Goal: Task Accomplishment & Management: Use online tool/utility

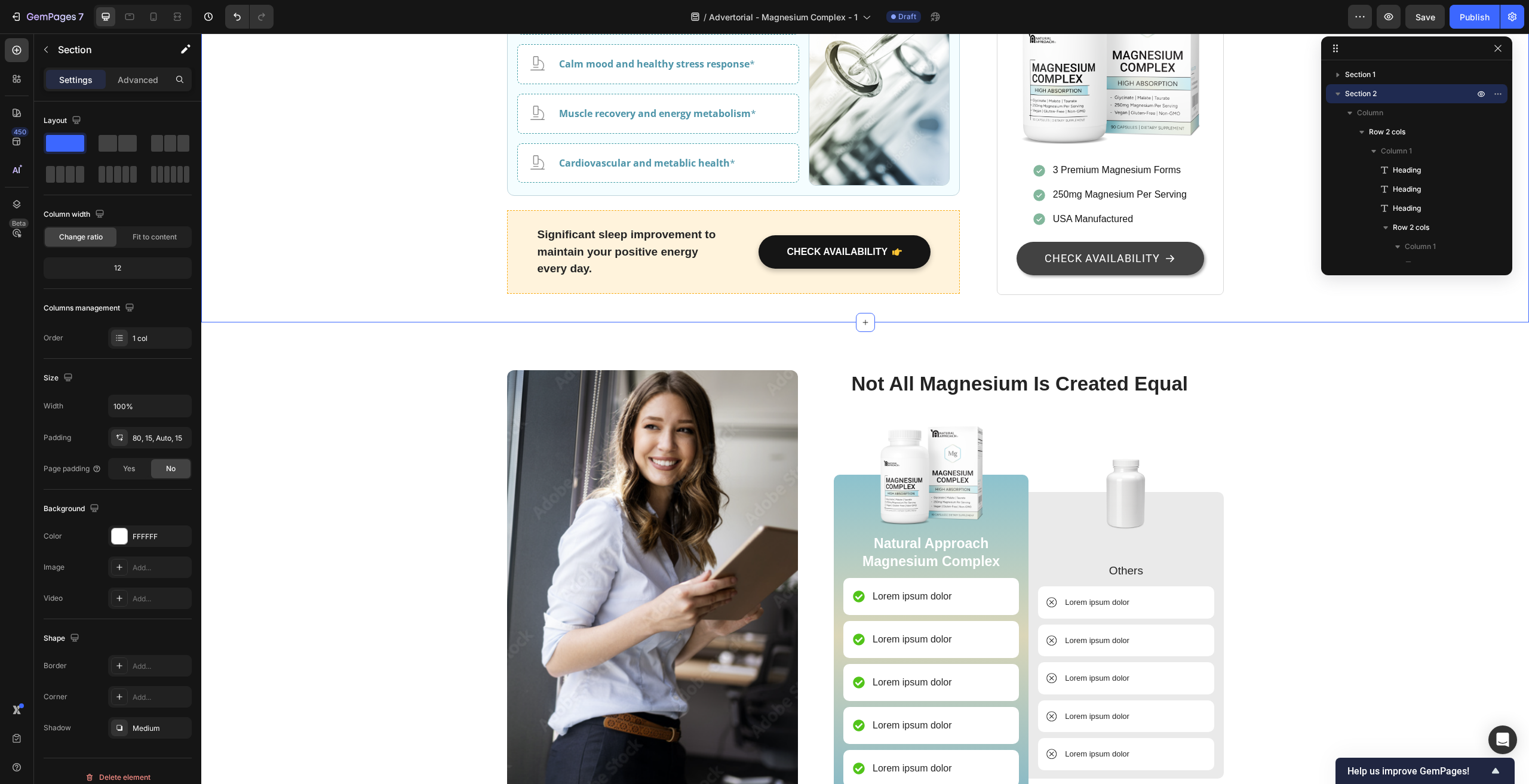
scroll to position [2806, 0]
click at [891, 590] on p "Lorem ipsum dolor" at bounding box center [912, 597] width 79 height 15
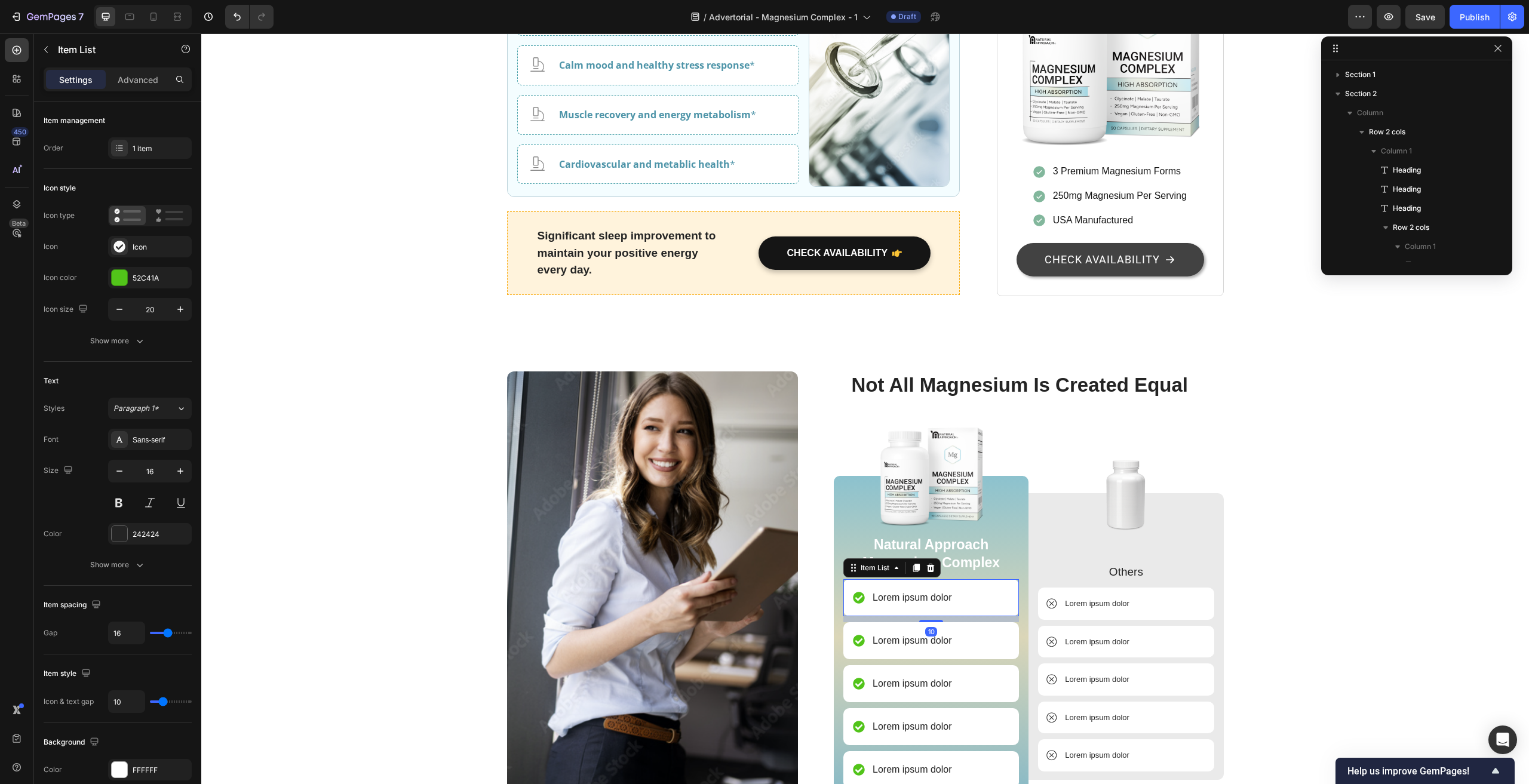
scroll to position [1869, 0]
click at [891, 590] on p "Lorem ipsum dolor" at bounding box center [912, 597] width 79 height 15
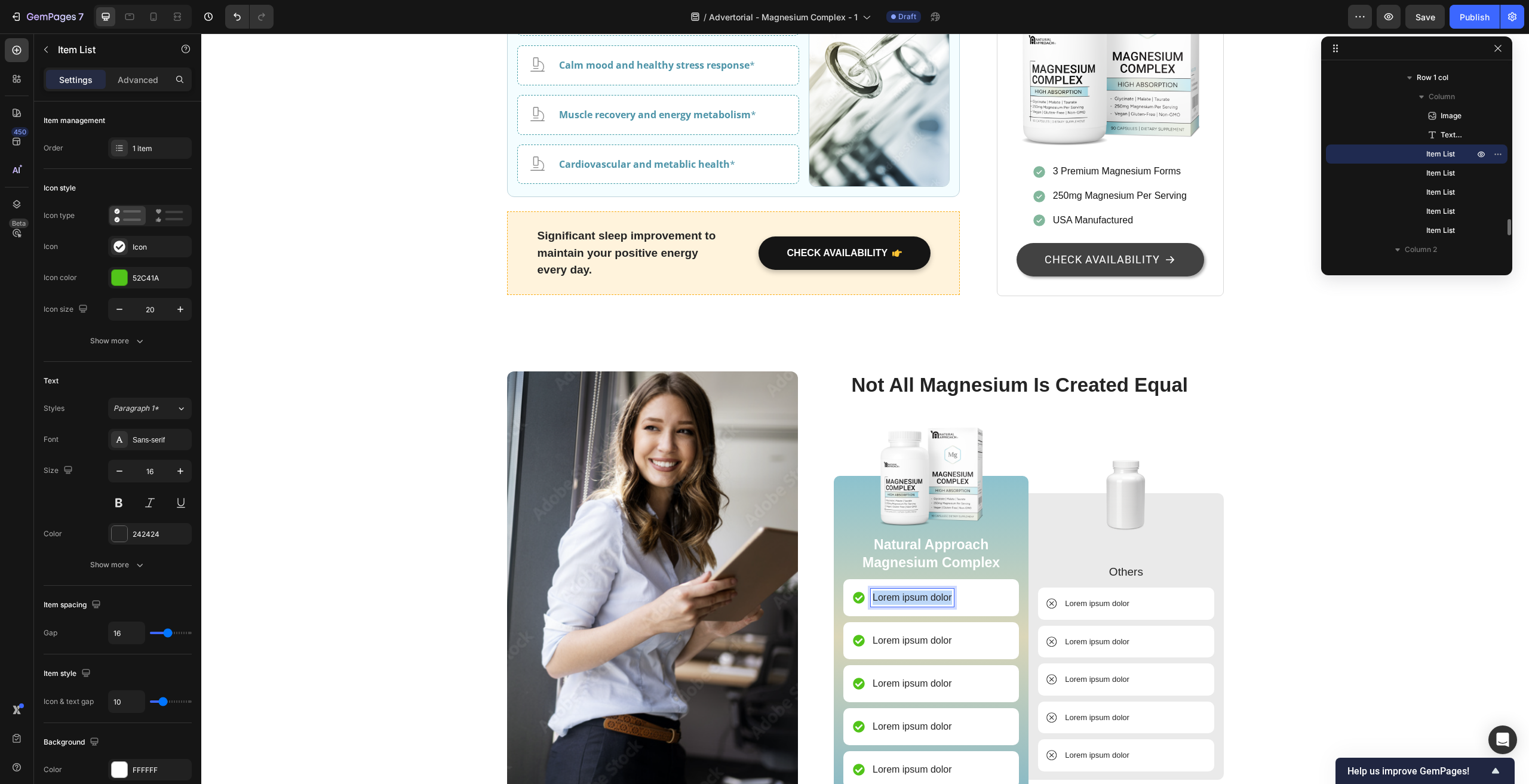
click at [891, 590] on p "Lorem ipsum dolor" at bounding box center [912, 597] width 79 height 15
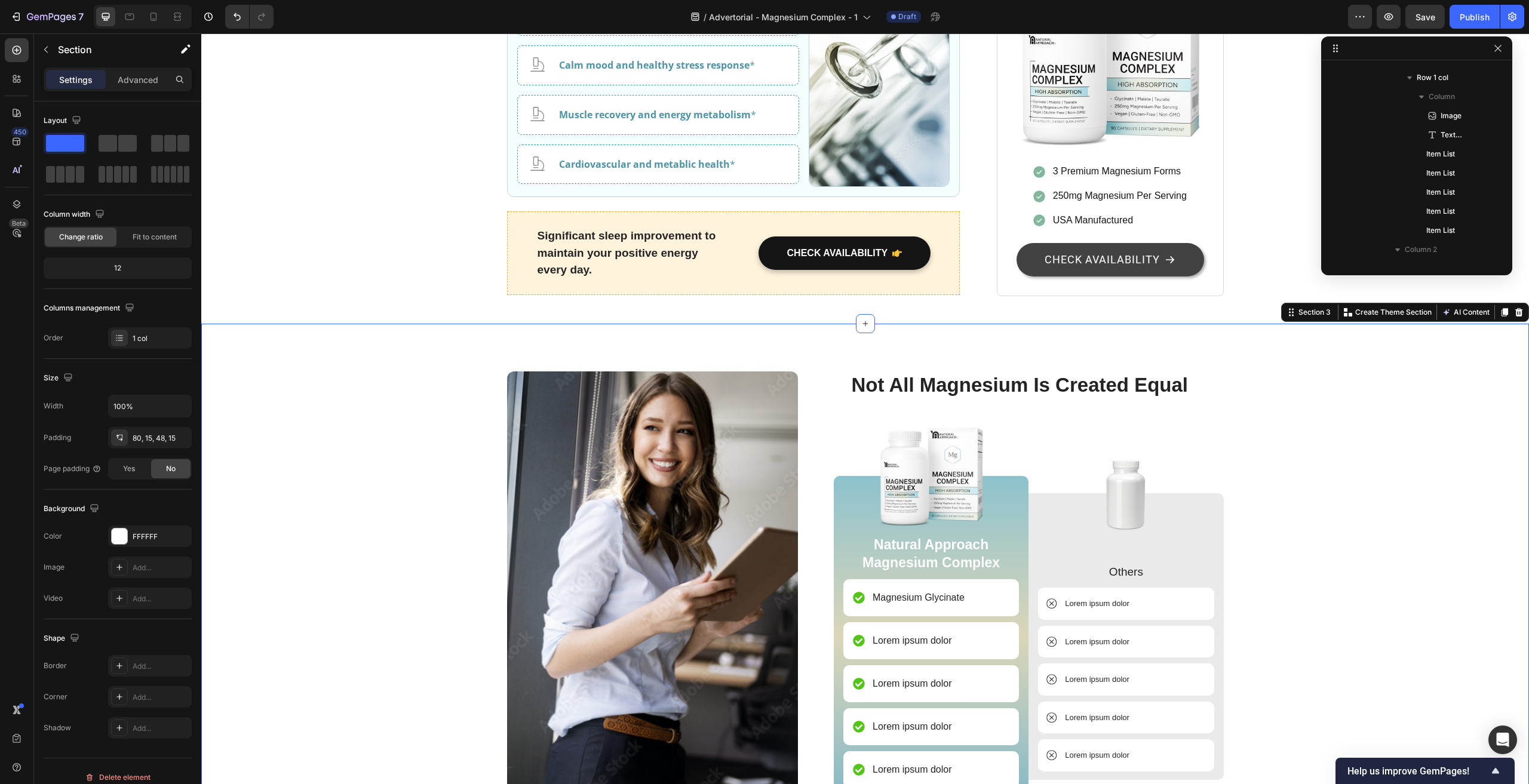
click at [1269, 580] on div "Image Not All Magnesium Is Created Equal Heading Image Natural Approach Magnesi…" at bounding box center [865, 627] width 1310 height 512
click at [886, 590] on p "Magnesium Glycinate" at bounding box center [919, 597] width 92 height 15
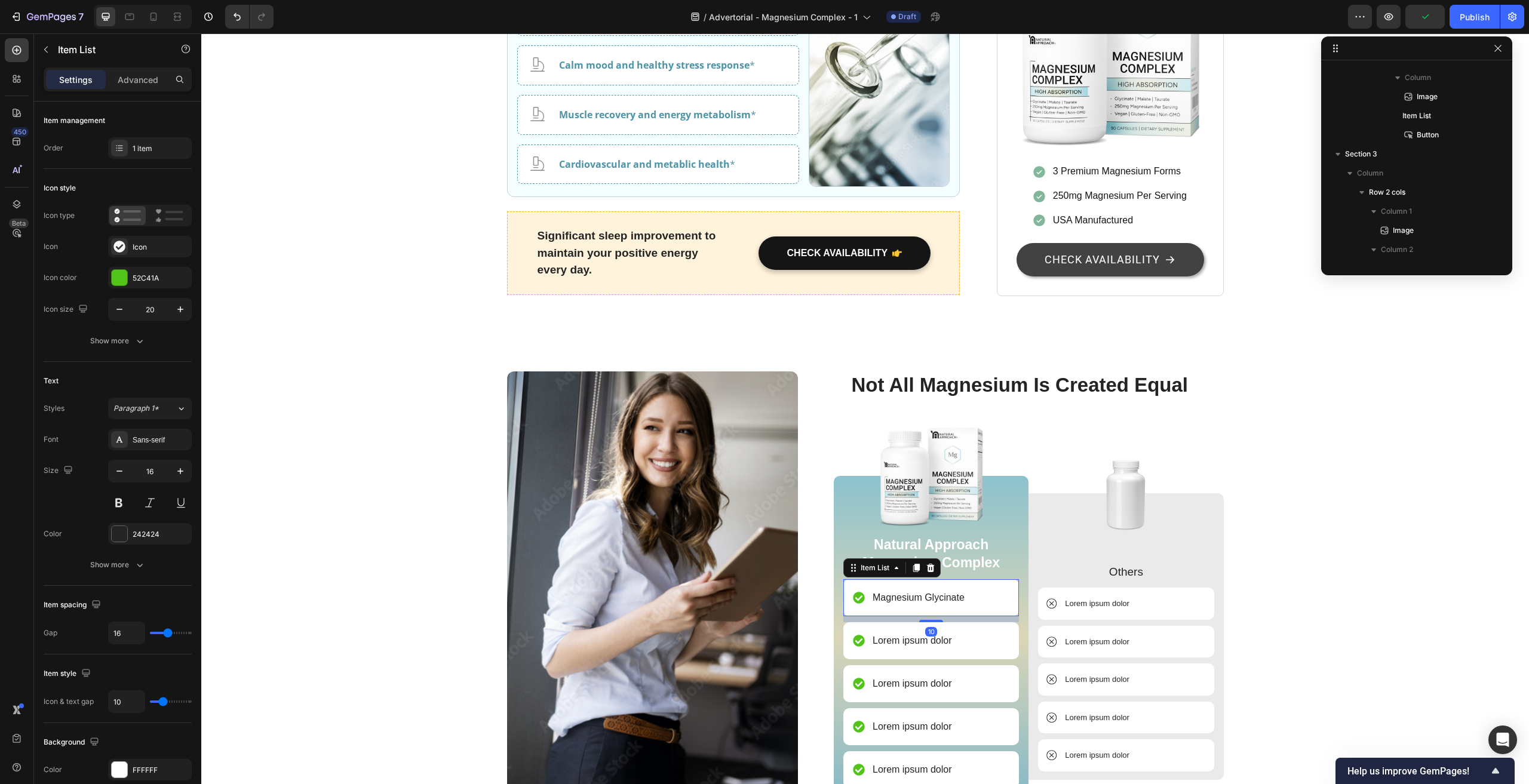
scroll to position [1869, 0]
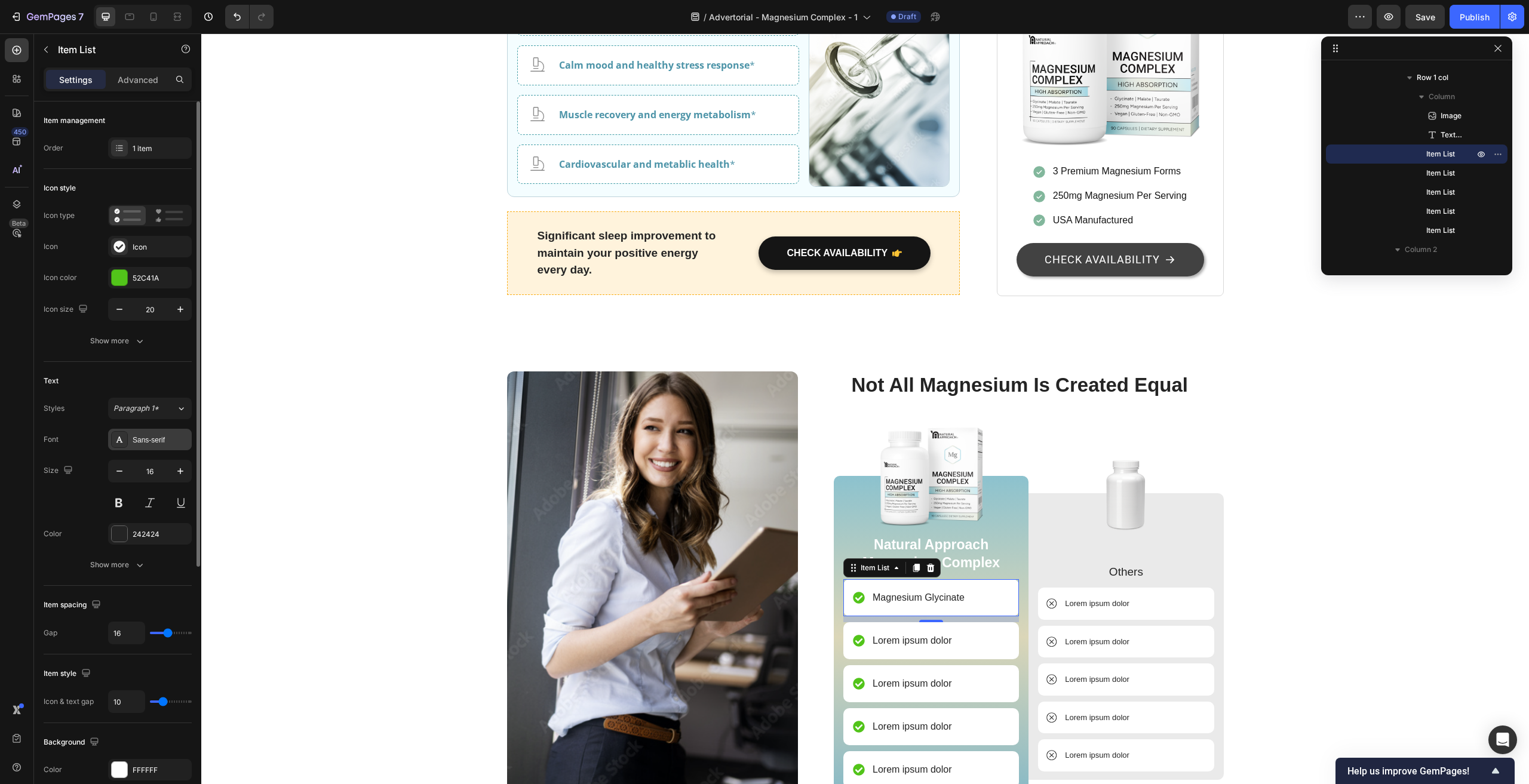
click at [162, 438] on div "Sans-serif" at bounding box center [161, 440] width 56 height 11
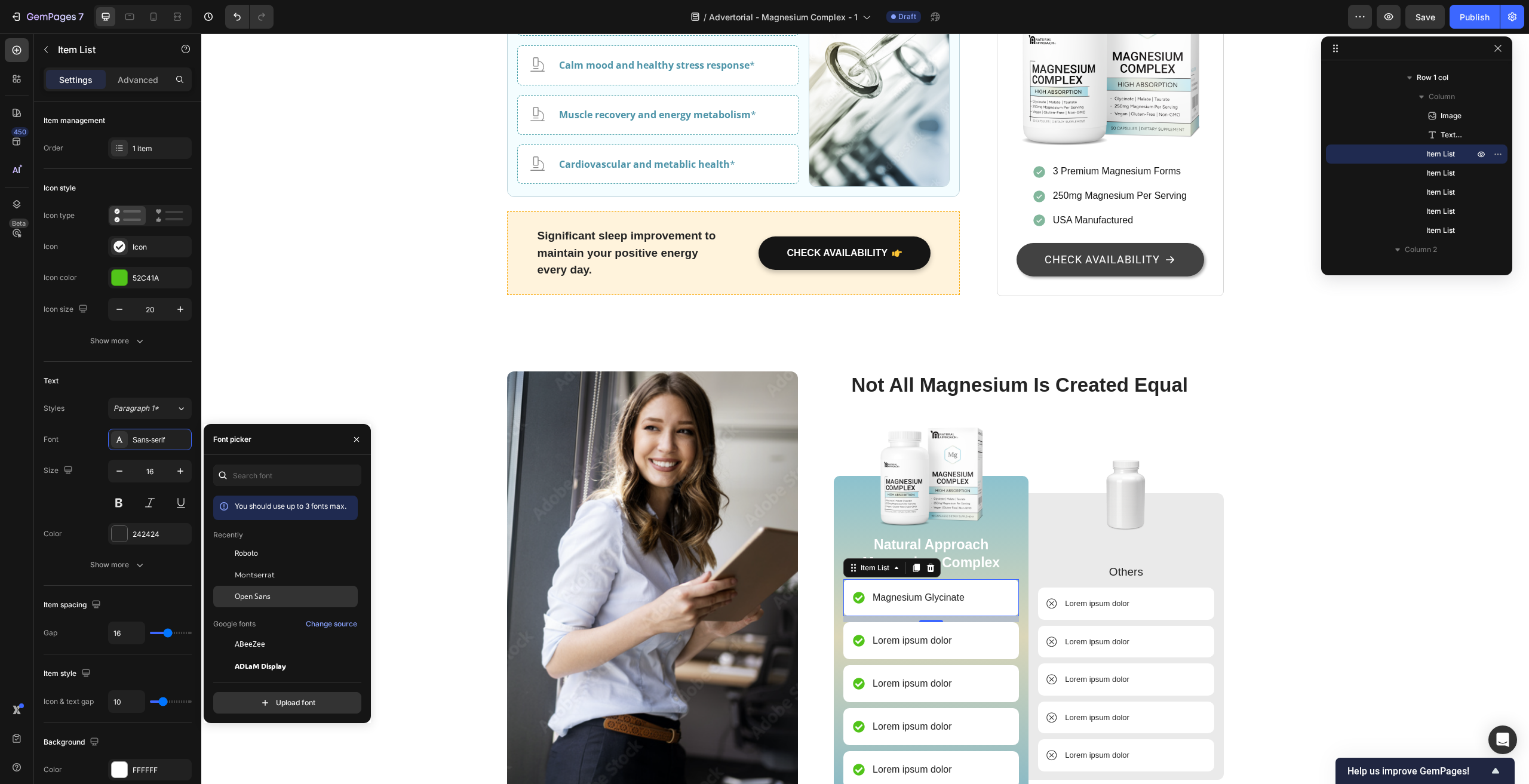
click at [265, 596] on span "Open Sans" at bounding box center [253, 597] width 36 height 11
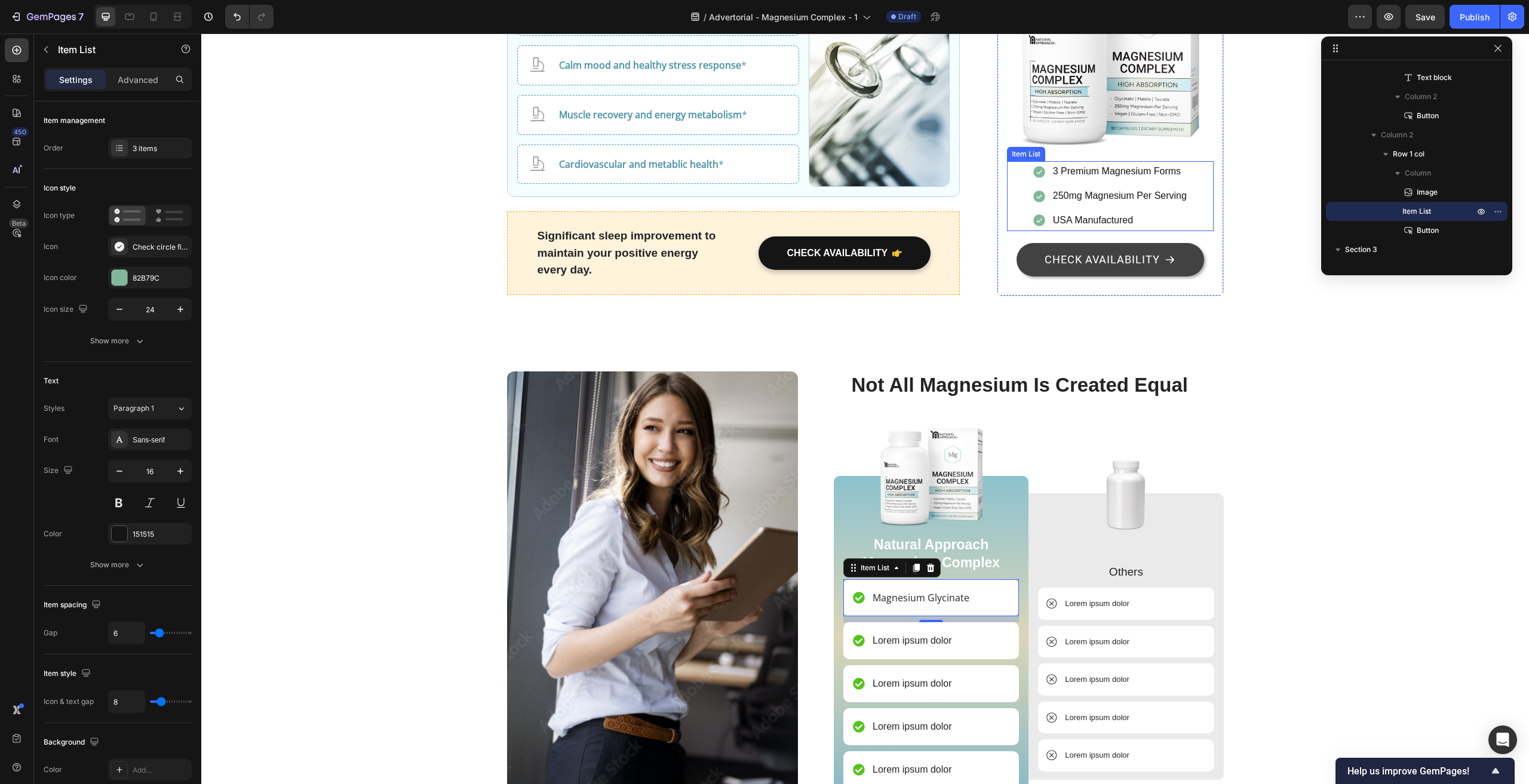
click at [1033, 213] on icon at bounding box center [1040, 220] width 15 height 15
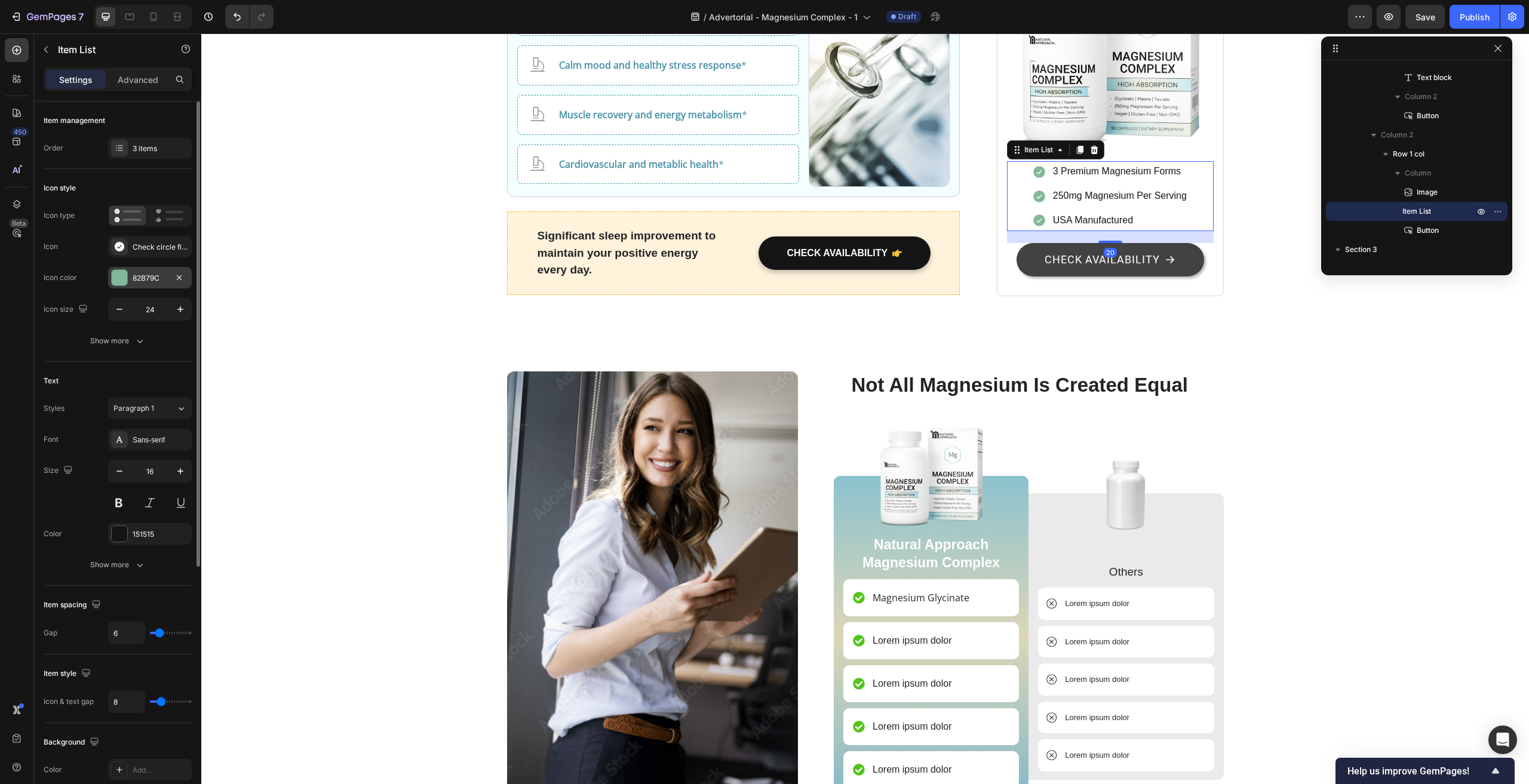
click at [148, 280] on div "82B79C" at bounding box center [150, 278] width 35 height 11
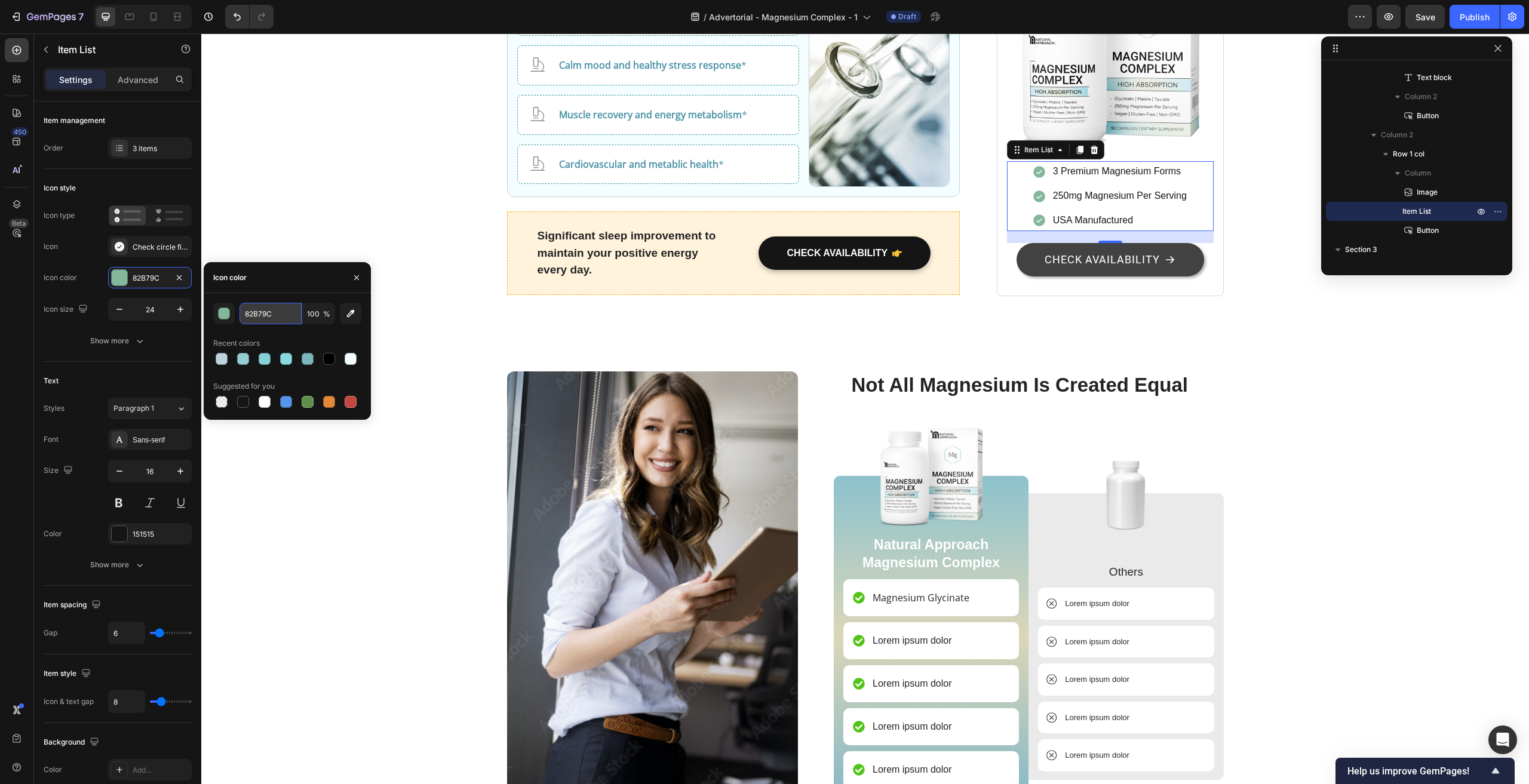
click at [269, 312] on input "82B79C" at bounding box center [270, 313] width 62 height 22
click at [853, 592] on icon at bounding box center [858, 597] width 12 height 12
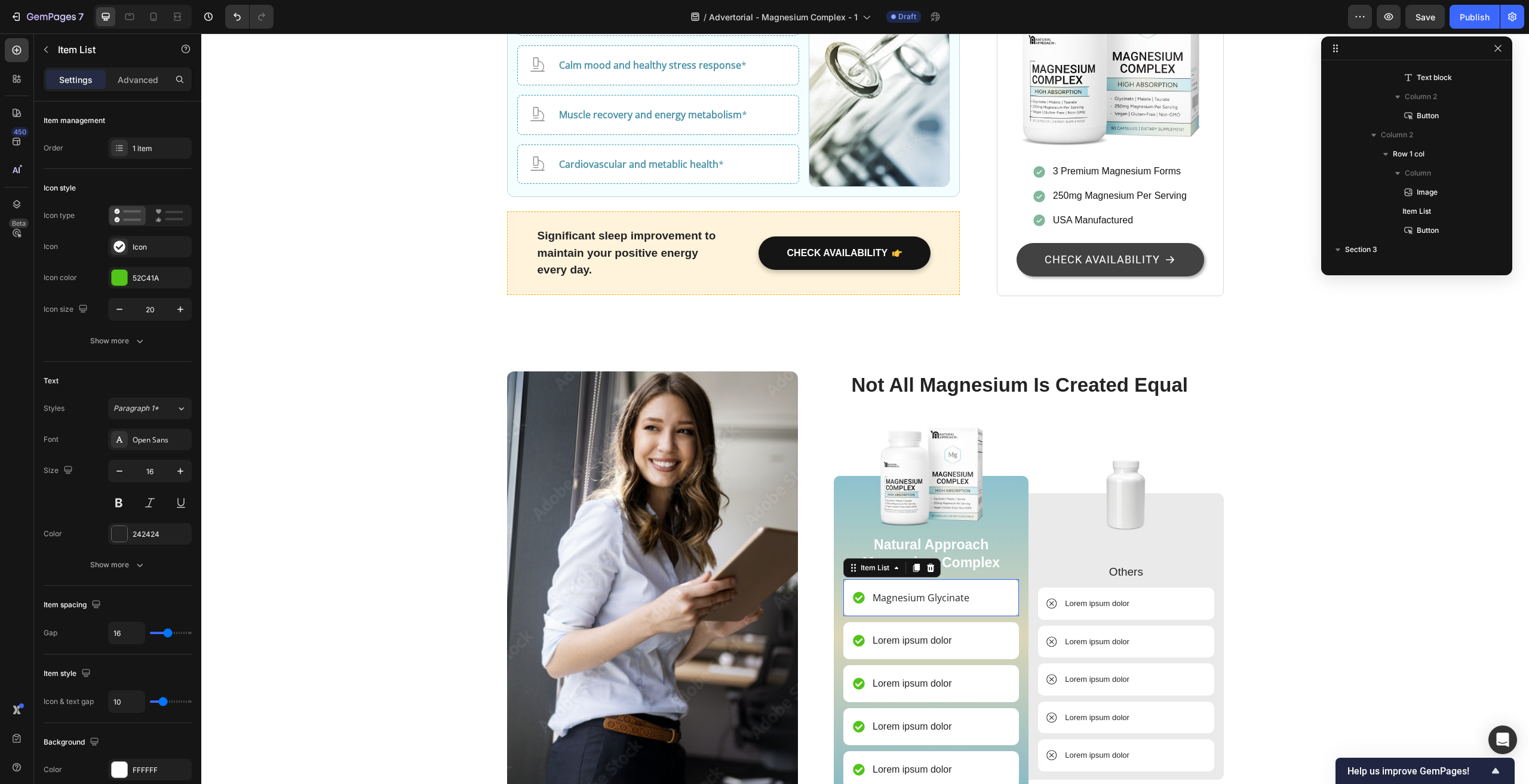
scroll to position [2213, 0]
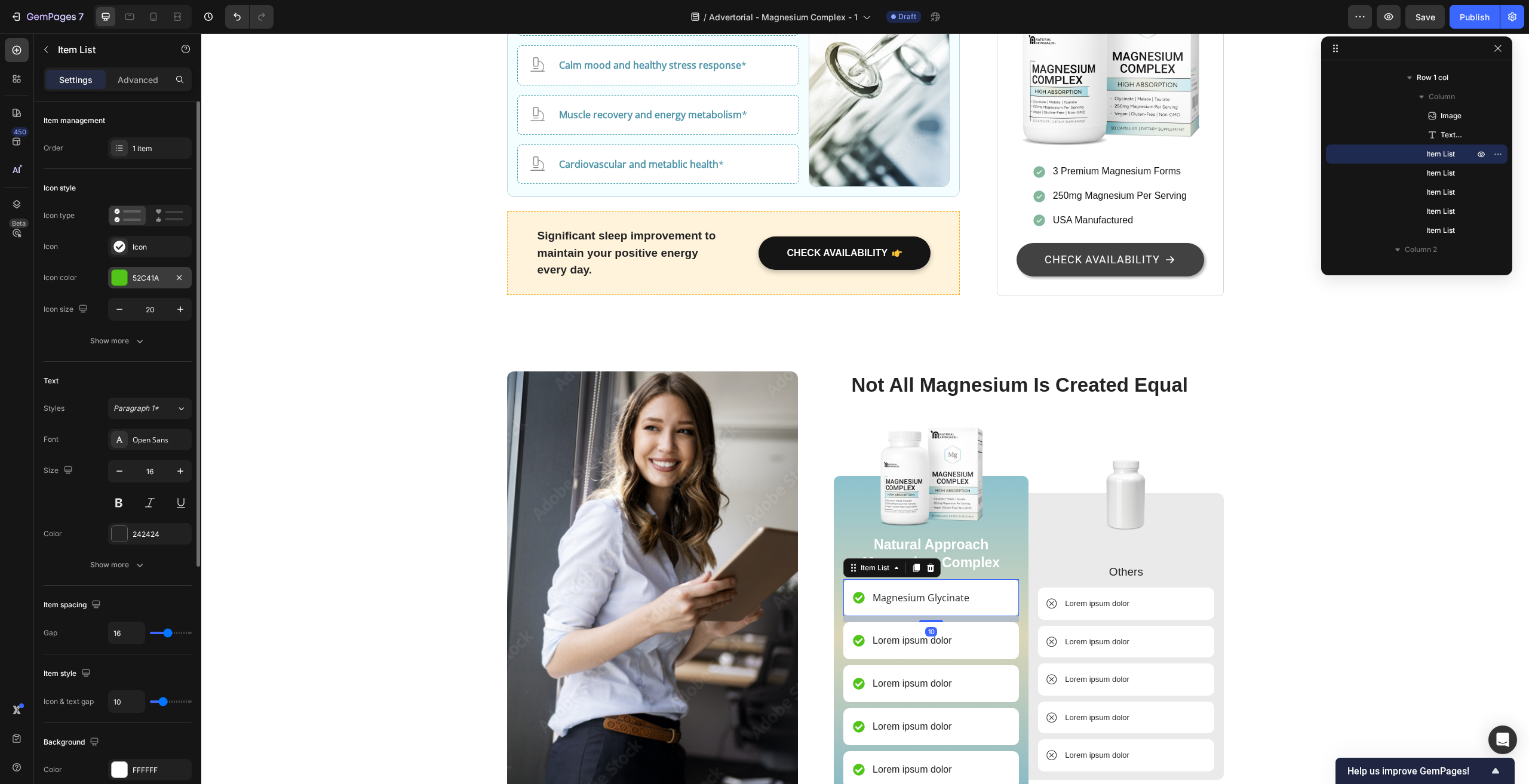
click at [138, 278] on div "52C41A" at bounding box center [150, 278] width 35 height 11
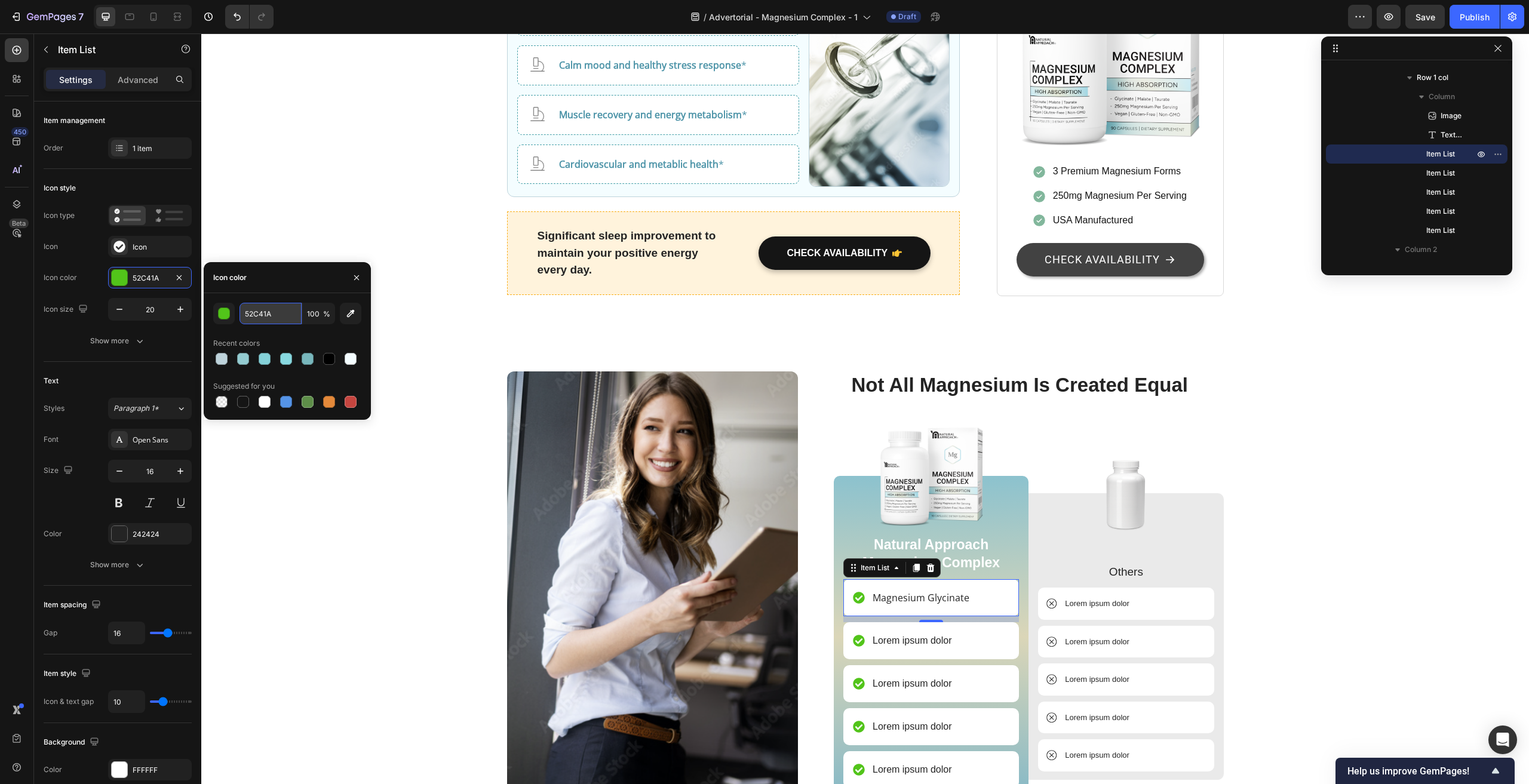
click at [264, 313] on input "52C41A" at bounding box center [270, 313] width 62 height 22
paste input "82B79C"
type input "82B79C"
click at [290, 275] on div "Icon color" at bounding box center [287, 277] width 167 height 31
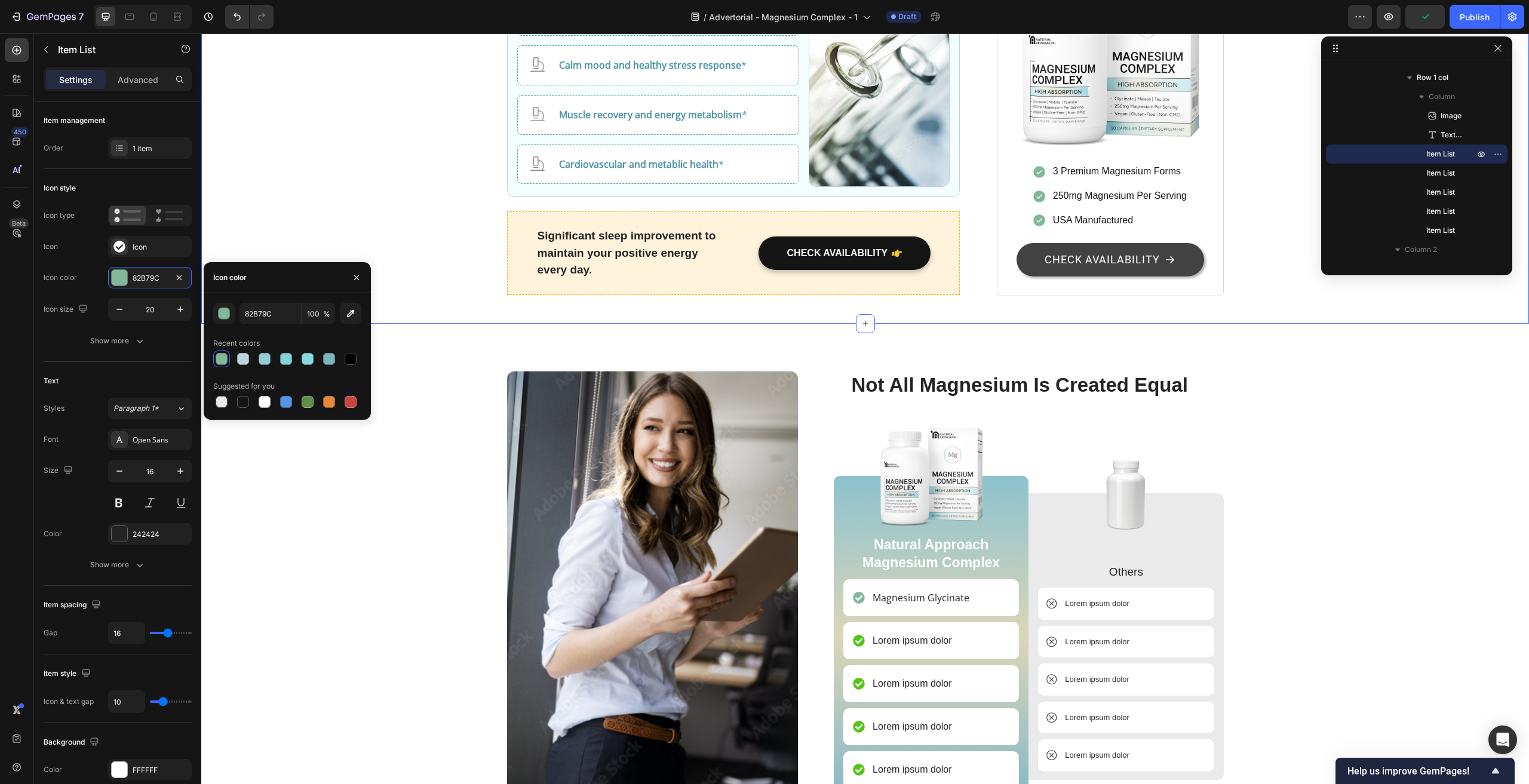
scroll to position [0, 0]
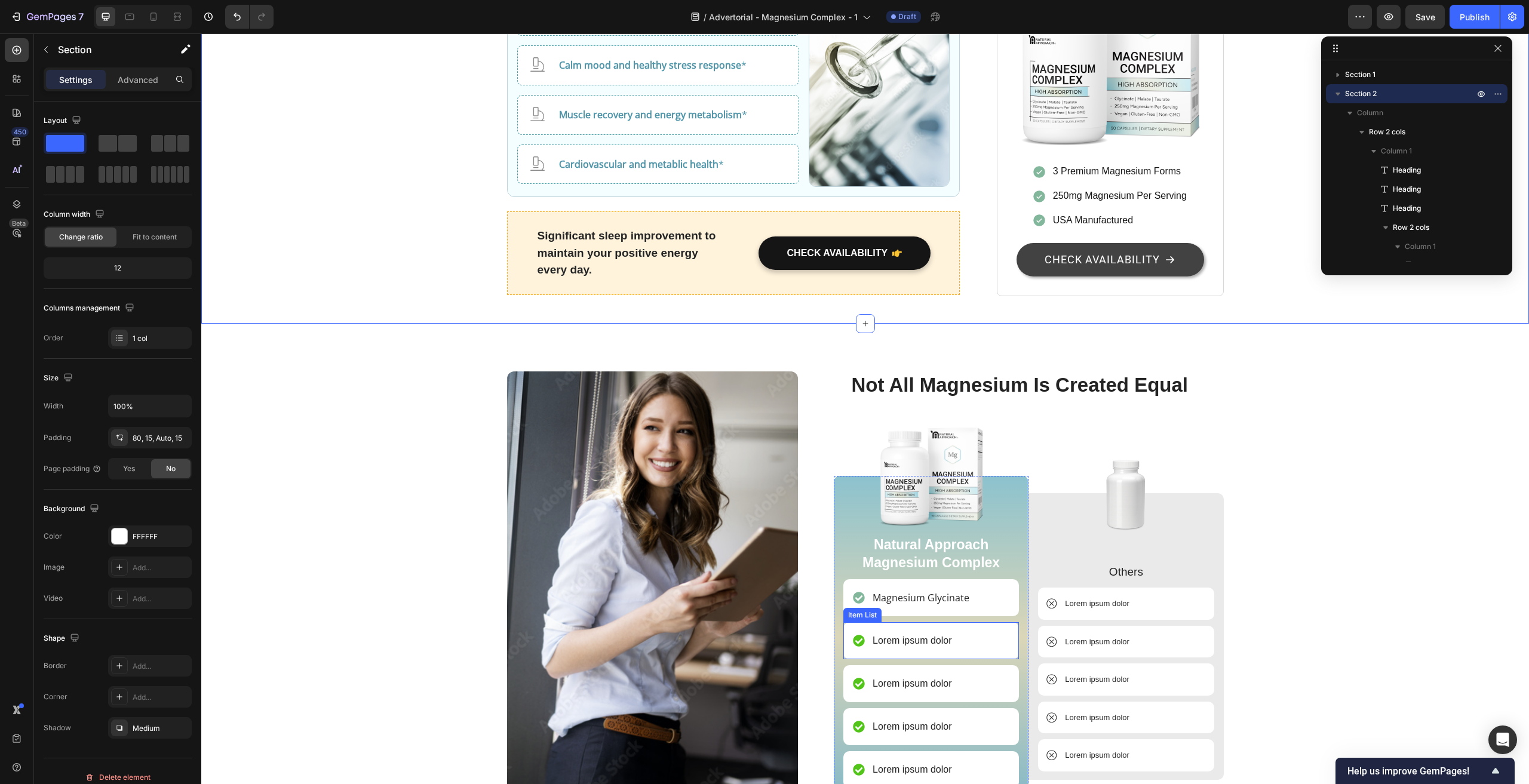
click at [896, 633] on p "Lorem ipsum dolor" at bounding box center [912, 640] width 79 height 15
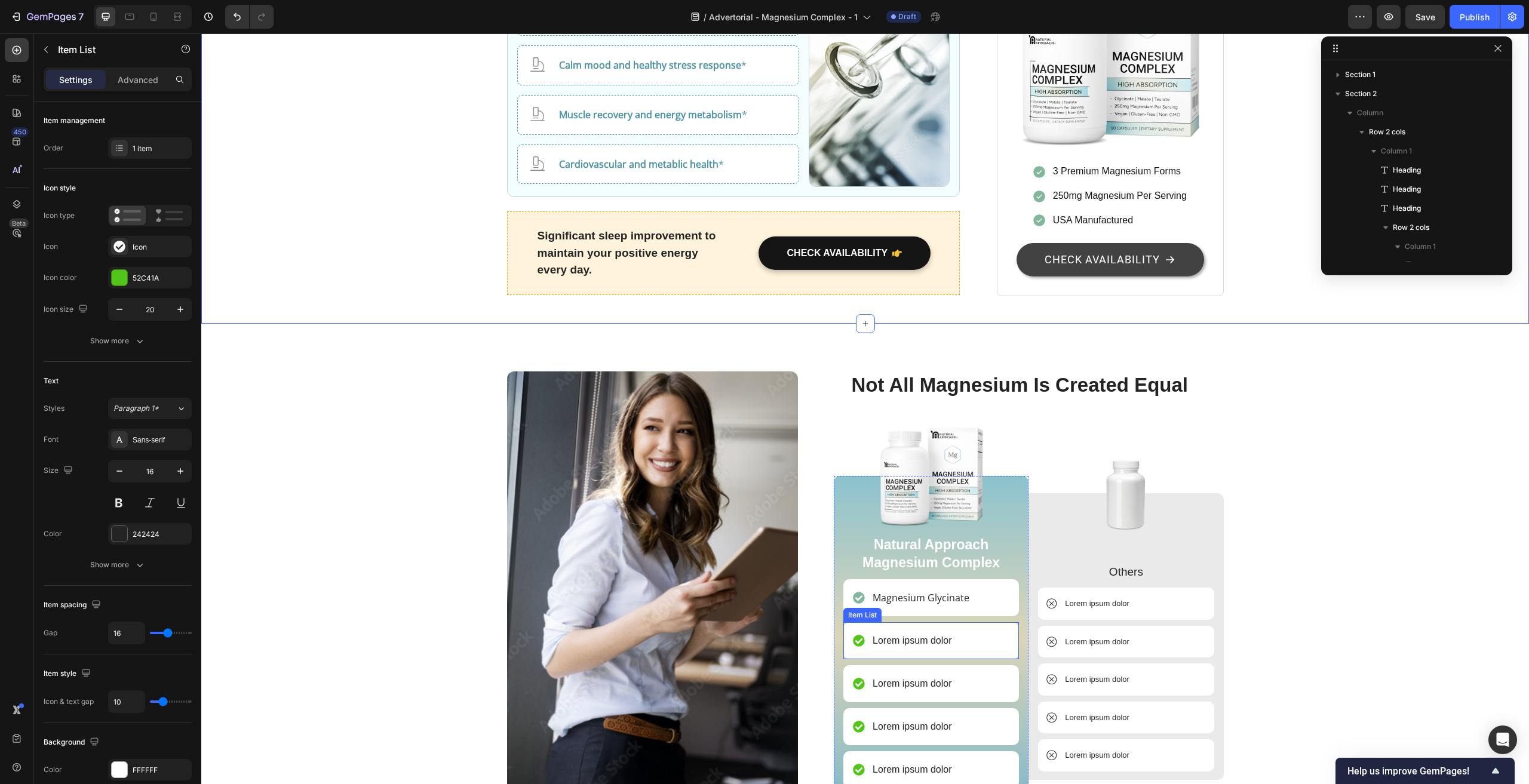
scroll to position [2404, 0]
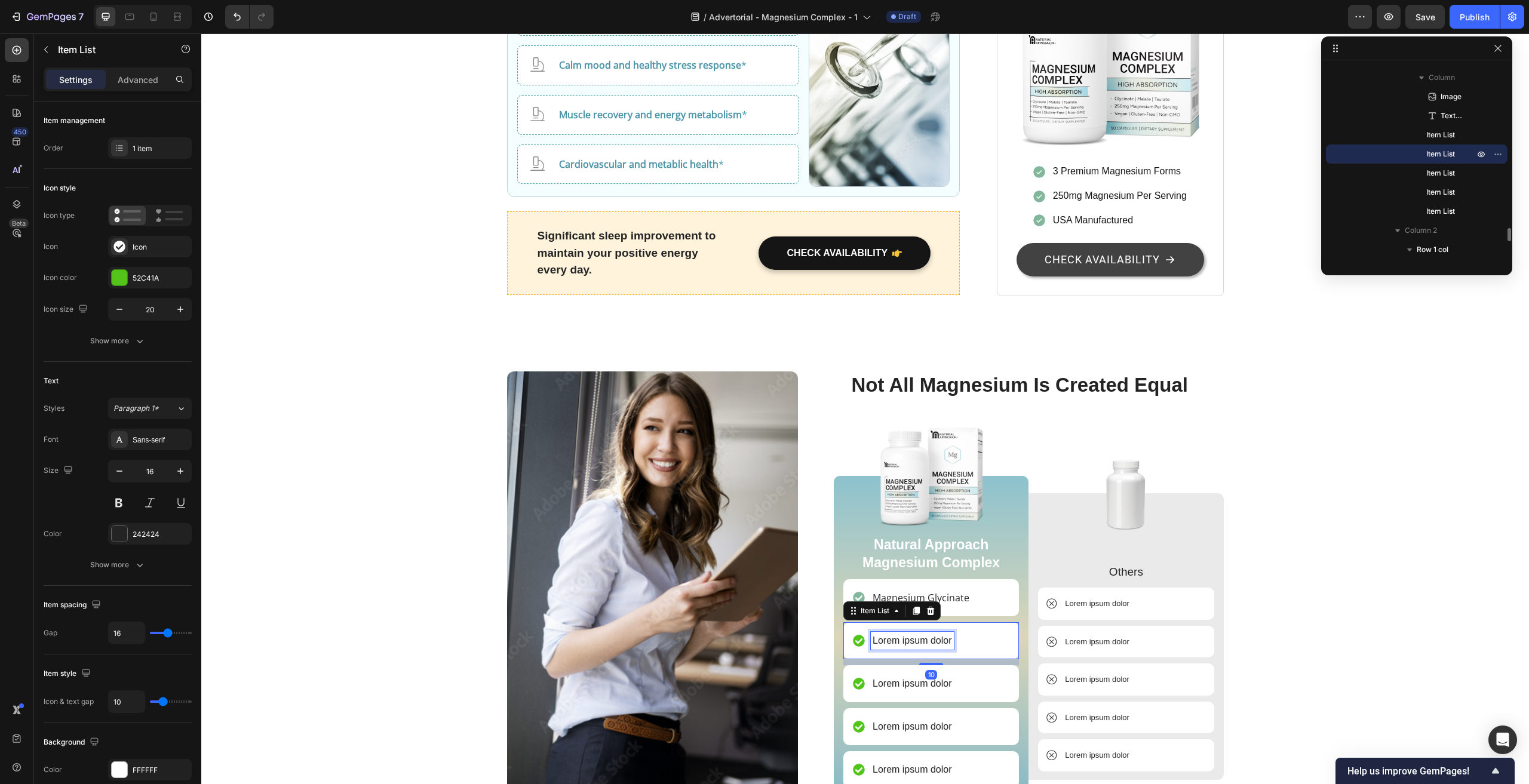
click at [896, 633] on p "Lorem ipsum dolor" at bounding box center [912, 640] width 79 height 15
click at [911, 676] on p "Lorem ipsum dolor" at bounding box center [912, 683] width 79 height 15
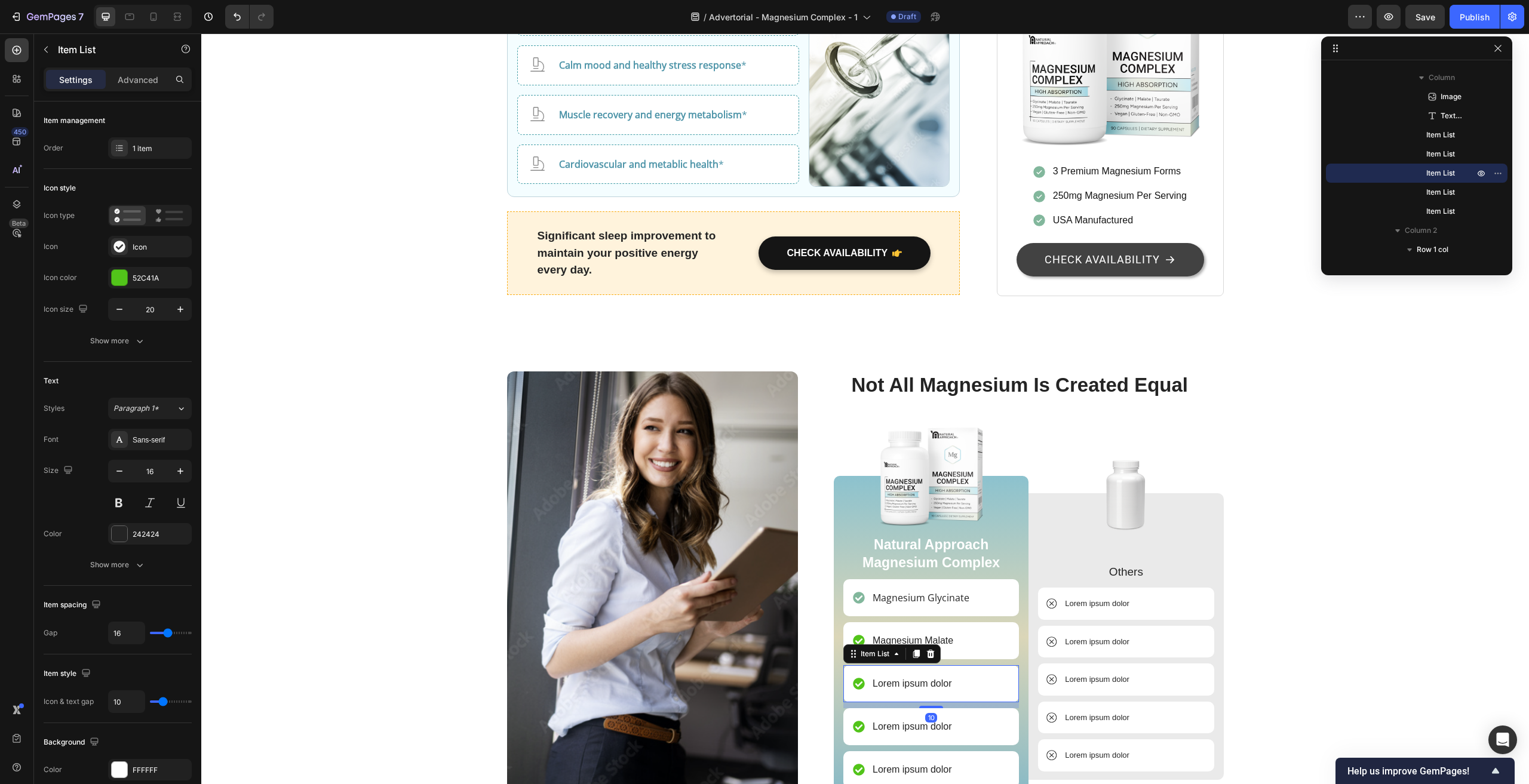
click at [911, 676] on p "Lorem ipsum dolor" at bounding box center [912, 683] width 79 height 15
click at [1290, 522] on div "Image Not All Magnesium Is Created Equal Heading Image Natural Approach Magnesi…" at bounding box center [865, 627] width 1310 height 512
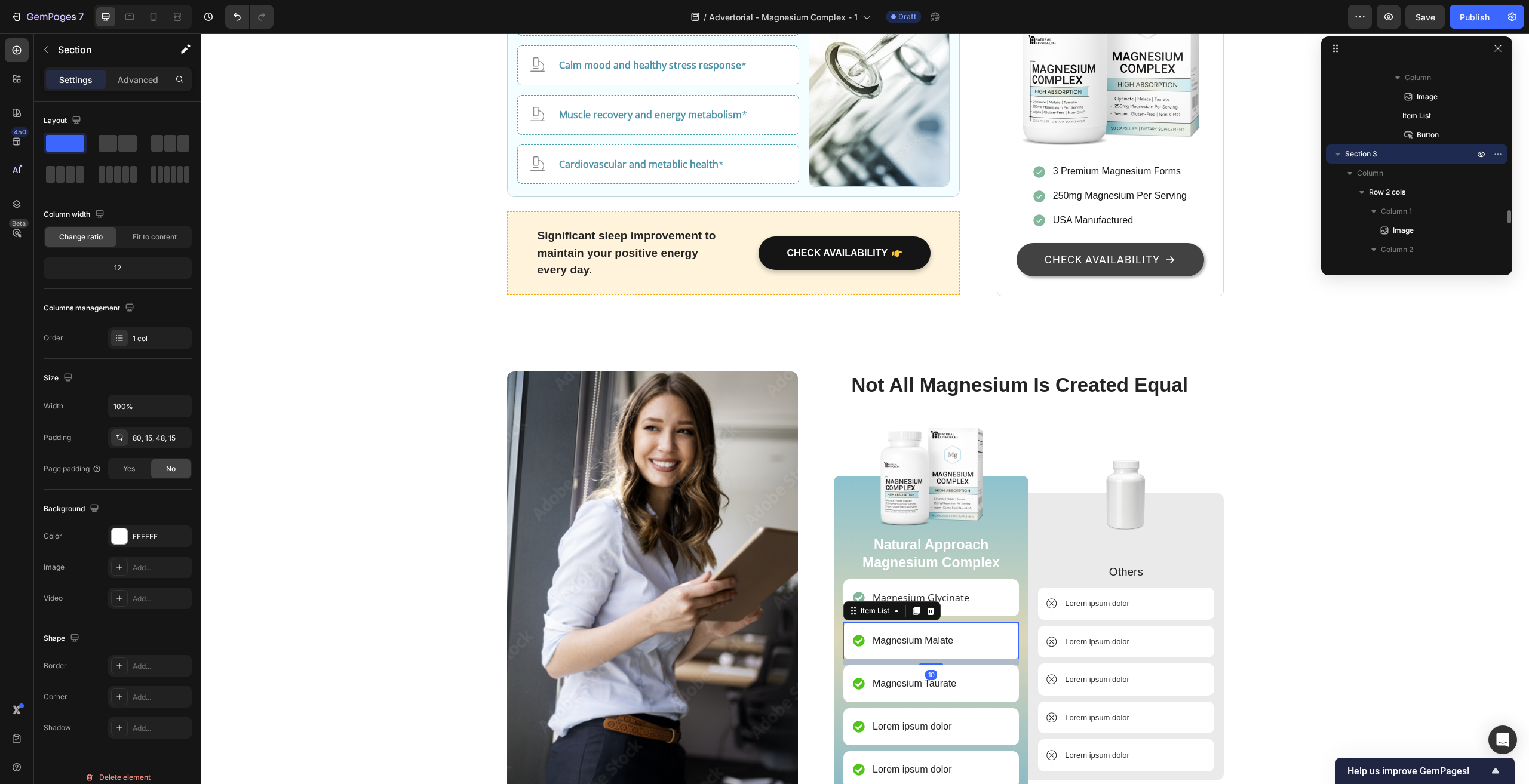
click at [926, 633] on p "Magnesium Malate" at bounding box center [913, 640] width 81 height 15
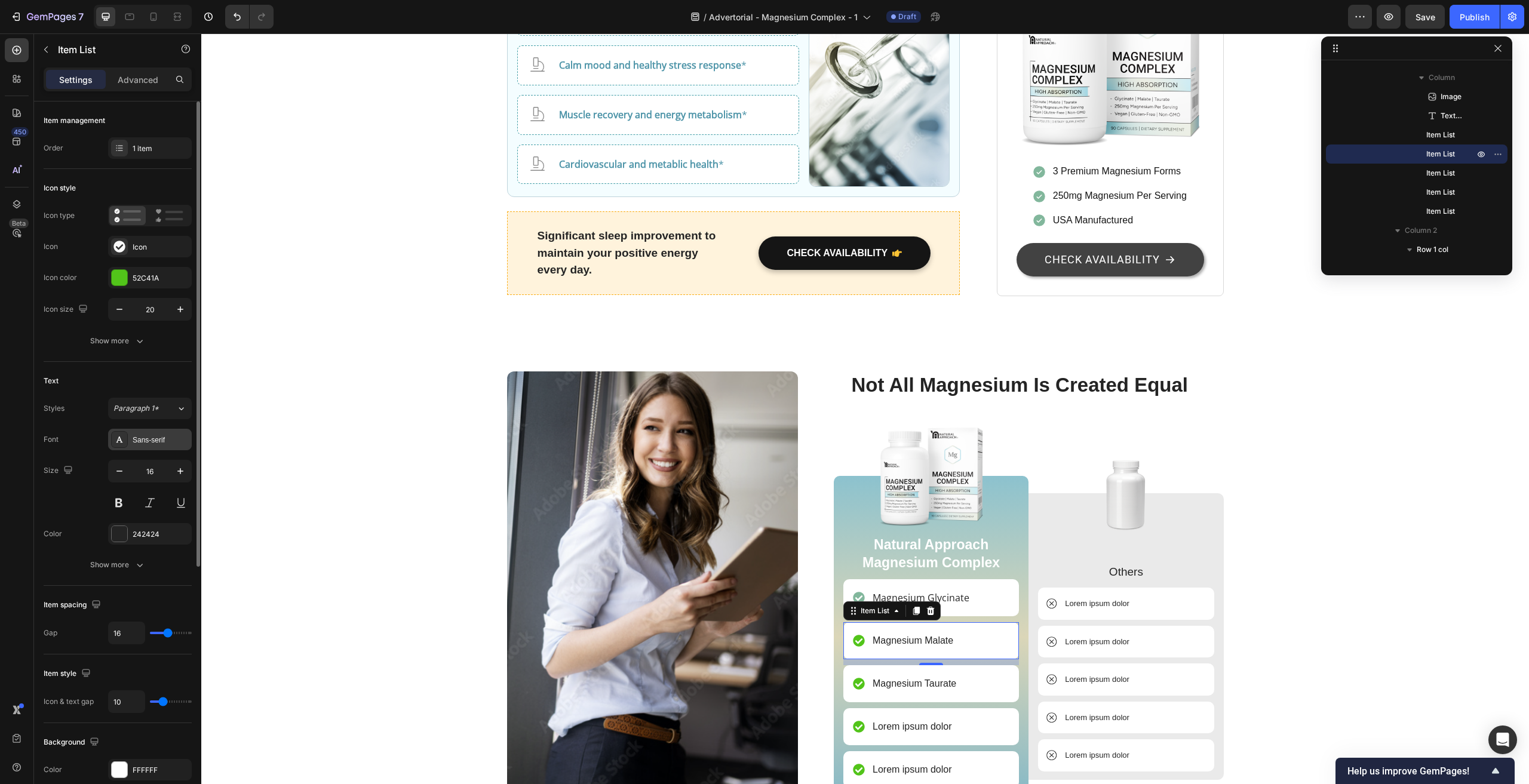
click at [154, 446] on div "Sans-serif" at bounding box center [150, 439] width 84 height 22
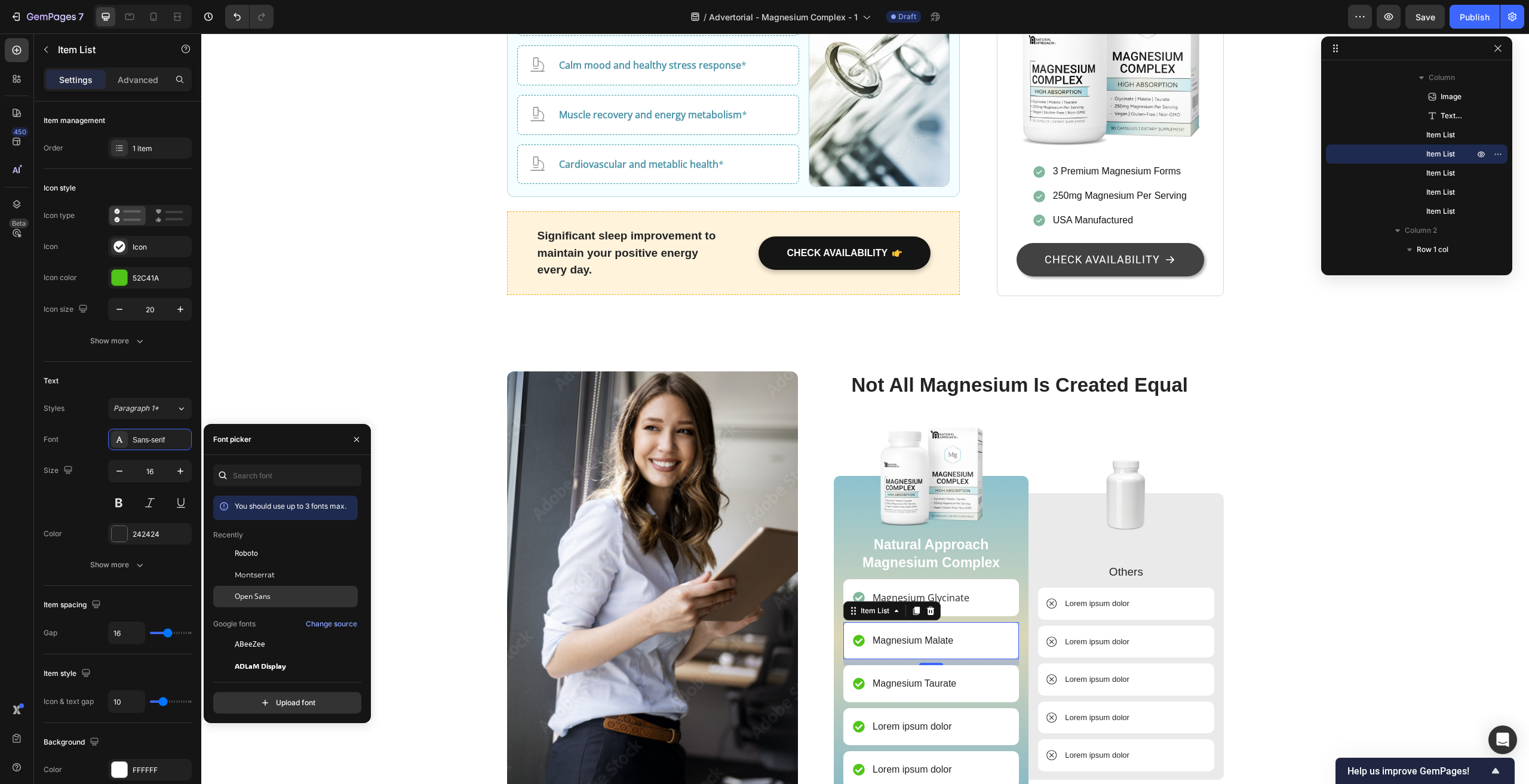
click at [263, 593] on span "Open Sans" at bounding box center [253, 597] width 36 height 11
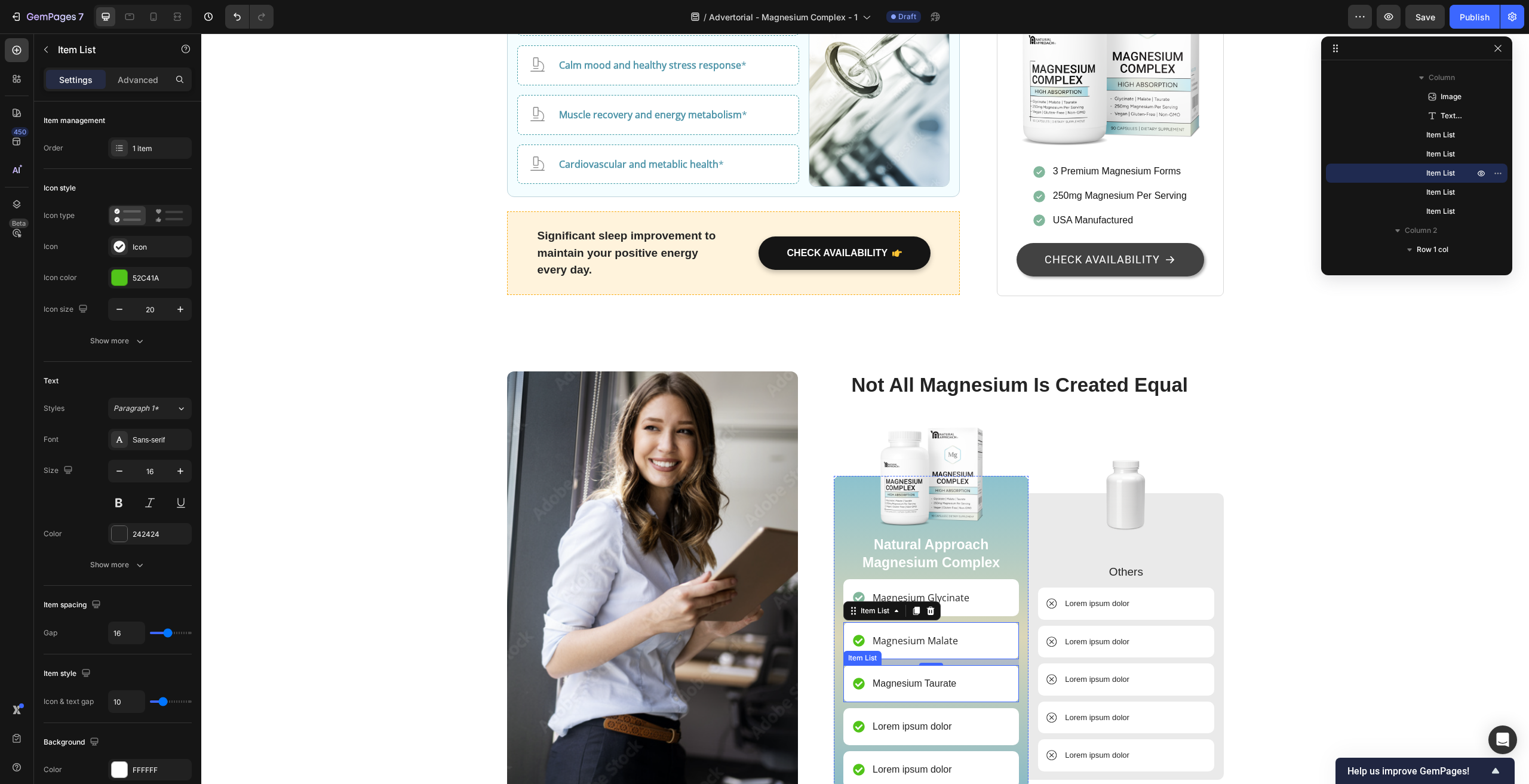
click at [920, 676] on p "Magnesium Taurate" at bounding box center [914, 683] width 84 height 15
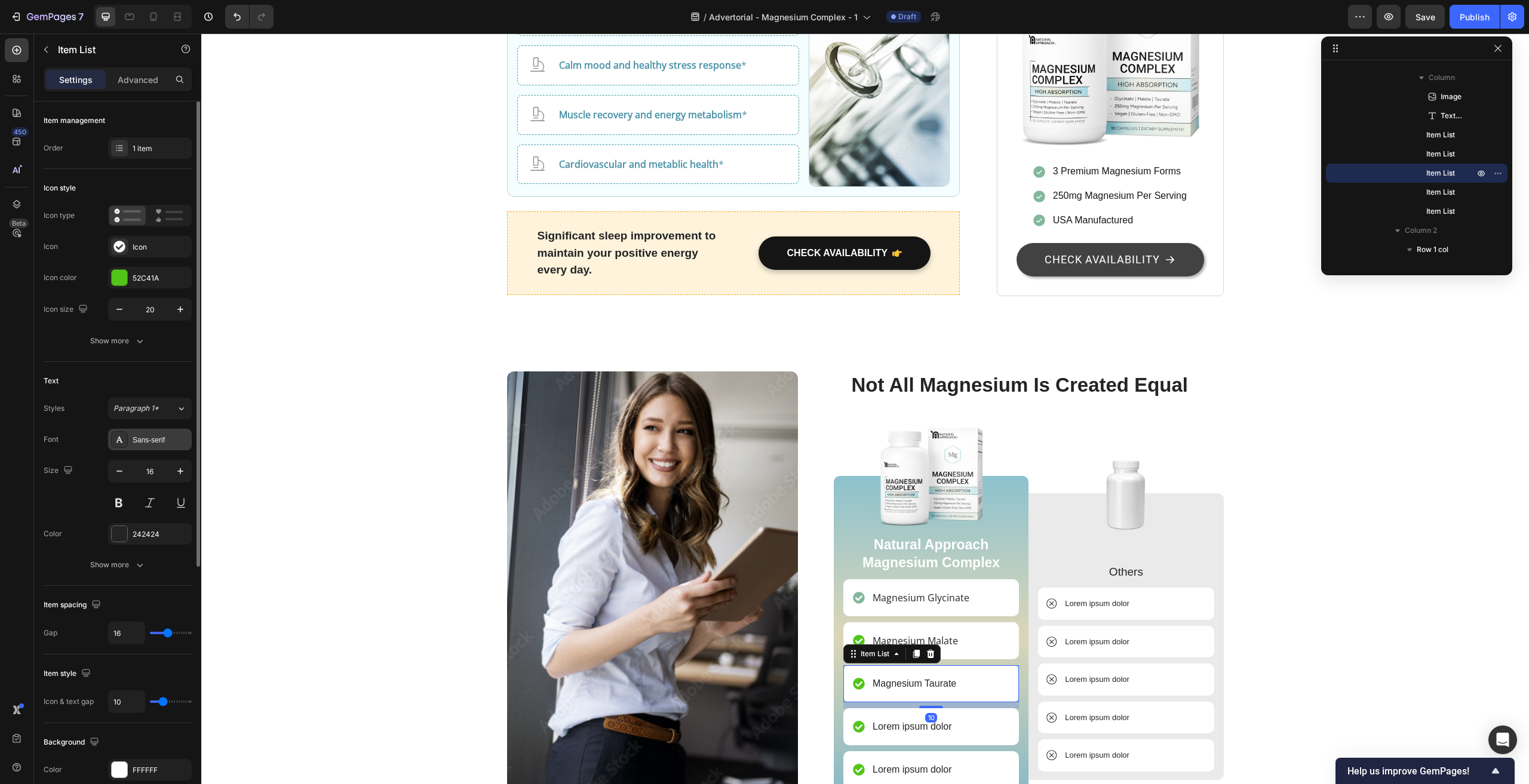
click at [154, 438] on div "Sans-serif" at bounding box center [161, 440] width 56 height 11
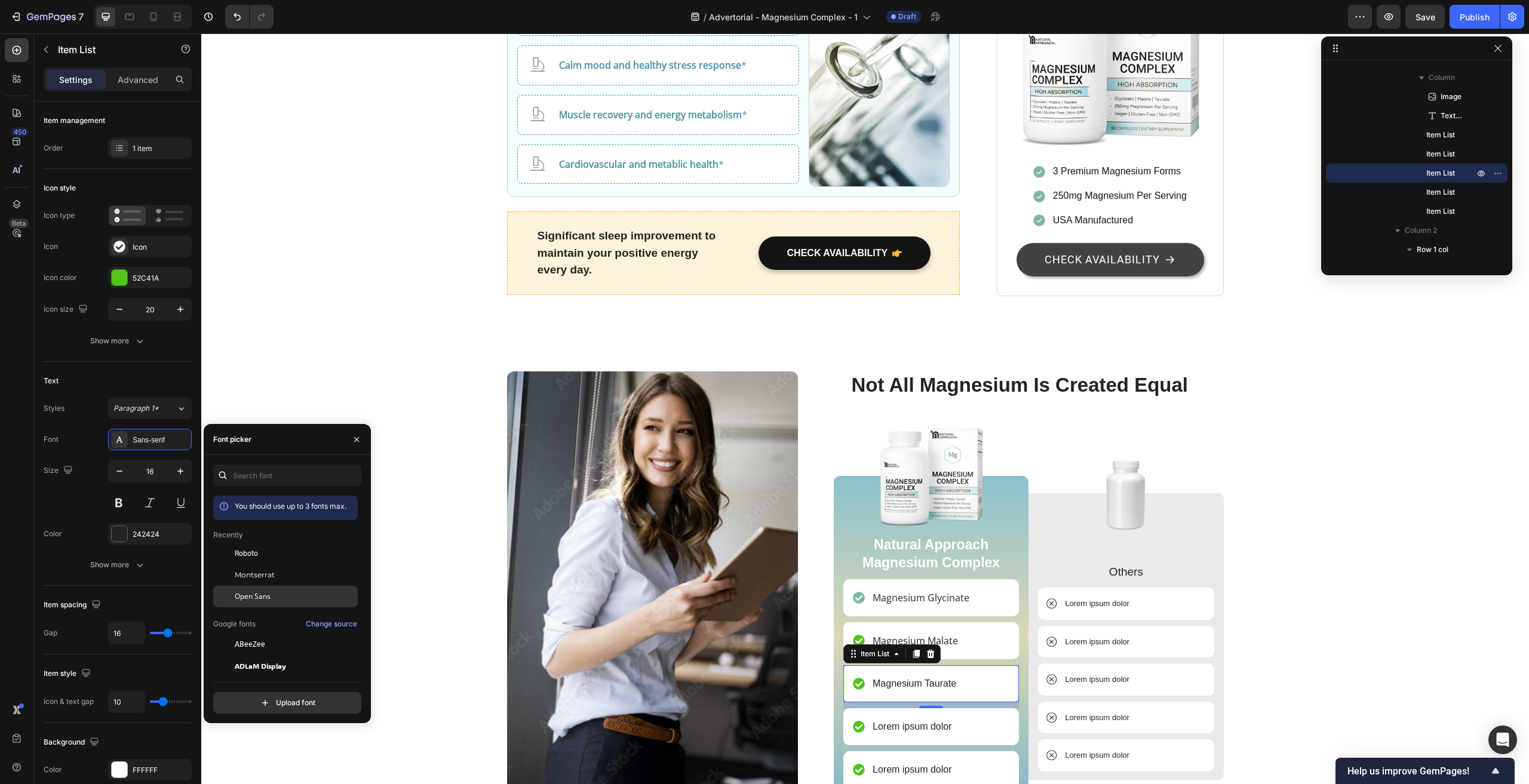
click at [265, 594] on span "Open Sans" at bounding box center [253, 597] width 36 height 11
click at [420, 325] on div "Image Not All Magnesium Is Created Equal Heading Image Natural Approach Magnesi…" at bounding box center [865, 617] width 1328 height 589
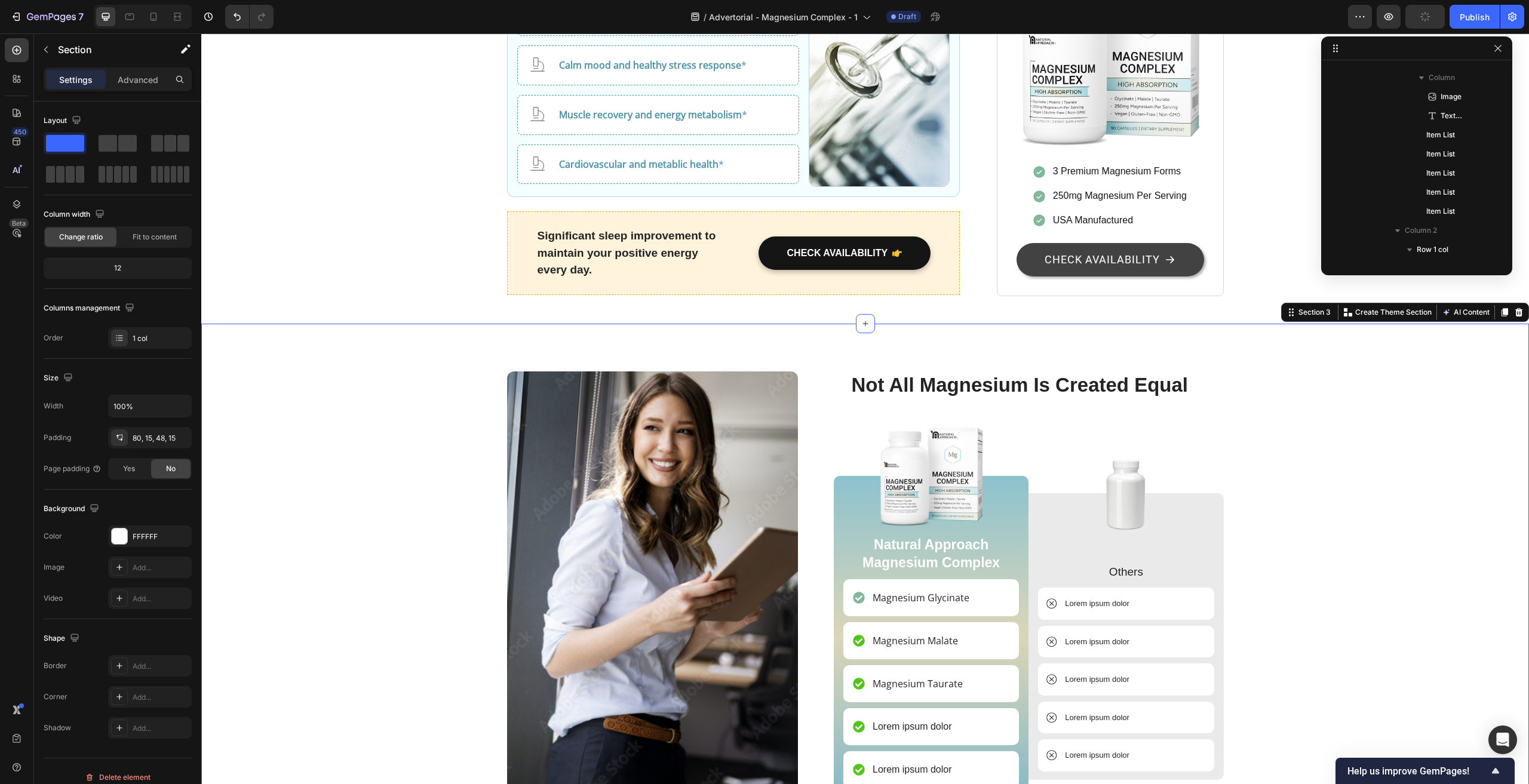
scroll to position [2137, 0]
click at [853, 635] on icon at bounding box center [858, 640] width 12 height 12
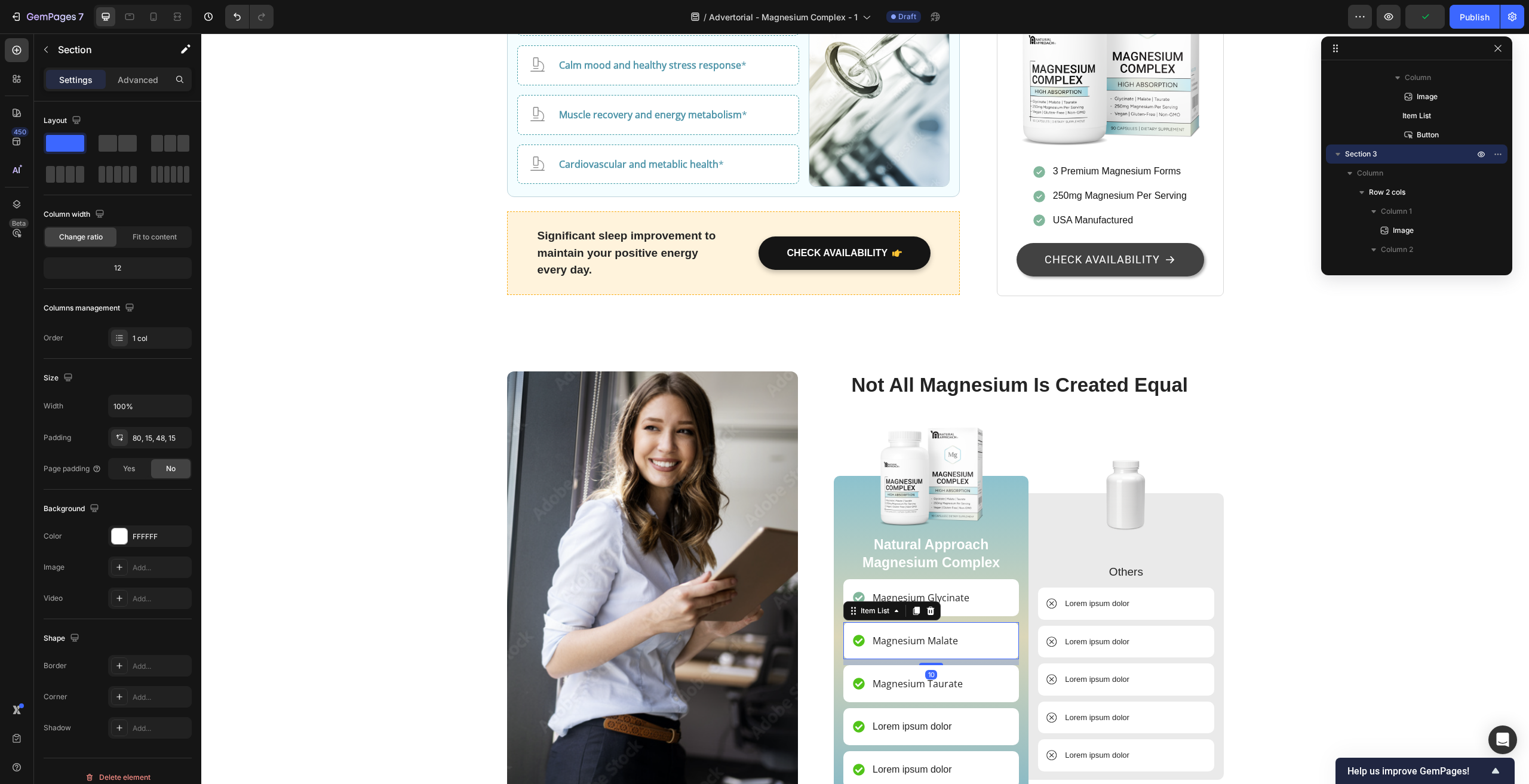
scroll to position [2404, 0]
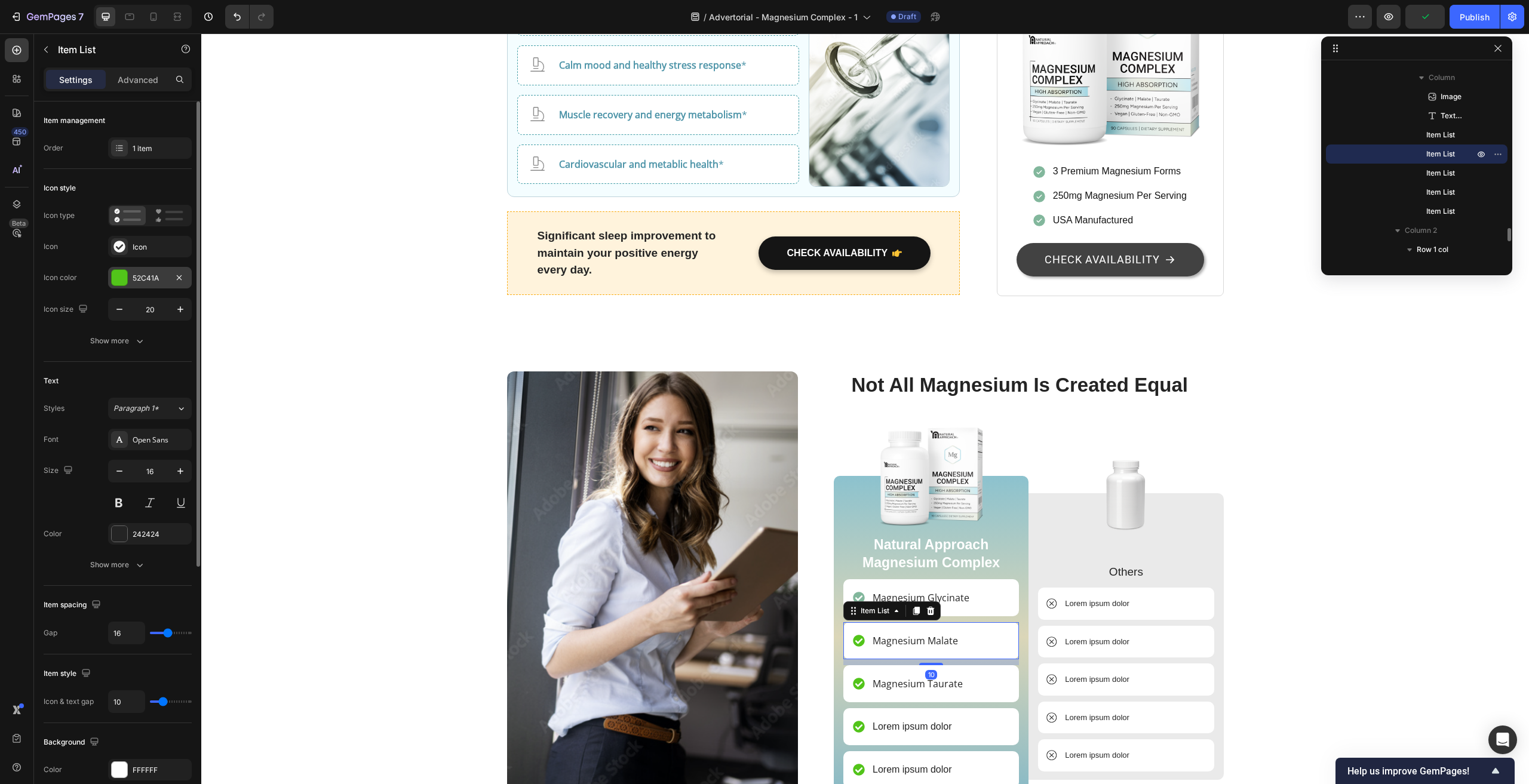
click at [142, 283] on div "52C41A" at bounding box center [150, 278] width 35 height 11
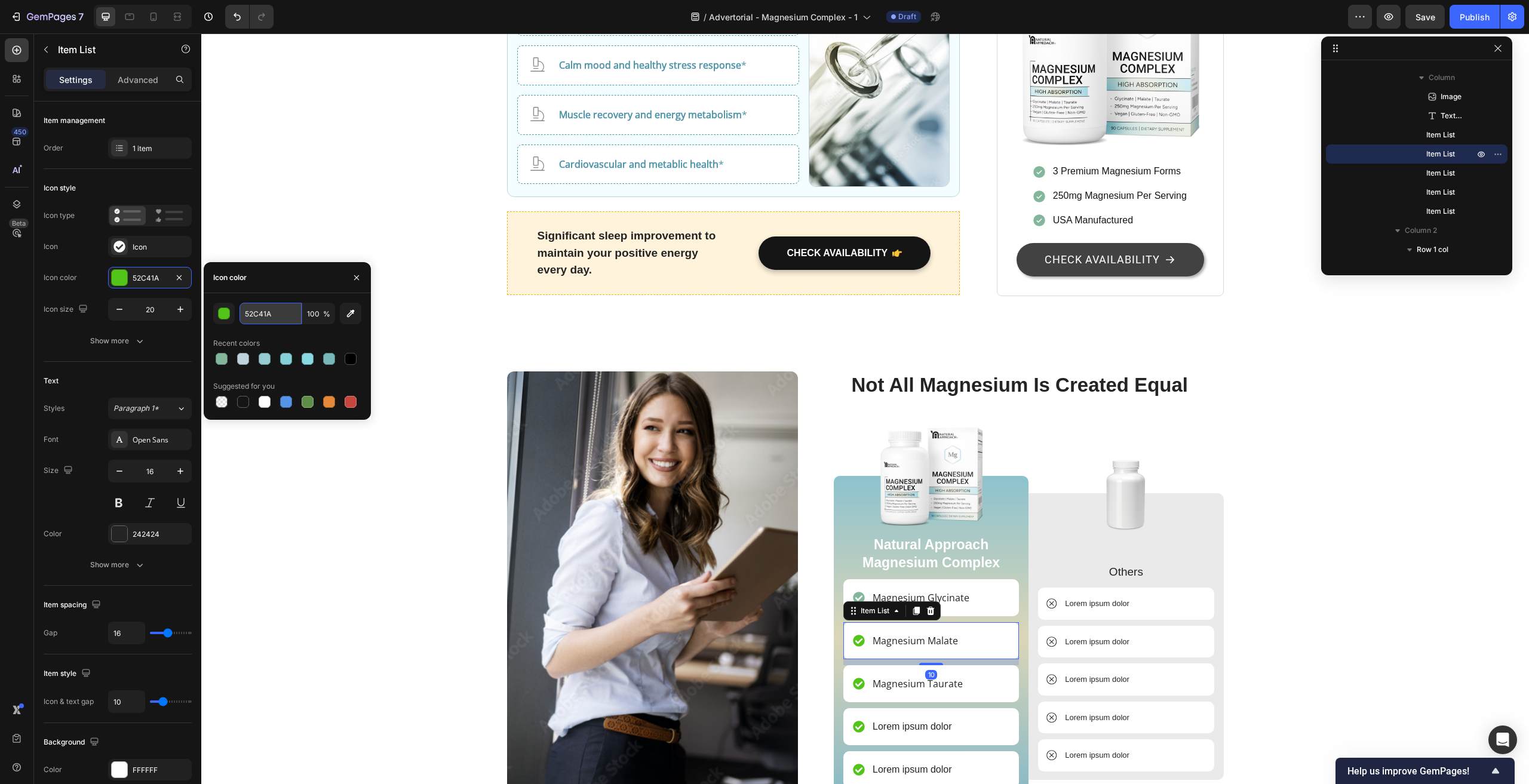
click at [271, 313] on input "52C41A" at bounding box center [270, 313] width 62 height 22
paste input "82B79C"
type input "82B79C"
click at [380, 524] on div "Image Not All Magnesium Is Created Equal Heading Image Natural Approach Magnesi…" at bounding box center [865, 627] width 1310 height 512
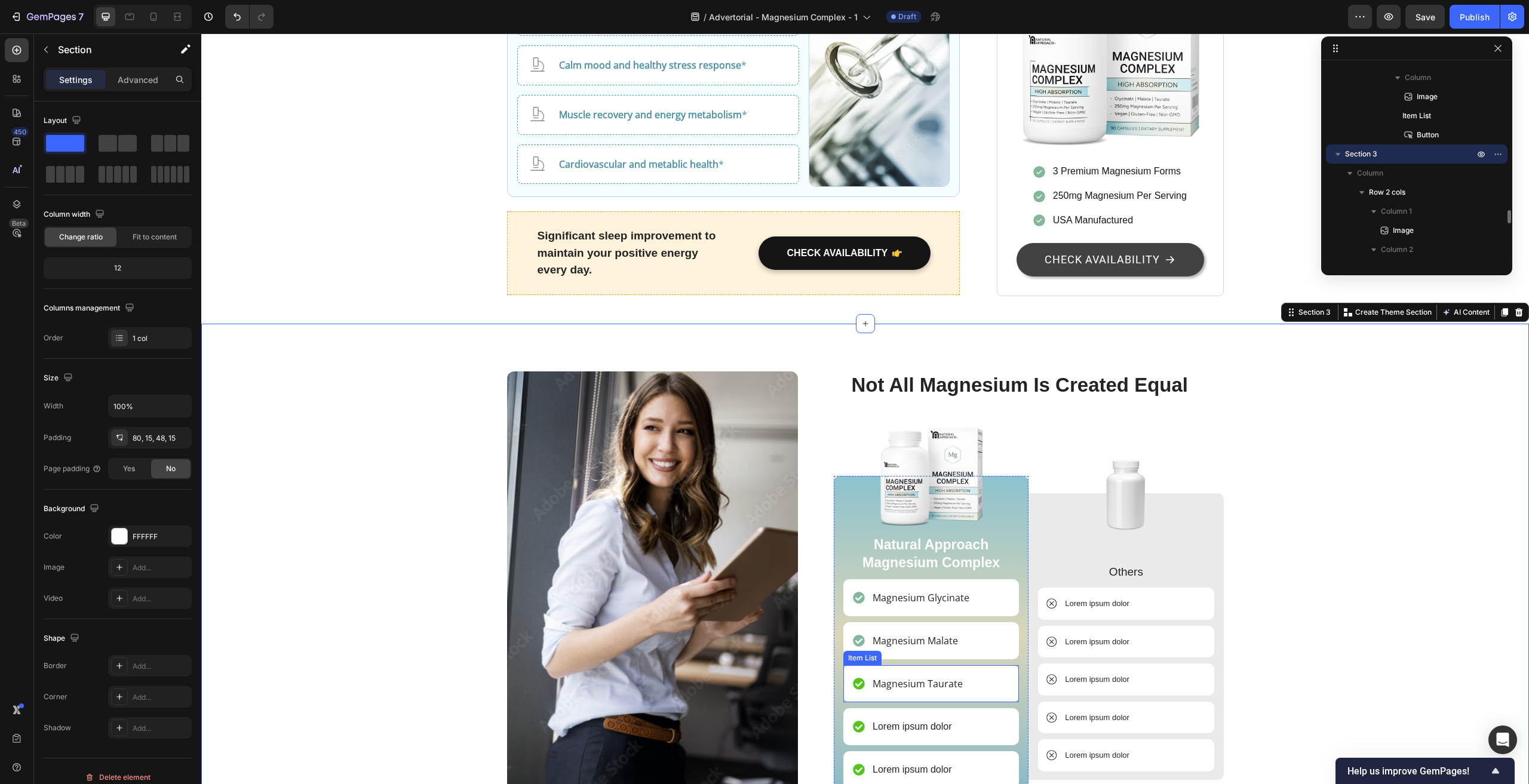
click at [911, 676] on p "Magnesium Taurate" at bounding box center [917, 683] width 90 height 15
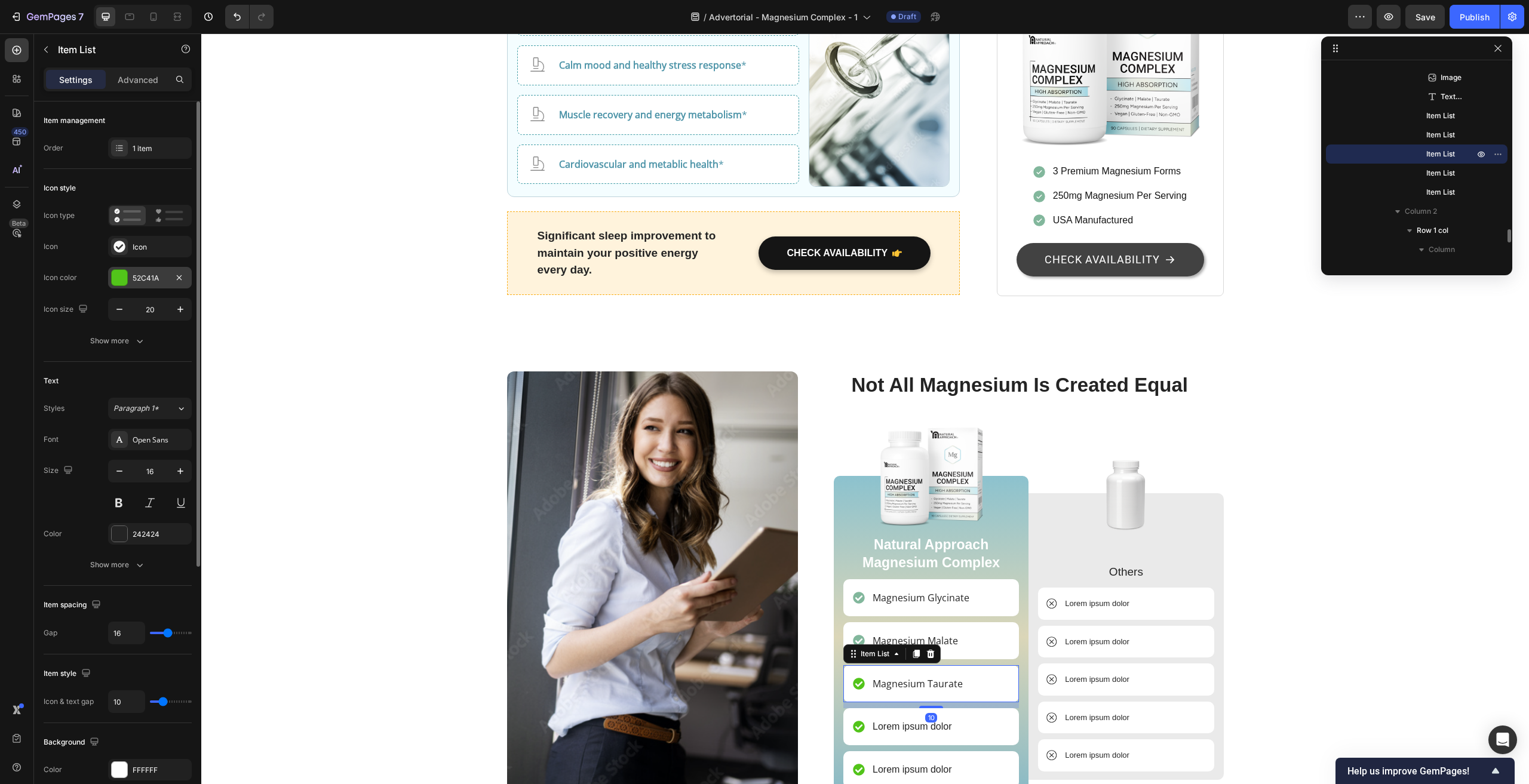
click at [137, 270] on div "52C41A" at bounding box center [150, 278] width 84 height 22
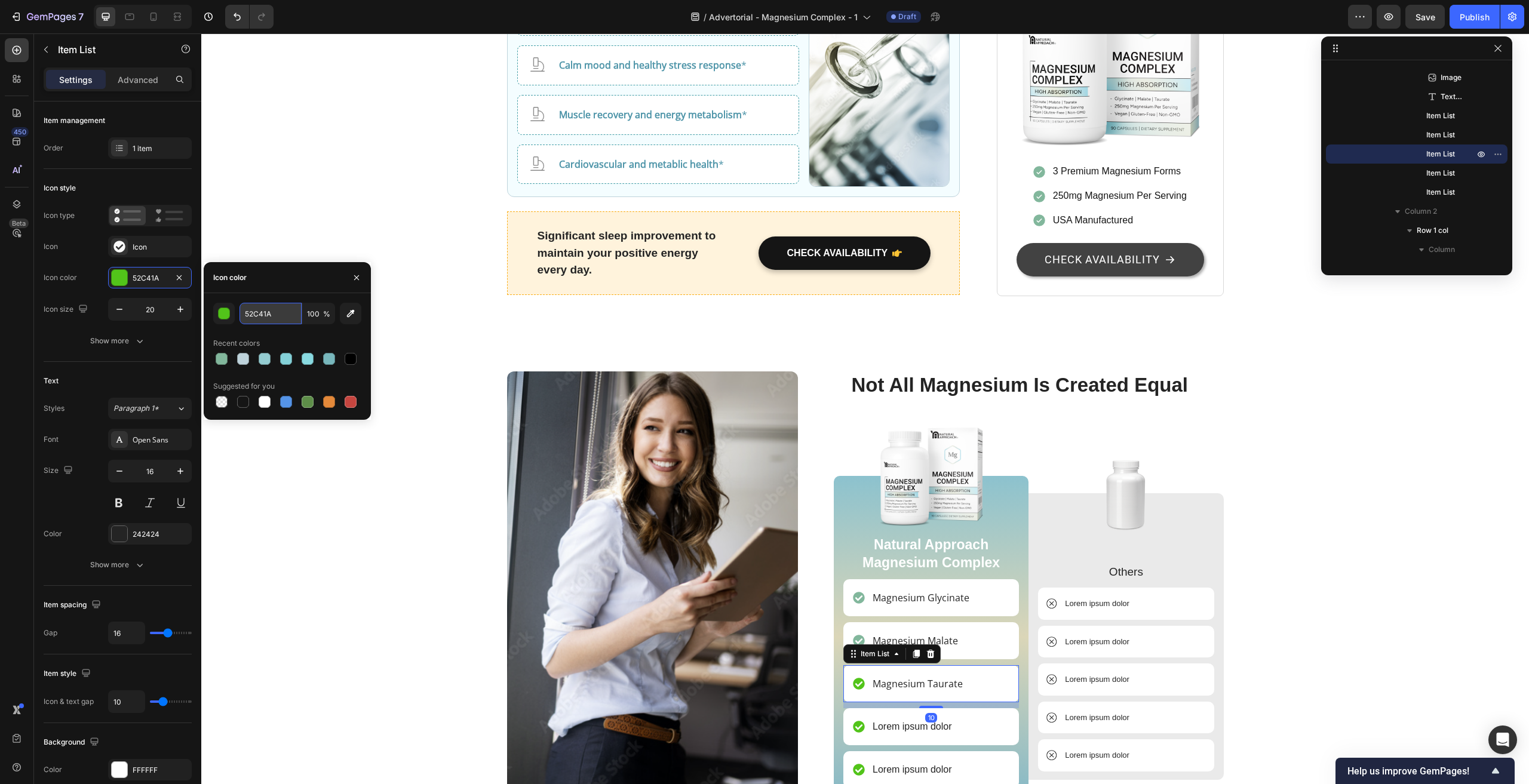
click at [255, 315] on input "52C41A" at bounding box center [270, 313] width 62 height 22
paste input "82B79C"
type input "82B79C"
click at [370, 548] on div "Image Not All Magnesium Is Created Equal Heading Image Natural Approach Magnesi…" at bounding box center [865, 627] width 1310 height 512
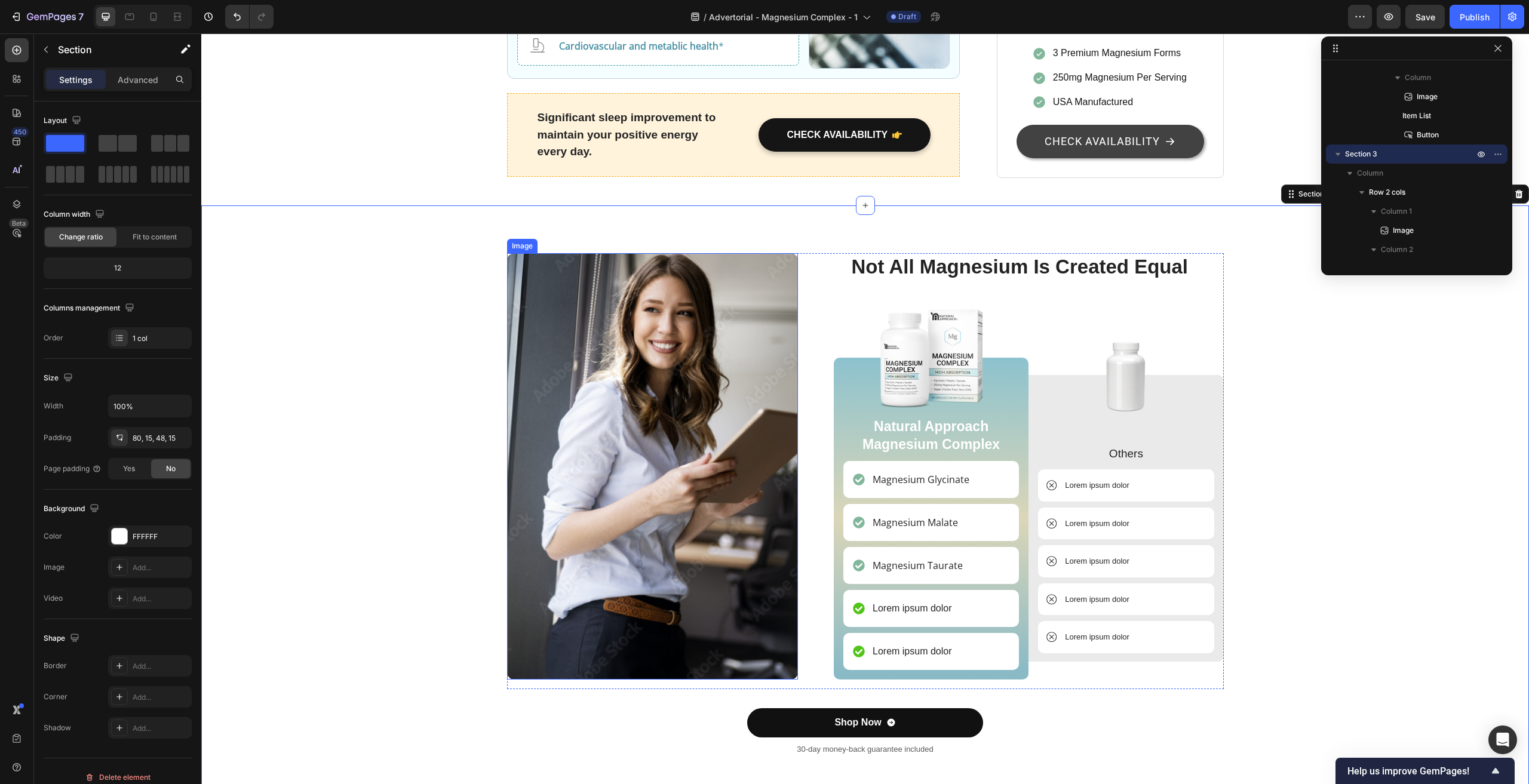
scroll to position [2926, 0]
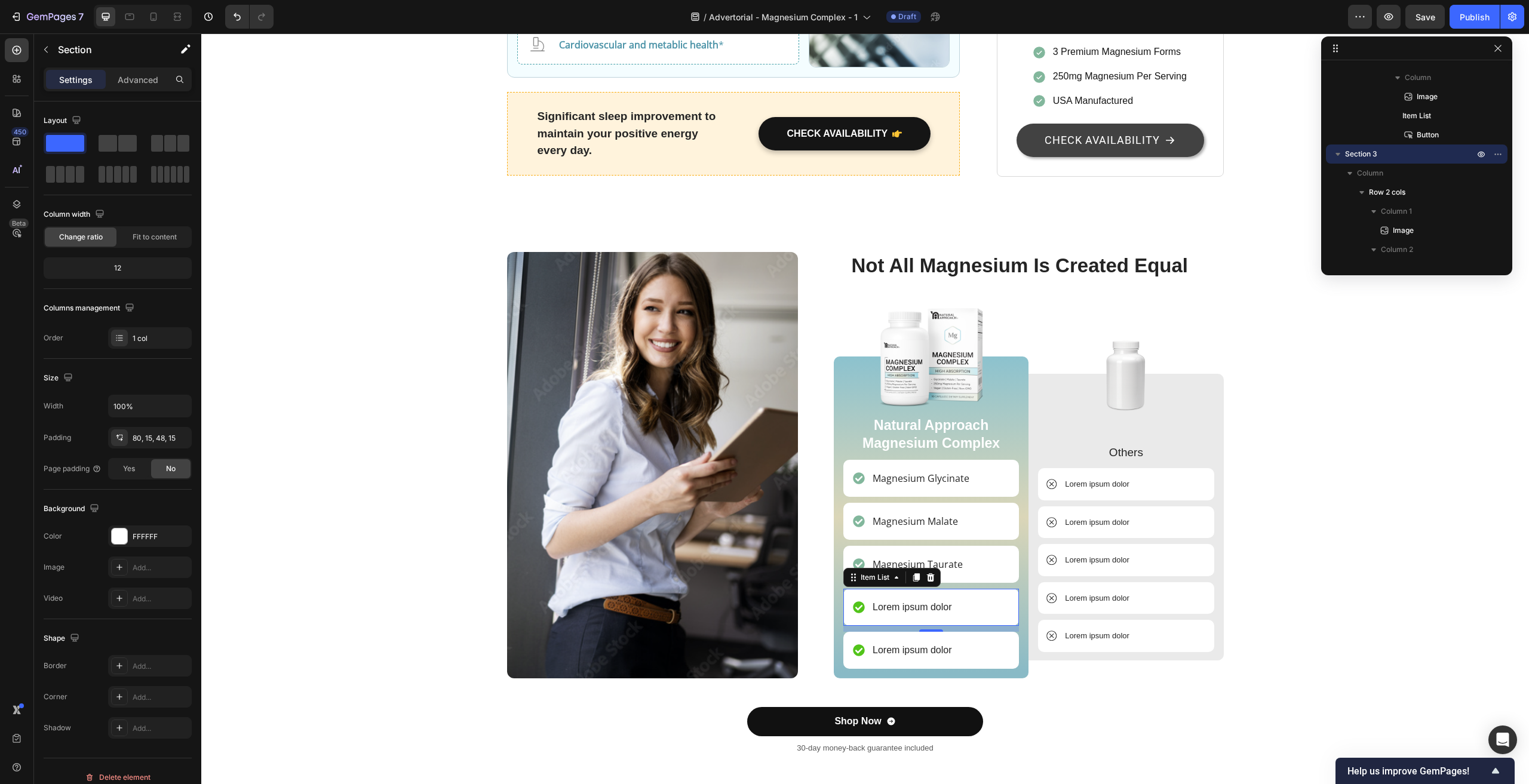
click at [907, 600] on p "Lorem ipsum dolor" at bounding box center [912, 607] width 79 height 15
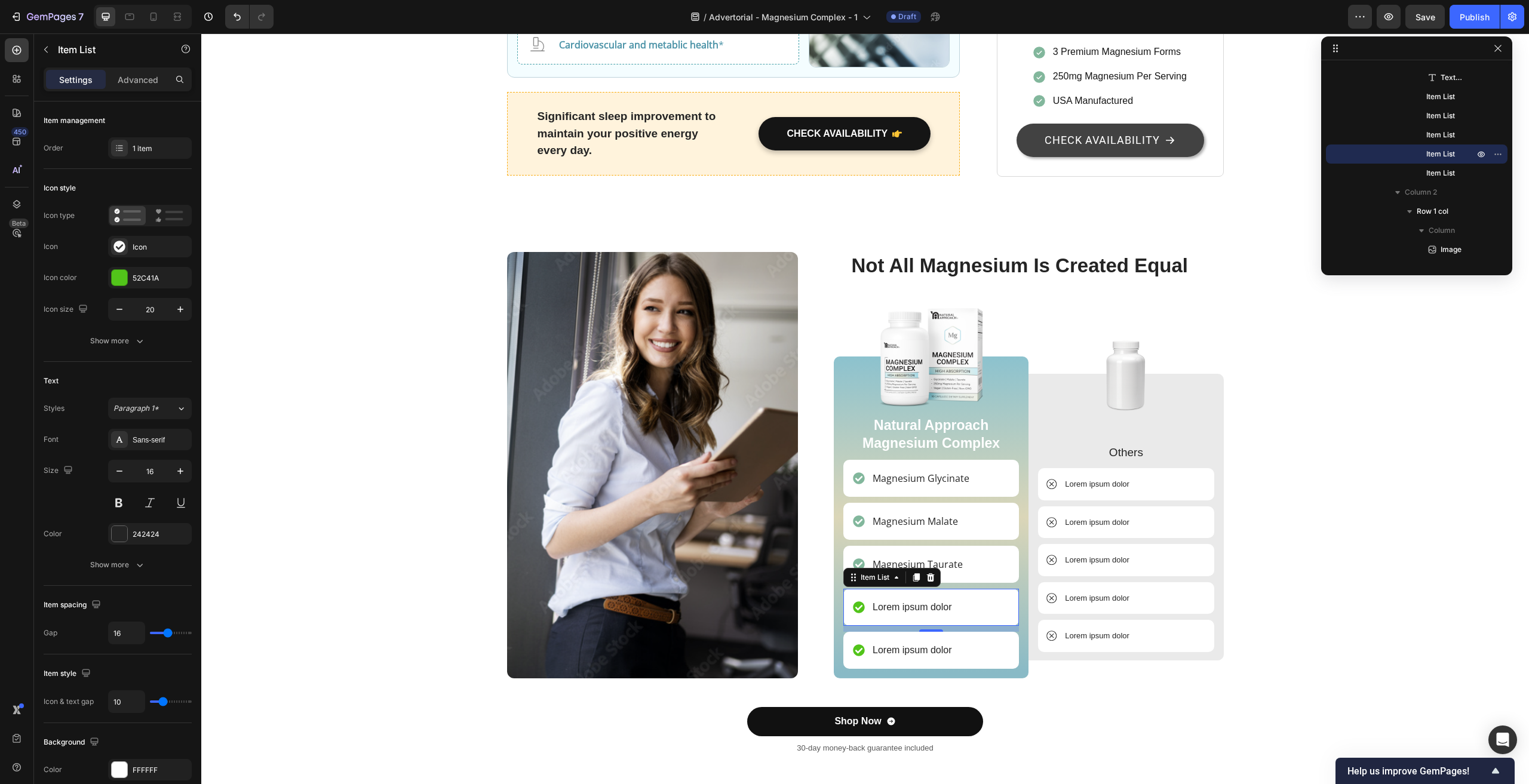
click at [920, 600] on p "Lorem ipsum dolor" at bounding box center [912, 607] width 79 height 15
click at [857, 601] on icon at bounding box center [858, 607] width 12 height 12
click at [122, 283] on div at bounding box center [119, 277] width 15 height 15
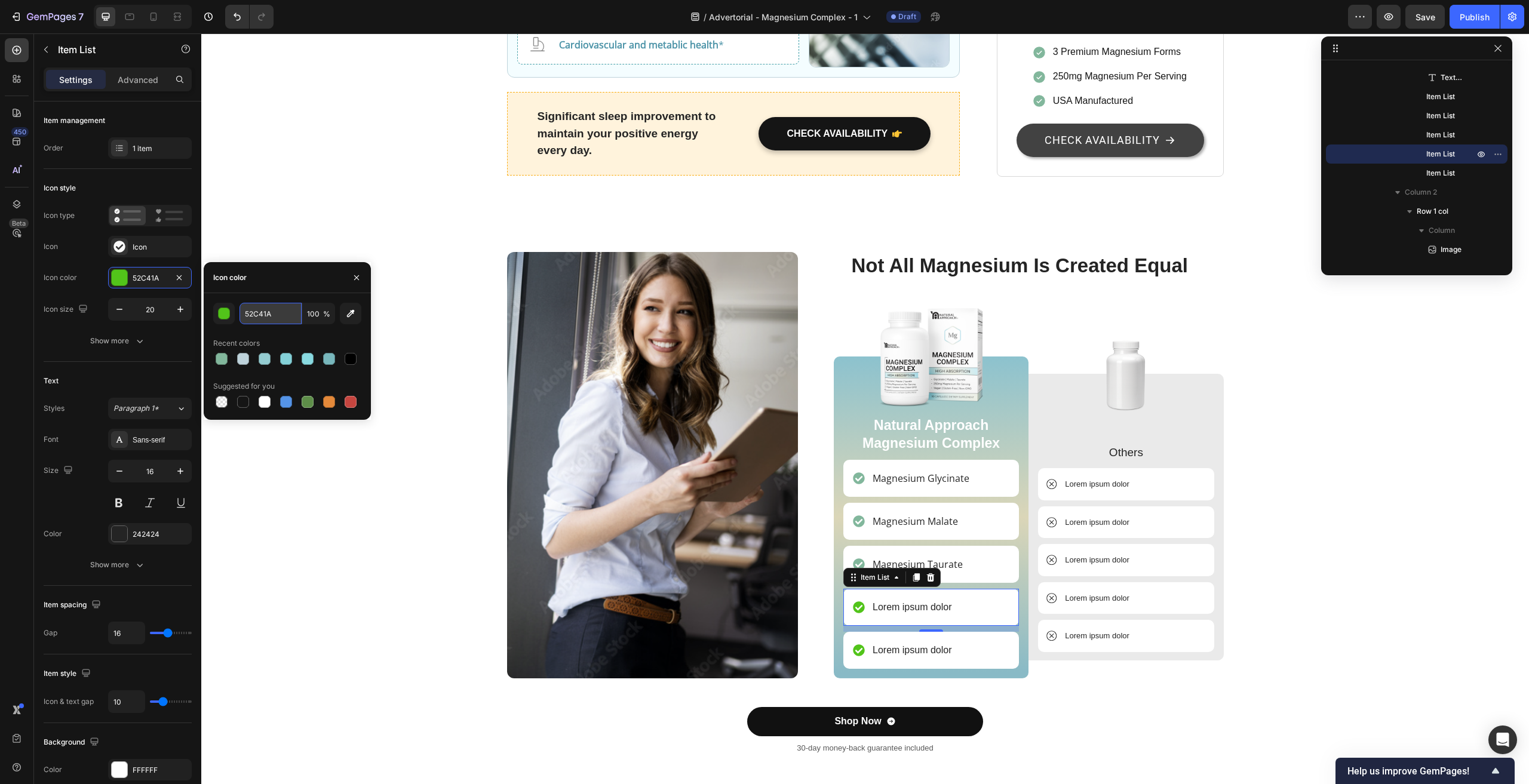
click at [300, 312] on input "52C41A" at bounding box center [270, 313] width 62 height 22
paste input "82B79C"
type input "82B79C"
click at [333, 514] on div "Image Not All Magnesium Is Created Equal Heading Image Natural Approach Magnesi…" at bounding box center [865, 508] width 1310 height 512
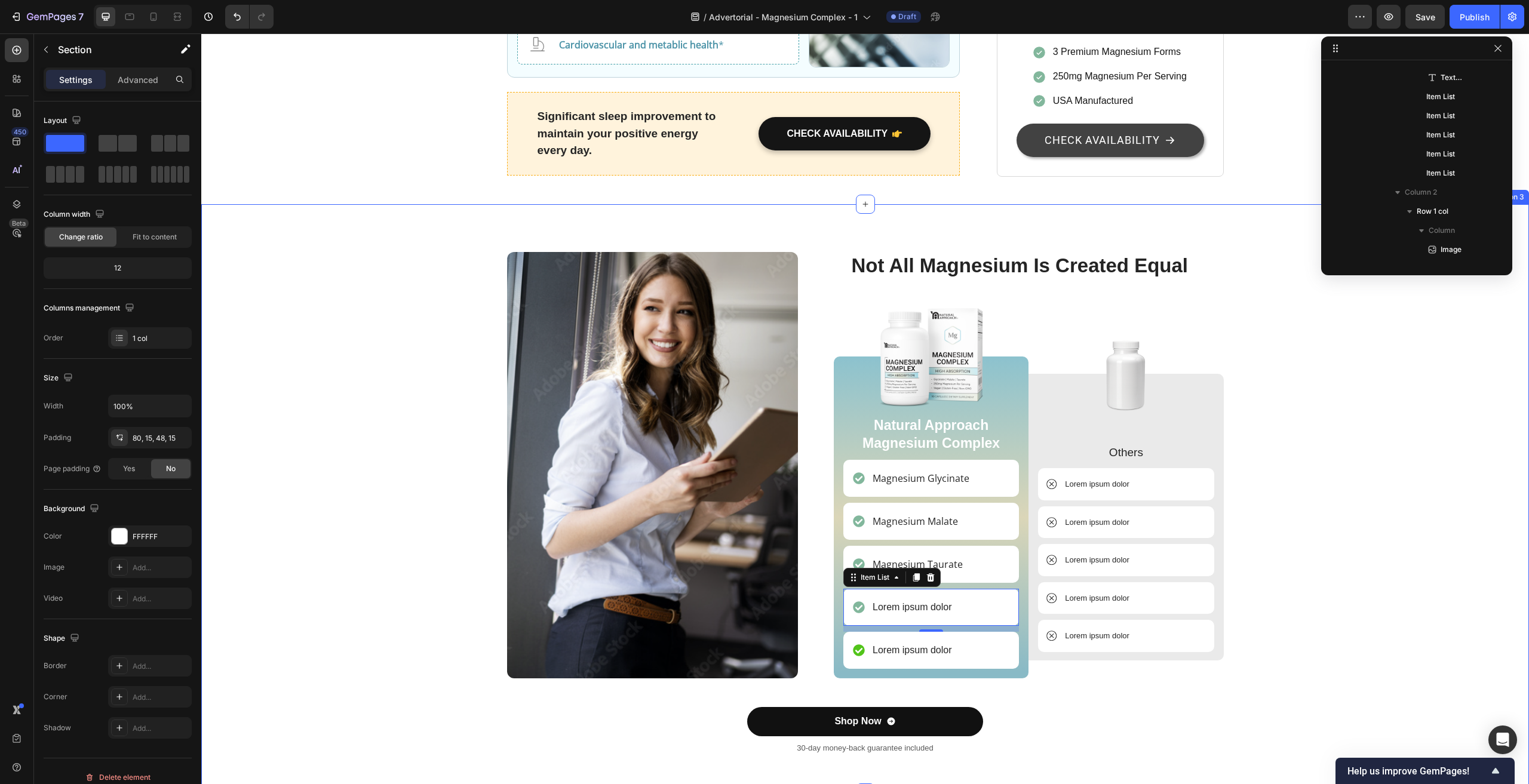
scroll to position [2137, 0]
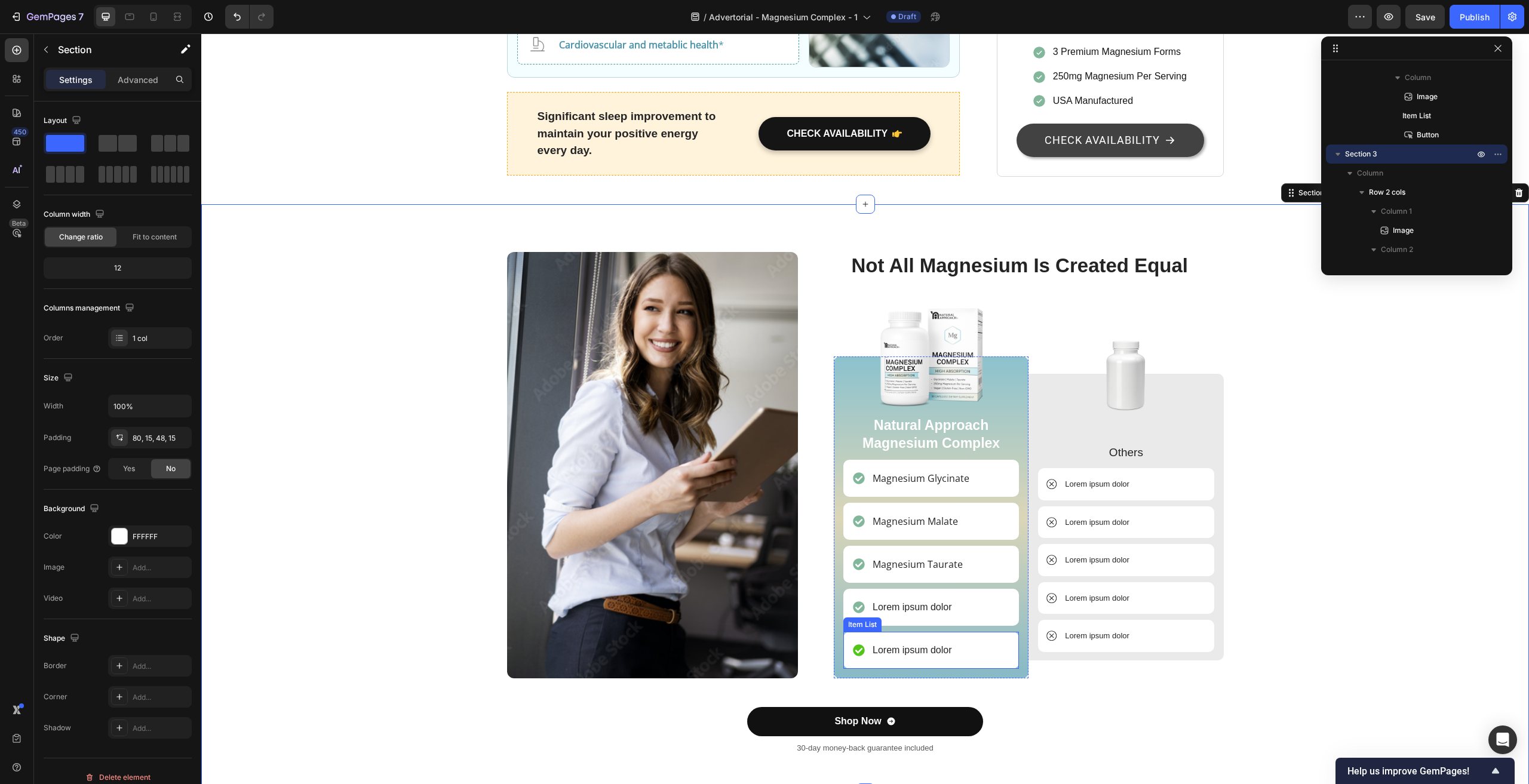
click at [854, 644] on icon at bounding box center [859, 650] width 12 height 12
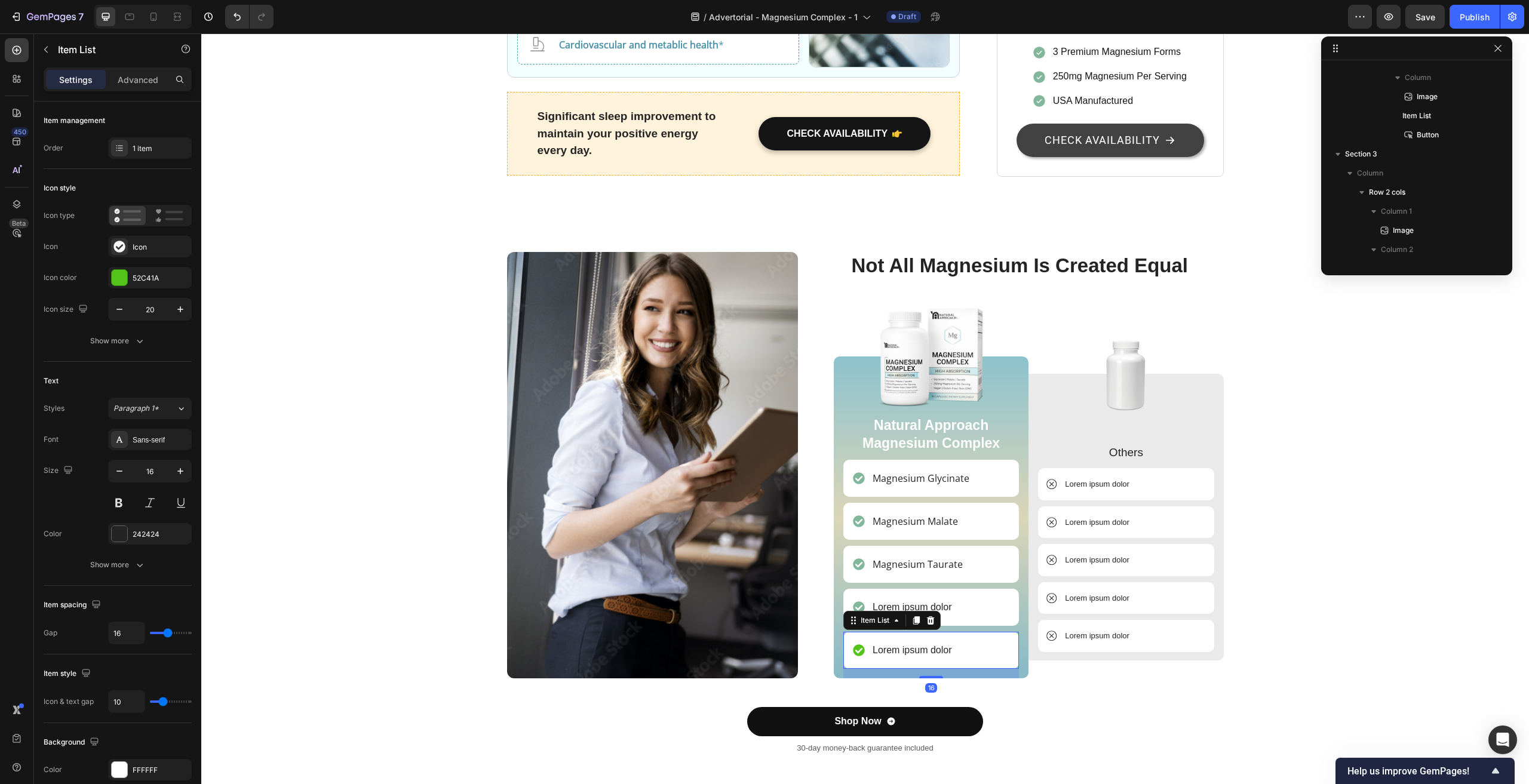
scroll to position [2462, 0]
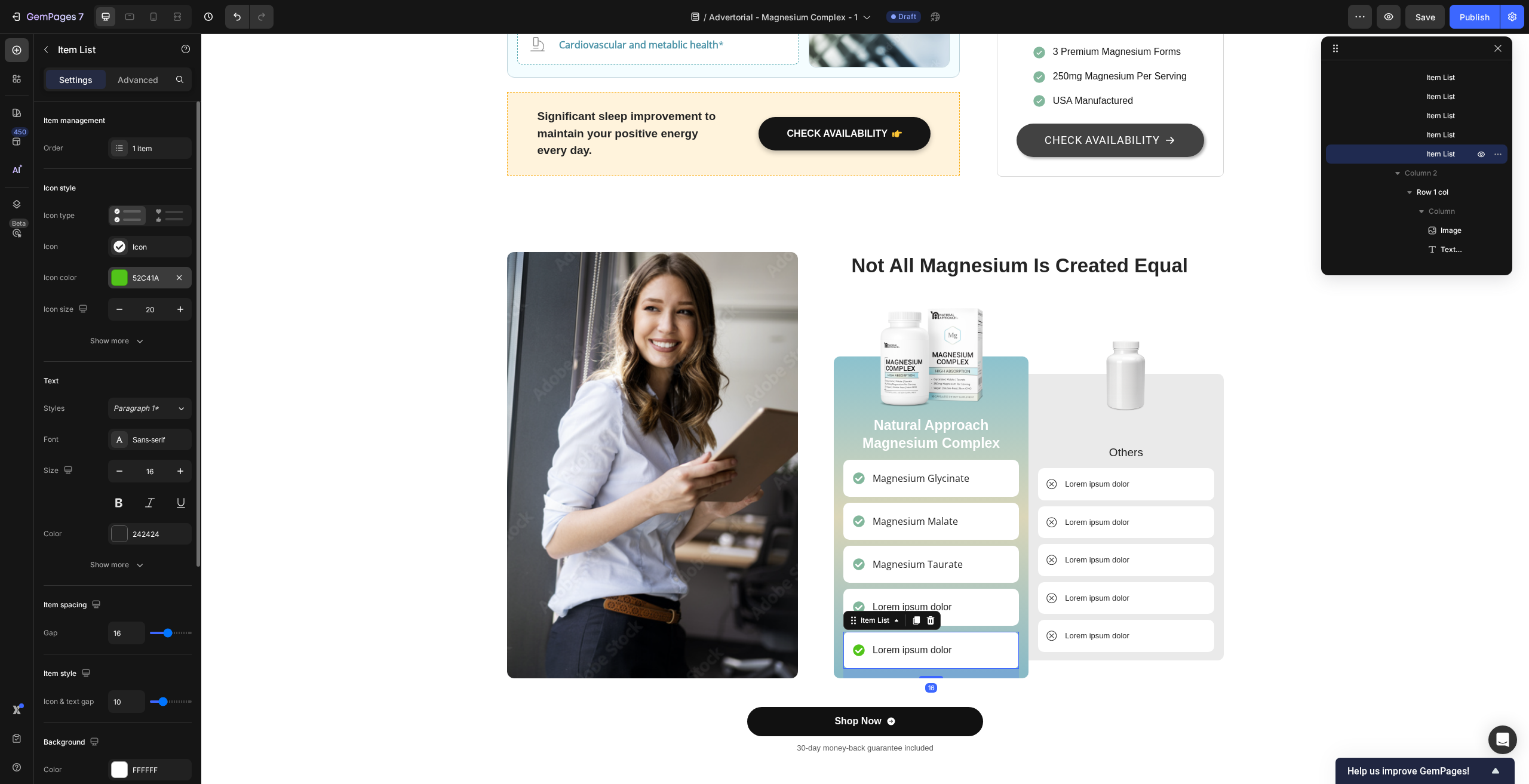
click at [144, 280] on div "52C41A" at bounding box center [150, 278] width 35 height 11
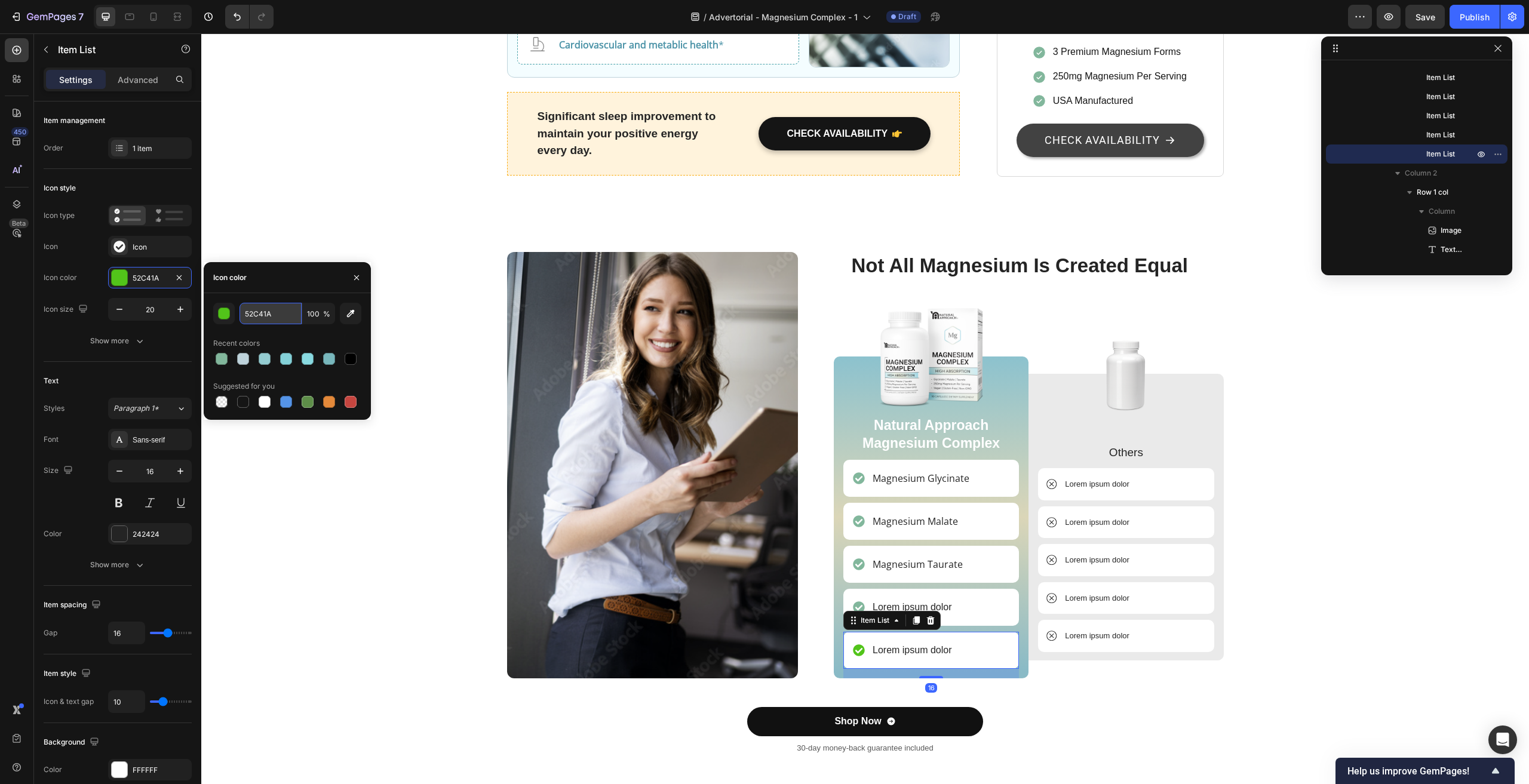
click at [254, 313] on input "52C41A" at bounding box center [270, 313] width 62 height 22
paste input "82B79C"
type input "82B79C"
click at [316, 525] on div "Image Not All Magnesium Is Created Equal Heading Image Natural Approach Magnesi…" at bounding box center [865, 508] width 1310 height 512
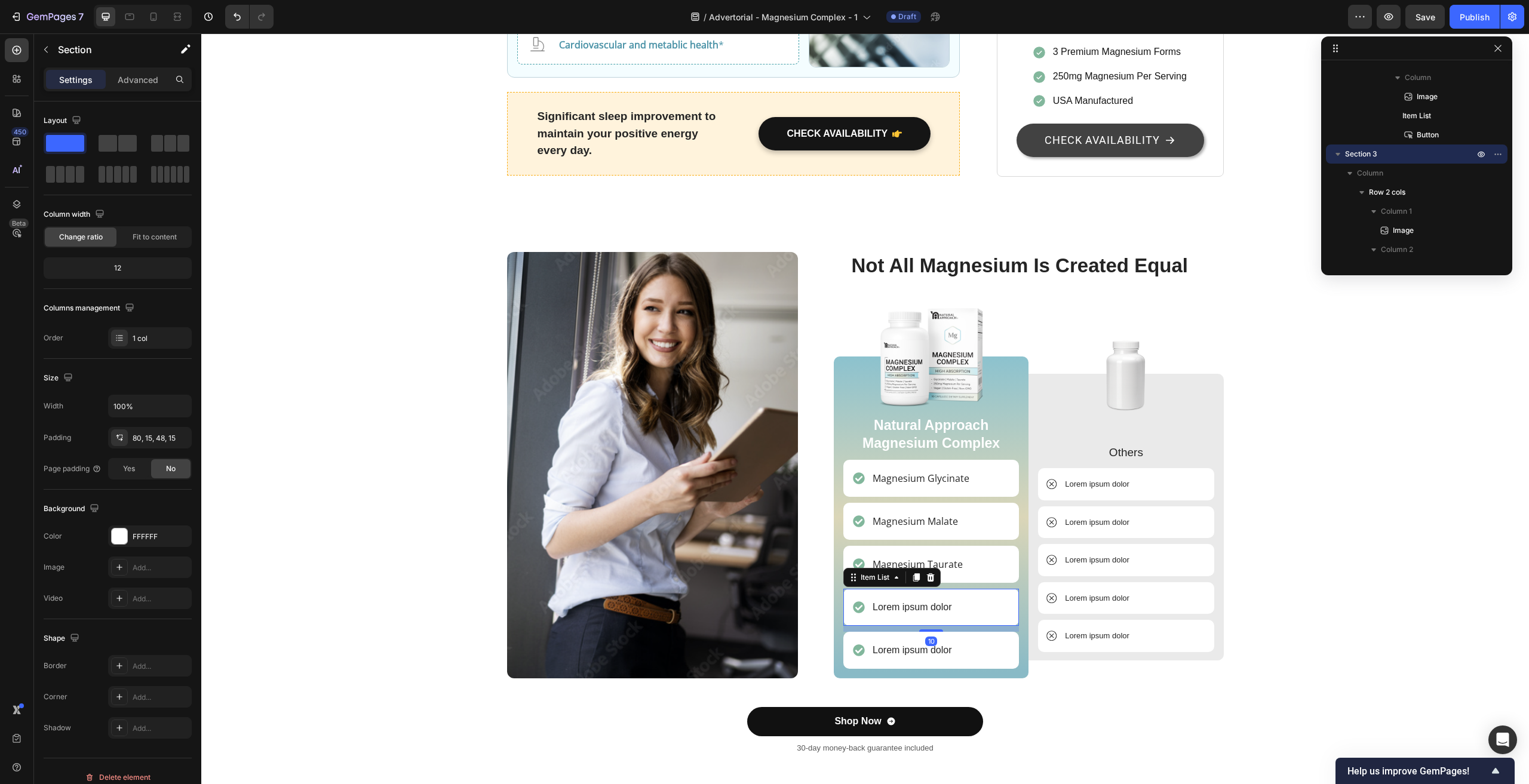
click at [925, 600] on p "Lorem ipsum dolor" at bounding box center [912, 607] width 79 height 15
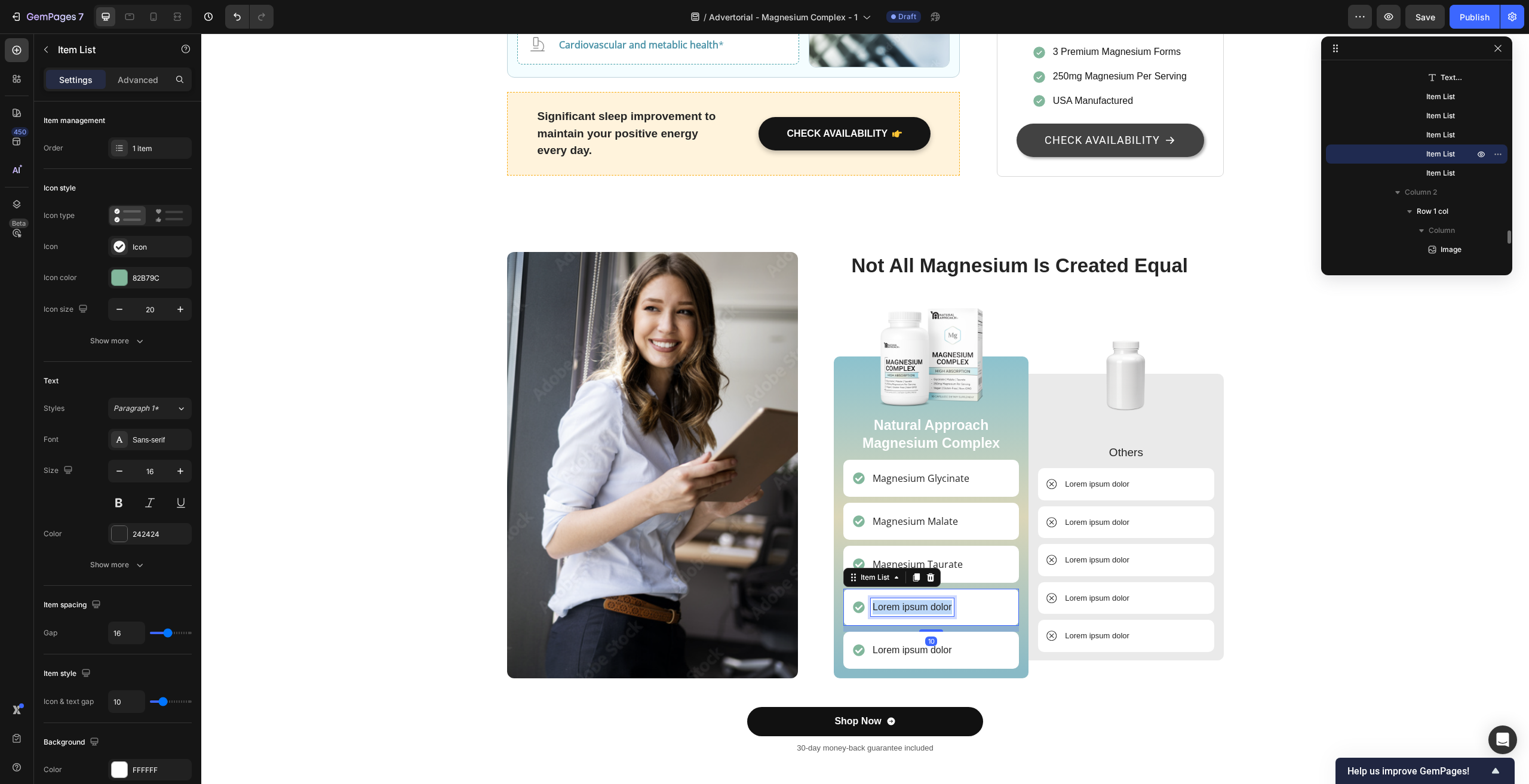
click at [925, 600] on p "Lorem ipsum dolor" at bounding box center [912, 607] width 79 height 15
click at [1073, 677] on div "Image Not All Magnesium Is Created Equal Heading Image Natural Approach Magnesi…" at bounding box center [865, 508] width 1310 height 512
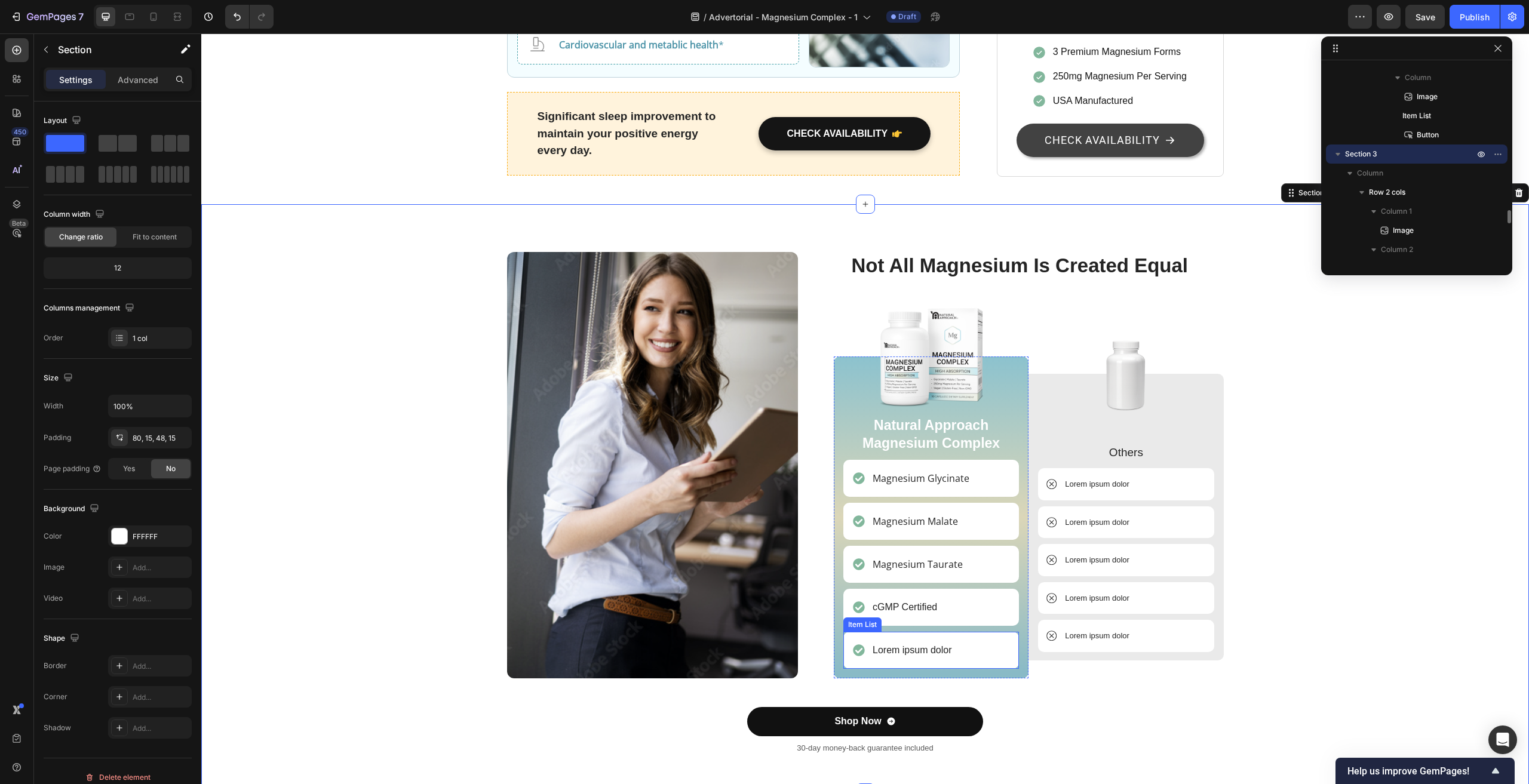
click at [921, 643] on p "Lorem ipsum dolor" at bounding box center [912, 650] width 79 height 15
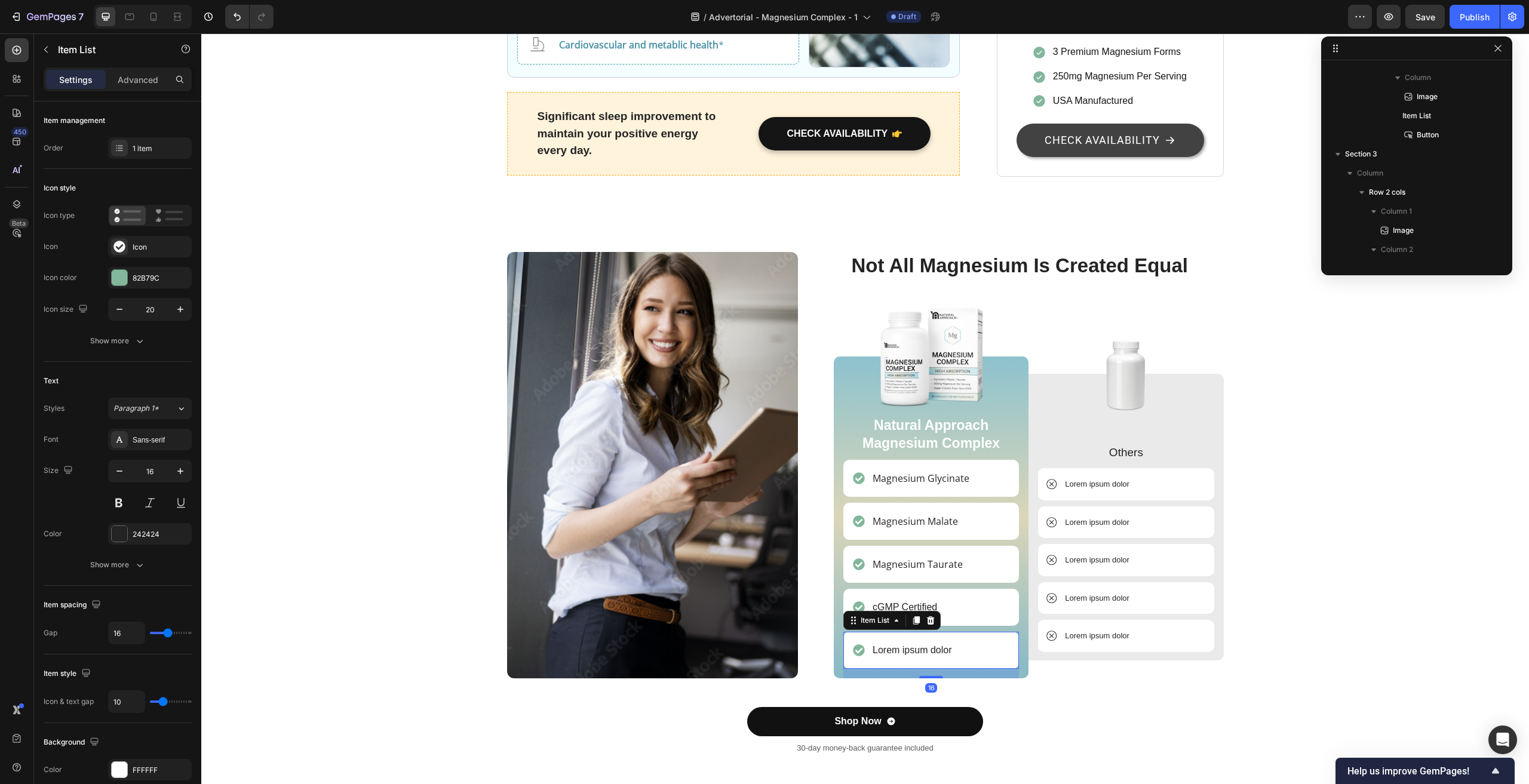
scroll to position [2462, 0]
click at [921, 643] on p "Lorem ipsum dolor" at bounding box center [912, 650] width 79 height 15
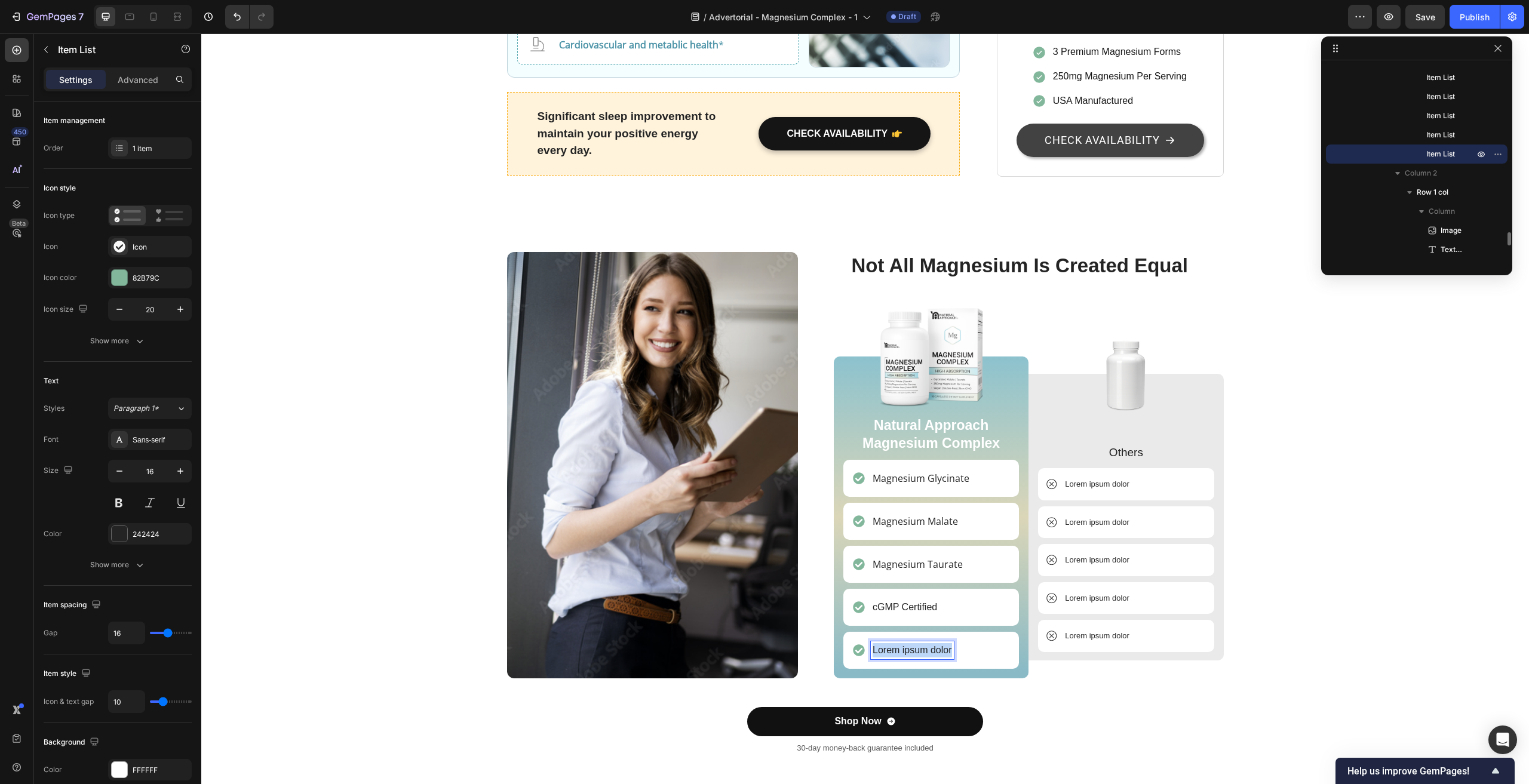
click at [921, 643] on p "Lorem ipsum dolor" at bounding box center [912, 650] width 79 height 15
click at [1065, 707] on div "Shop Now Button" at bounding box center [865, 722] width 717 height 29
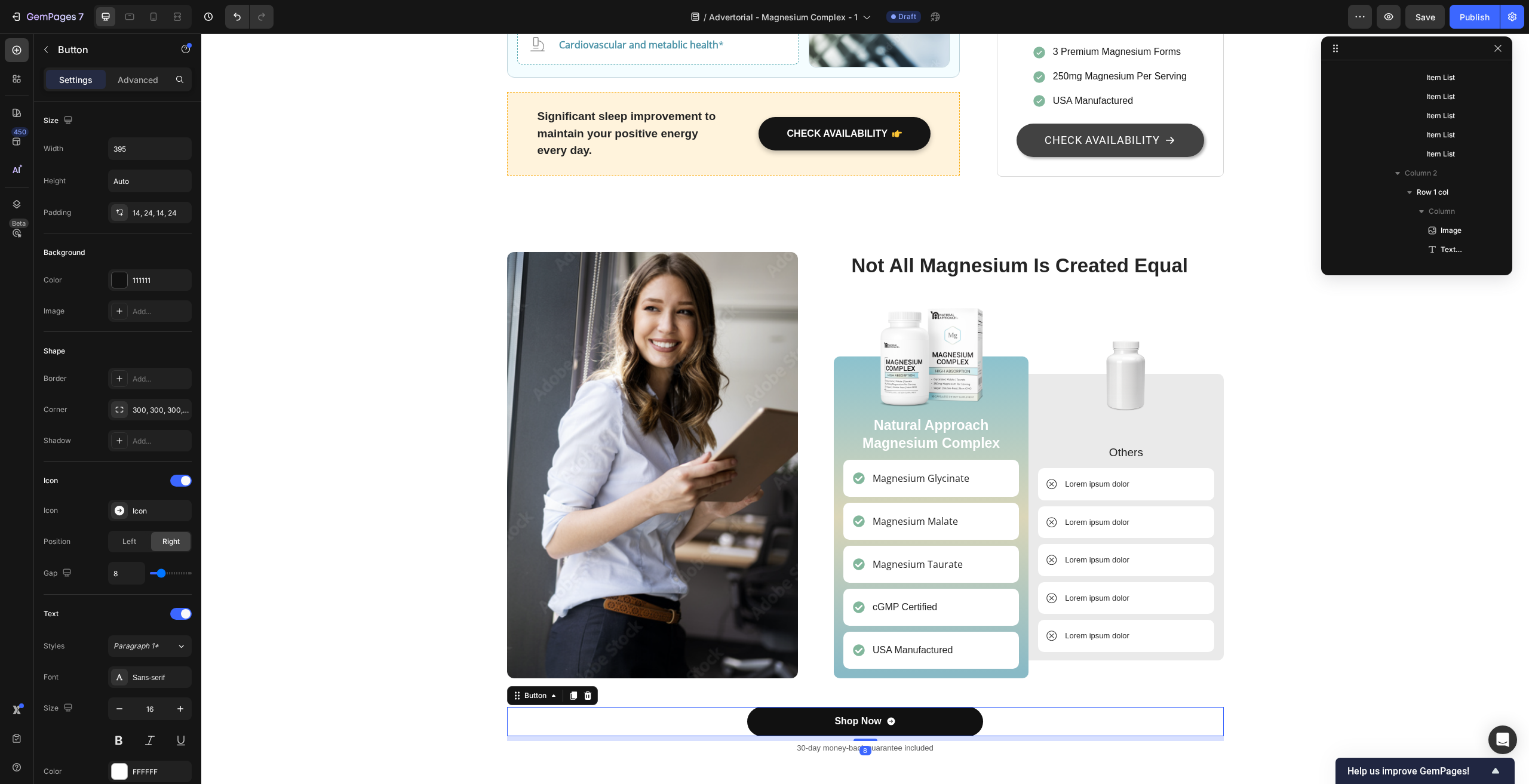
scroll to position [2707, 0]
click at [937, 643] on p "USA Manufactured" at bounding box center [913, 650] width 80 height 15
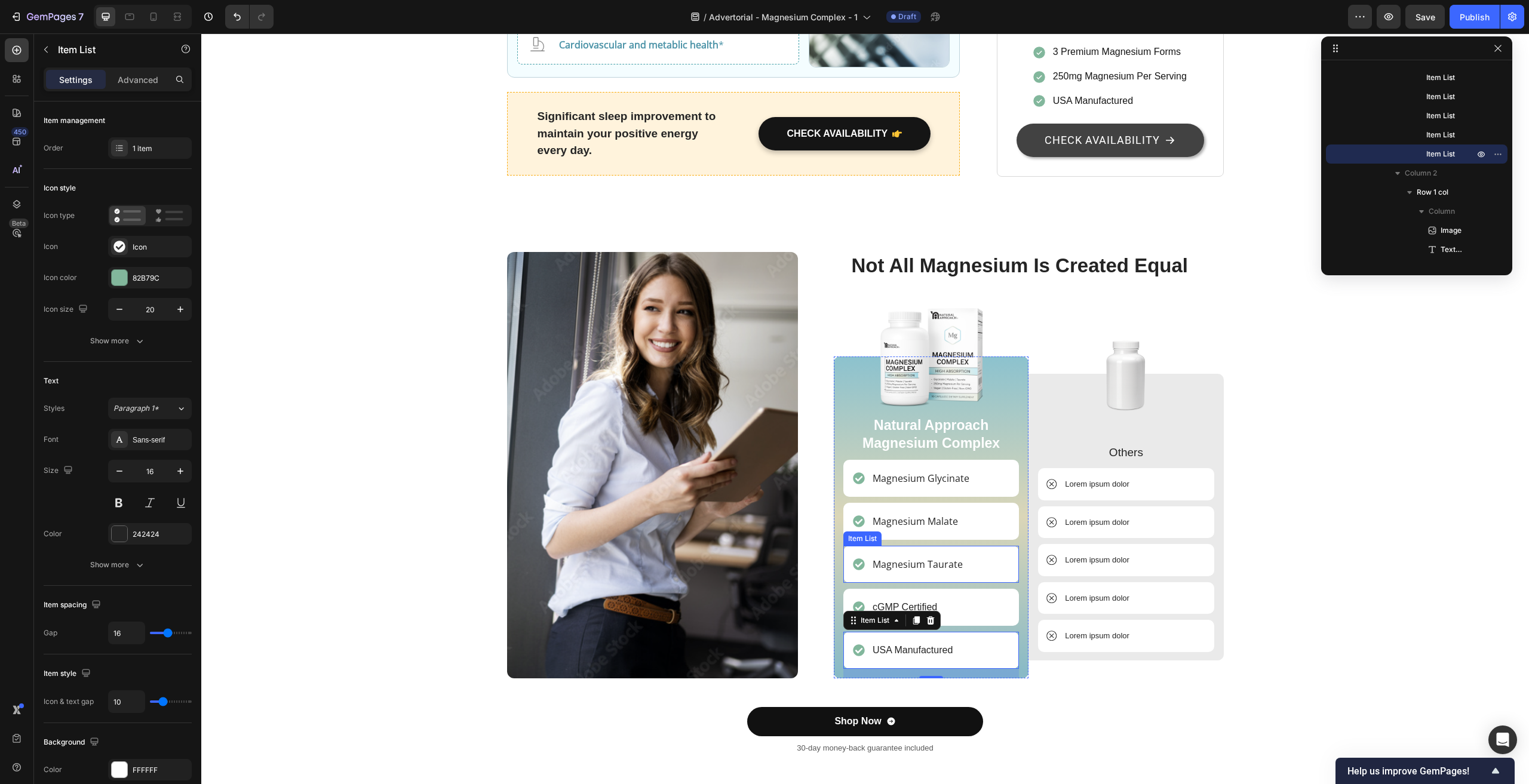
click at [903, 557] on p "Magnesium Taurate" at bounding box center [917, 564] width 90 height 15
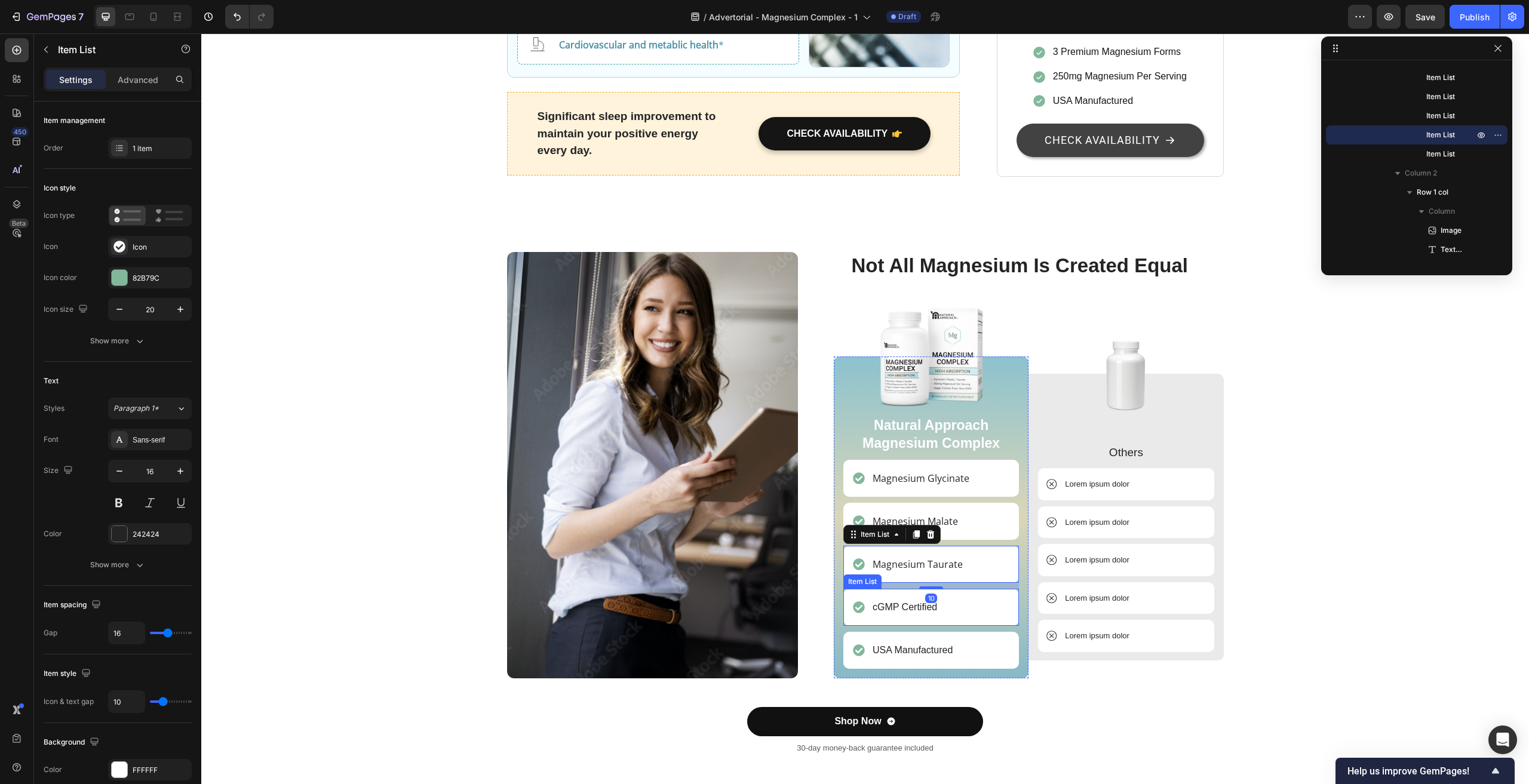
click at [886, 600] on p "cGMP Certified" at bounding box center [905, 607] width 65 height 15
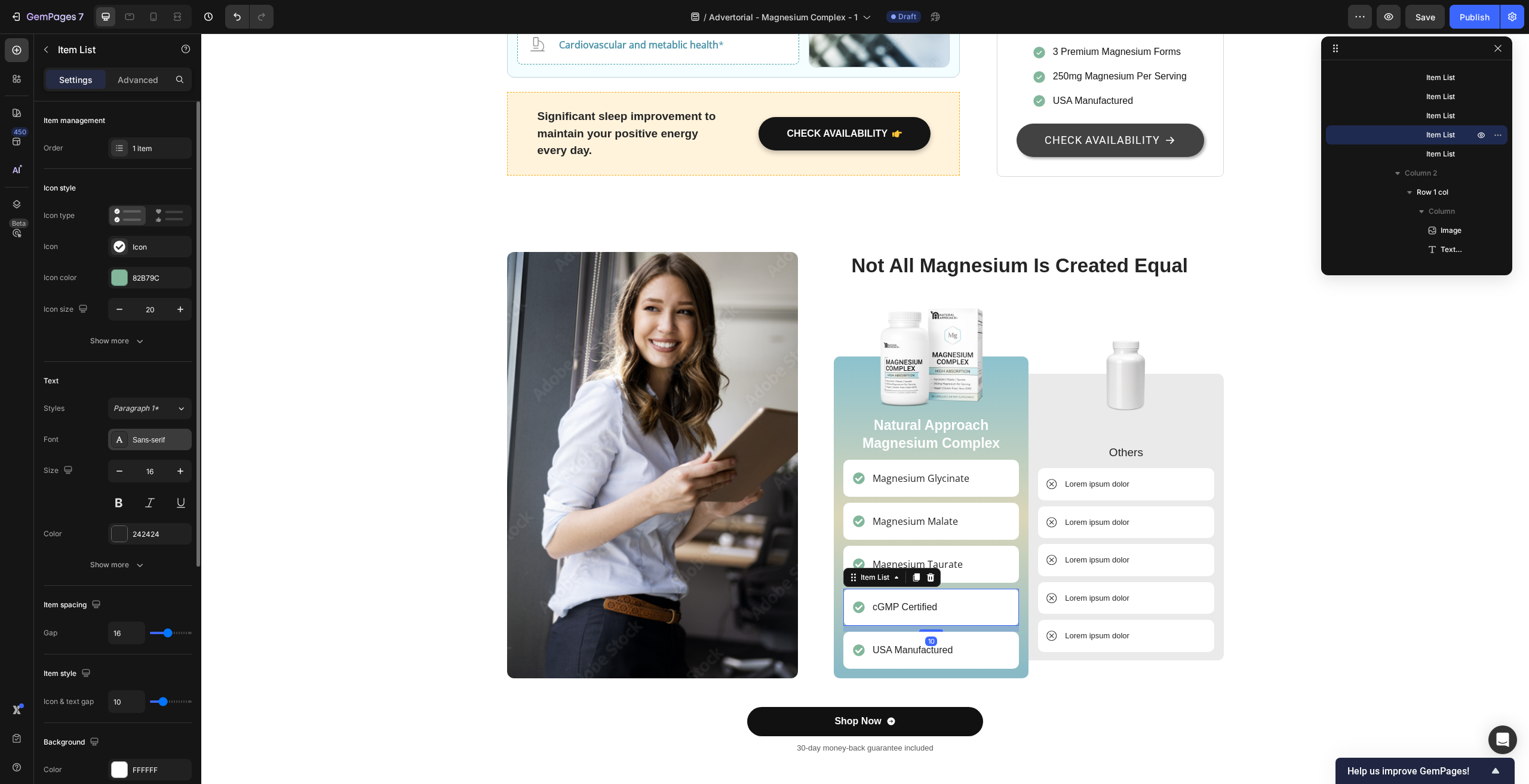
click at [154, 442] on div "Sans-serif" at bounding box center [161, 440] width 56 height 11
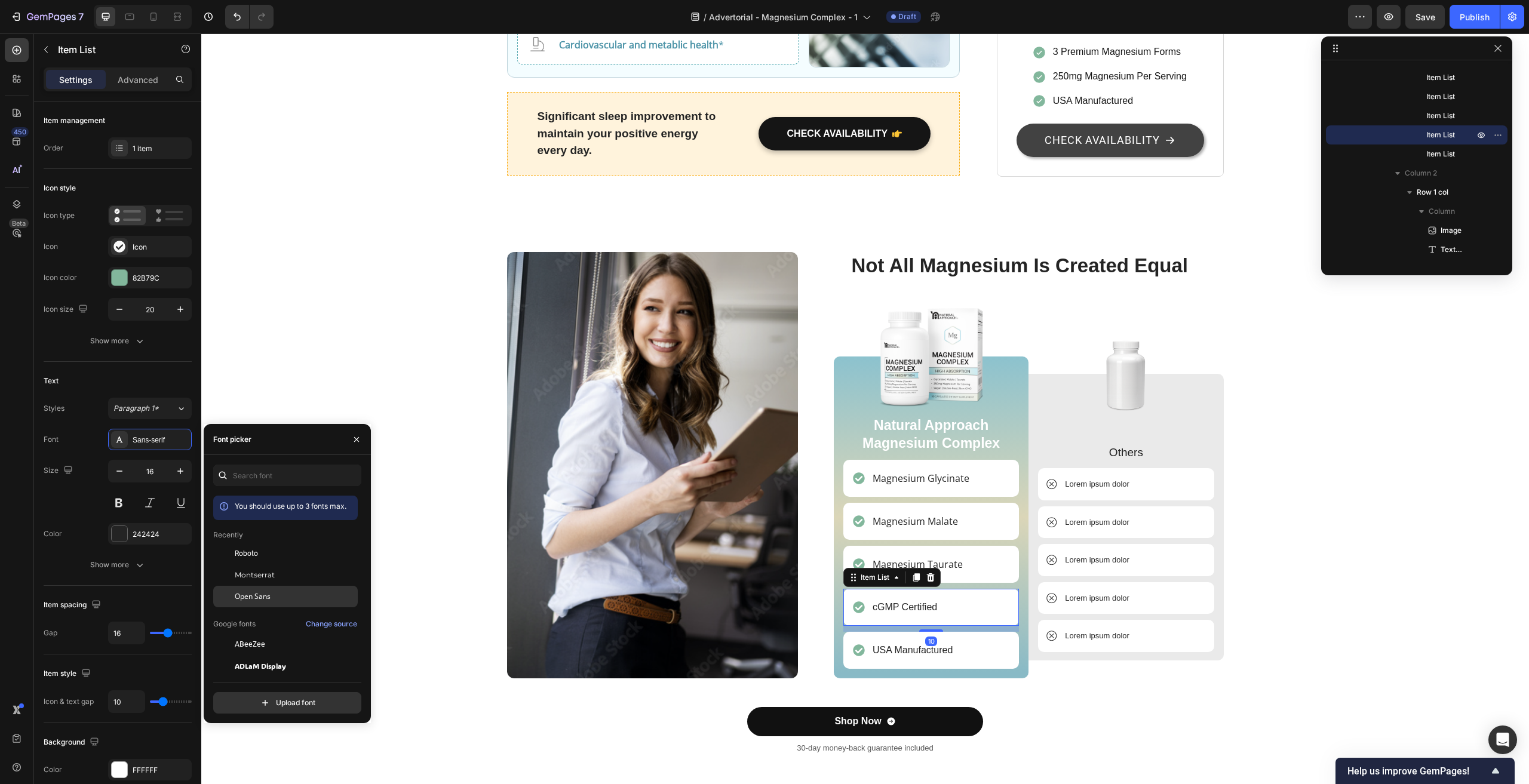
click at [248, 593] on span "Open Sans" at bounding box center [253, 597] width 36 height 11
click at [884, 643] on p "USA Manufactured" at bounding box center [913, 650] width 80 height 15
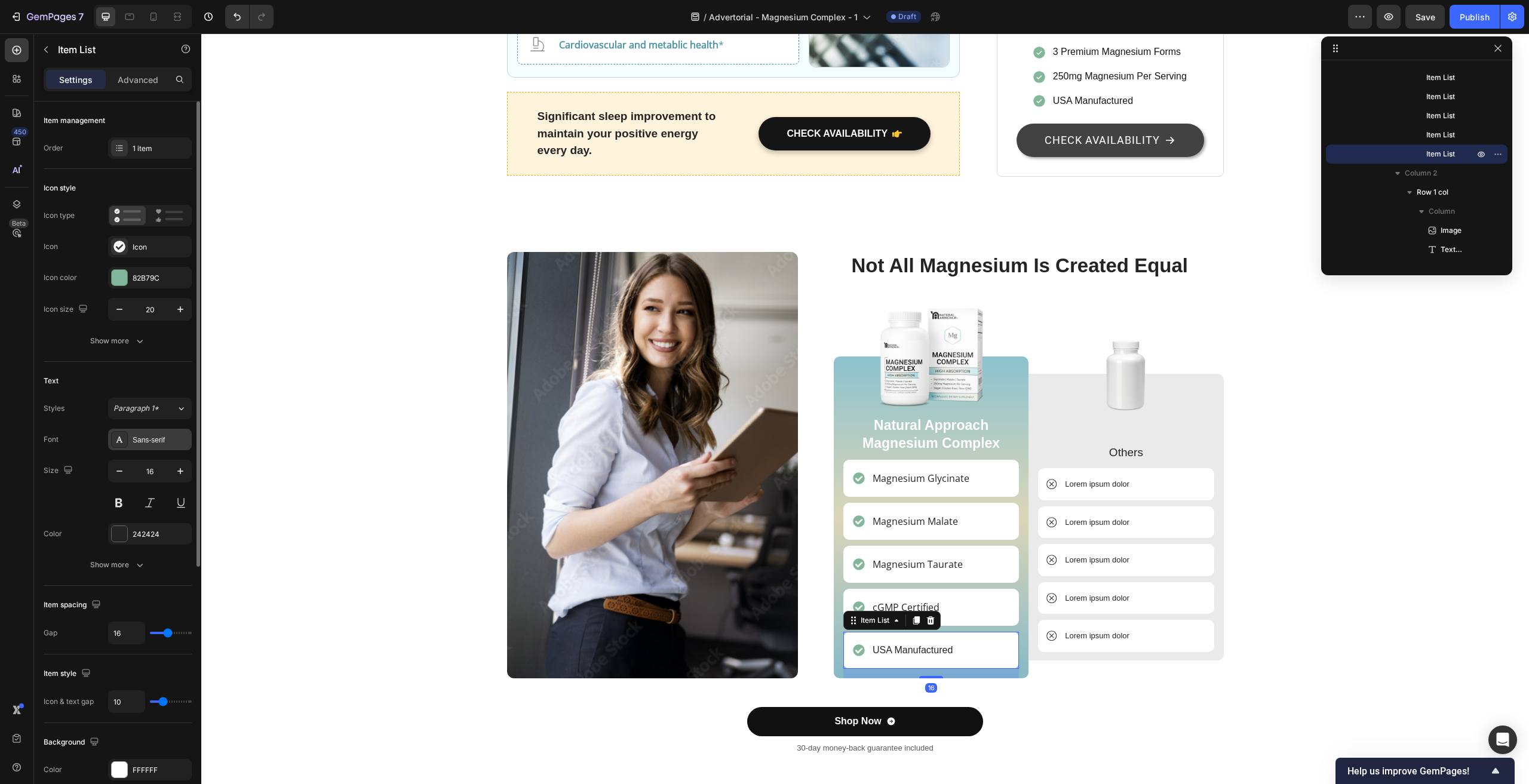
click at [154, 431] on div "Sans-serif" at bounding box center [150, 439] width 84 height 22
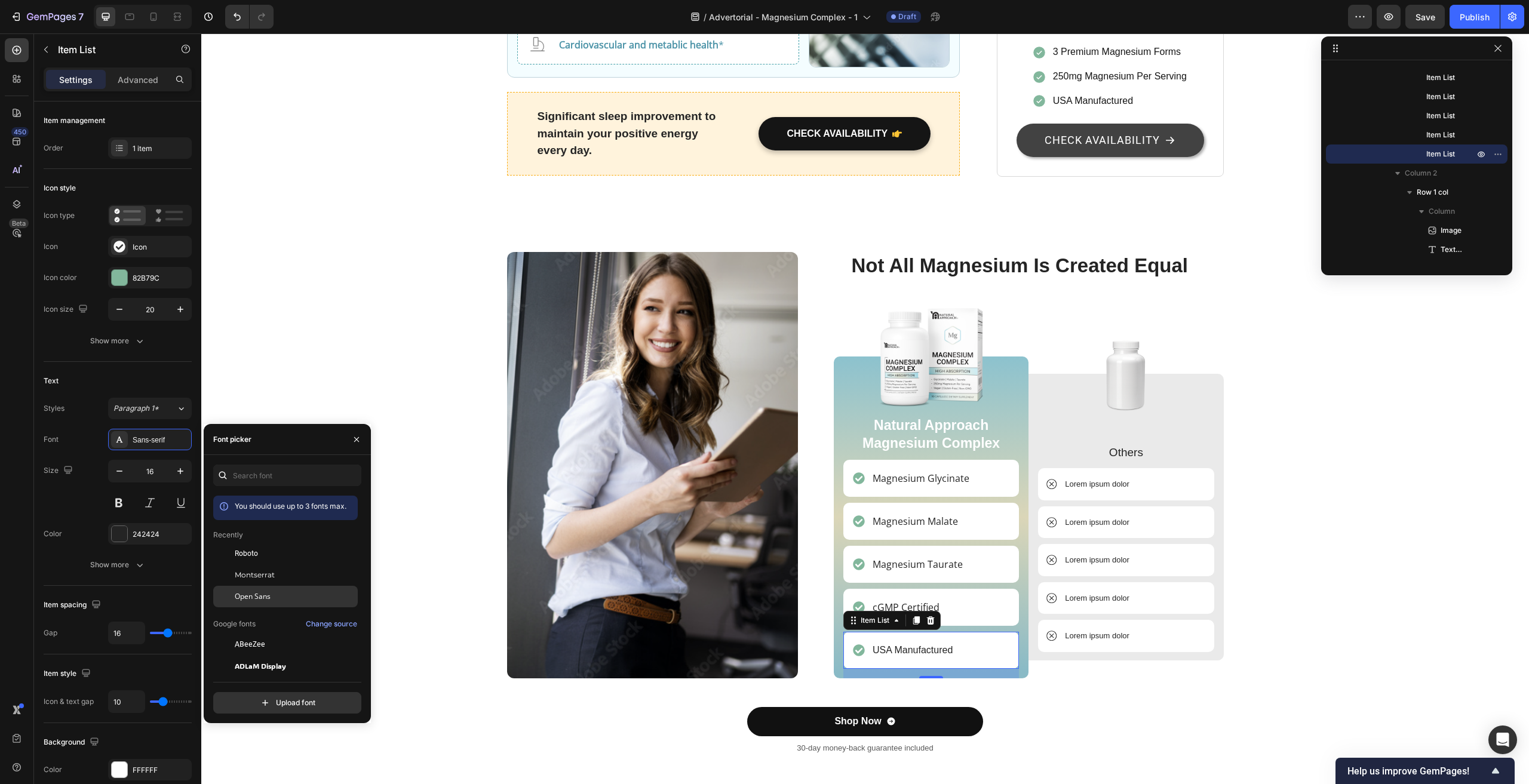
click at [264, 602] on div "Open Sans" at bounding box center [286, 597] width 144 height 22
click at [1109, 707] on div "Shop Now Button" at bounding box center [865, 722] width 717 height 29
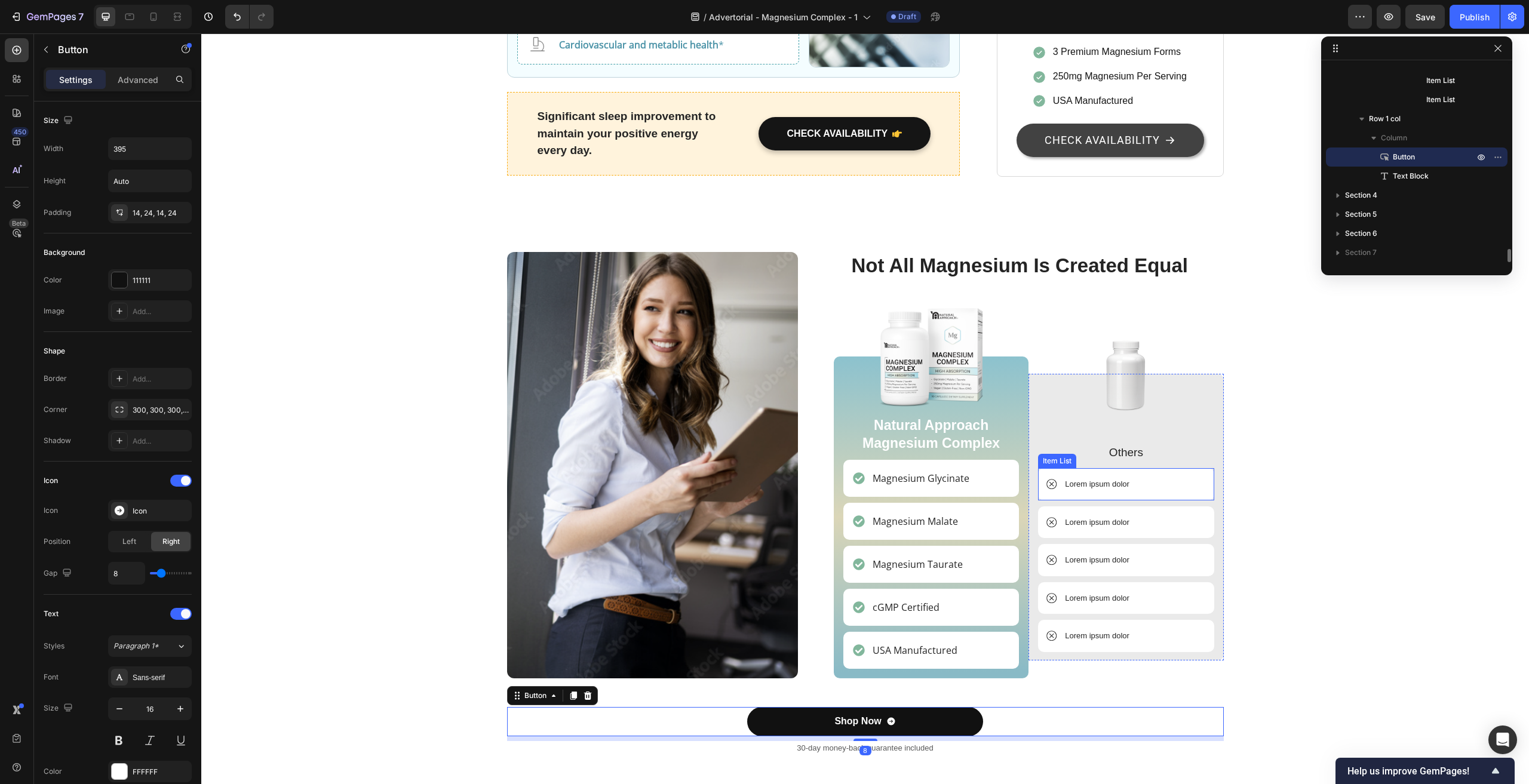
click at [1103, 478] on p "Lorem ipsum dolor" at bounding box center [1097, 485] width 65 height 12
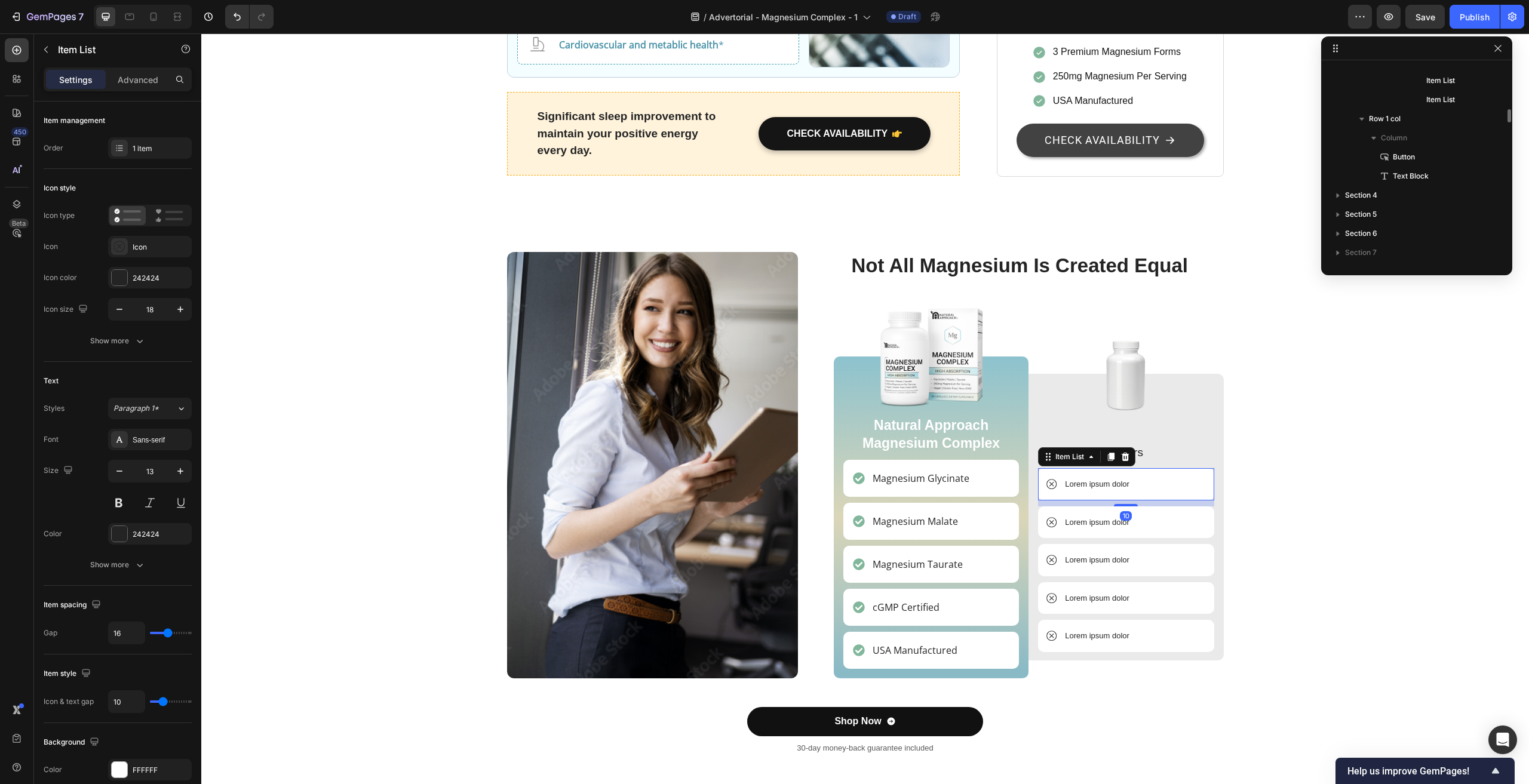
scroll to position [2576, 0]
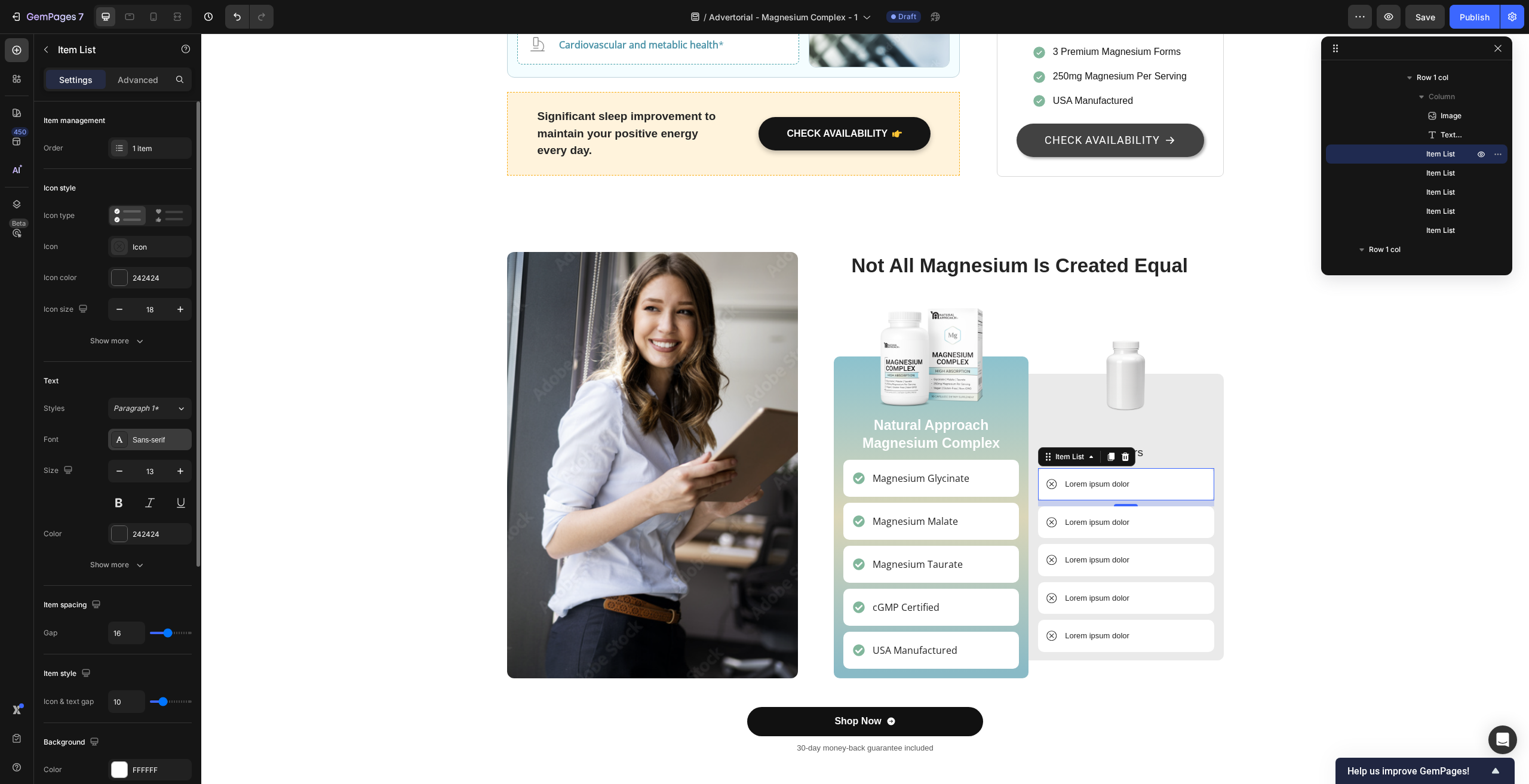
click at [160, 432] on div "Sans-serif" at bounding box center [150, 439] width 84 height 22
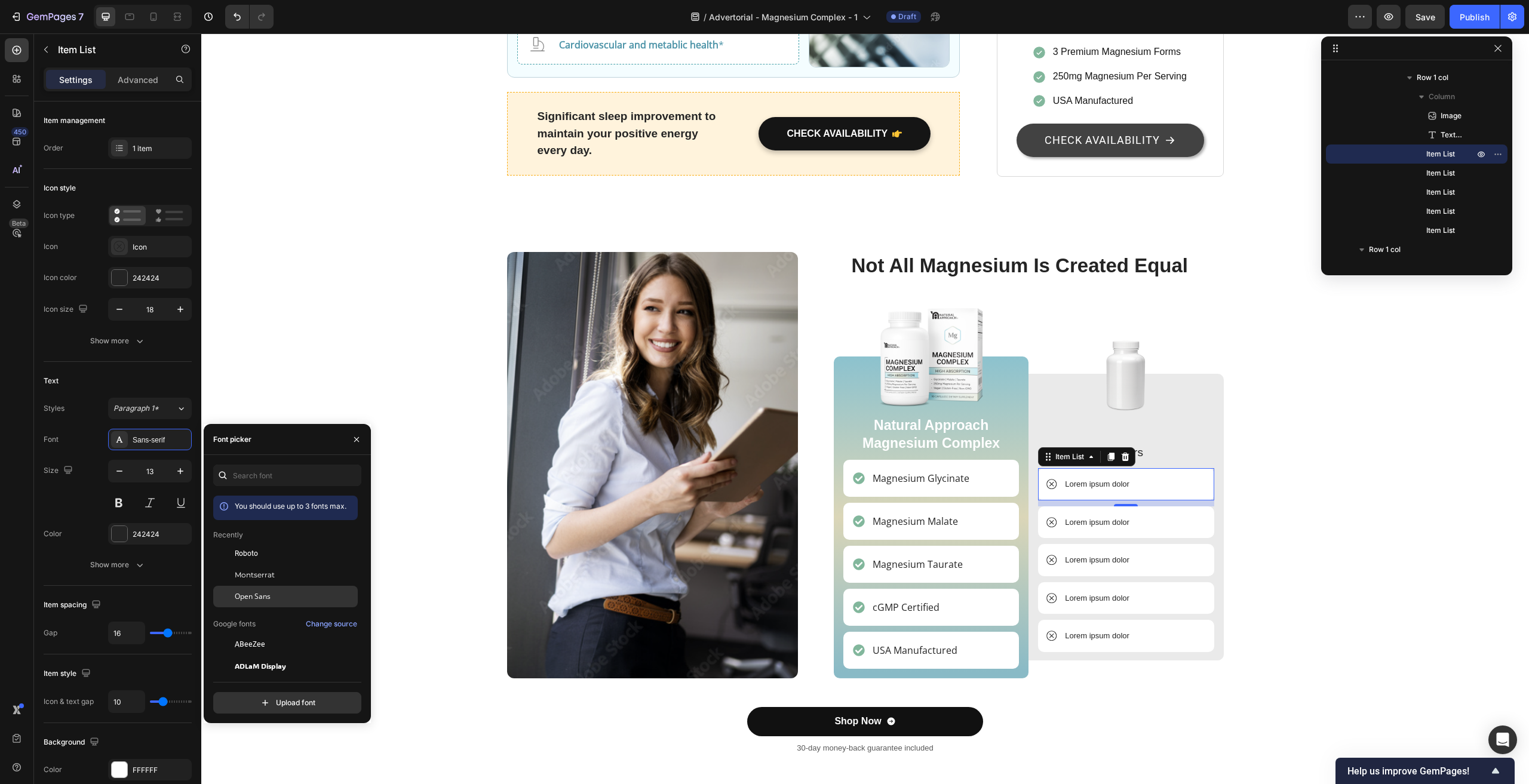
click at [254, 593] on span "Open Sans" at bounding box center [253, 597] width 36 height 11
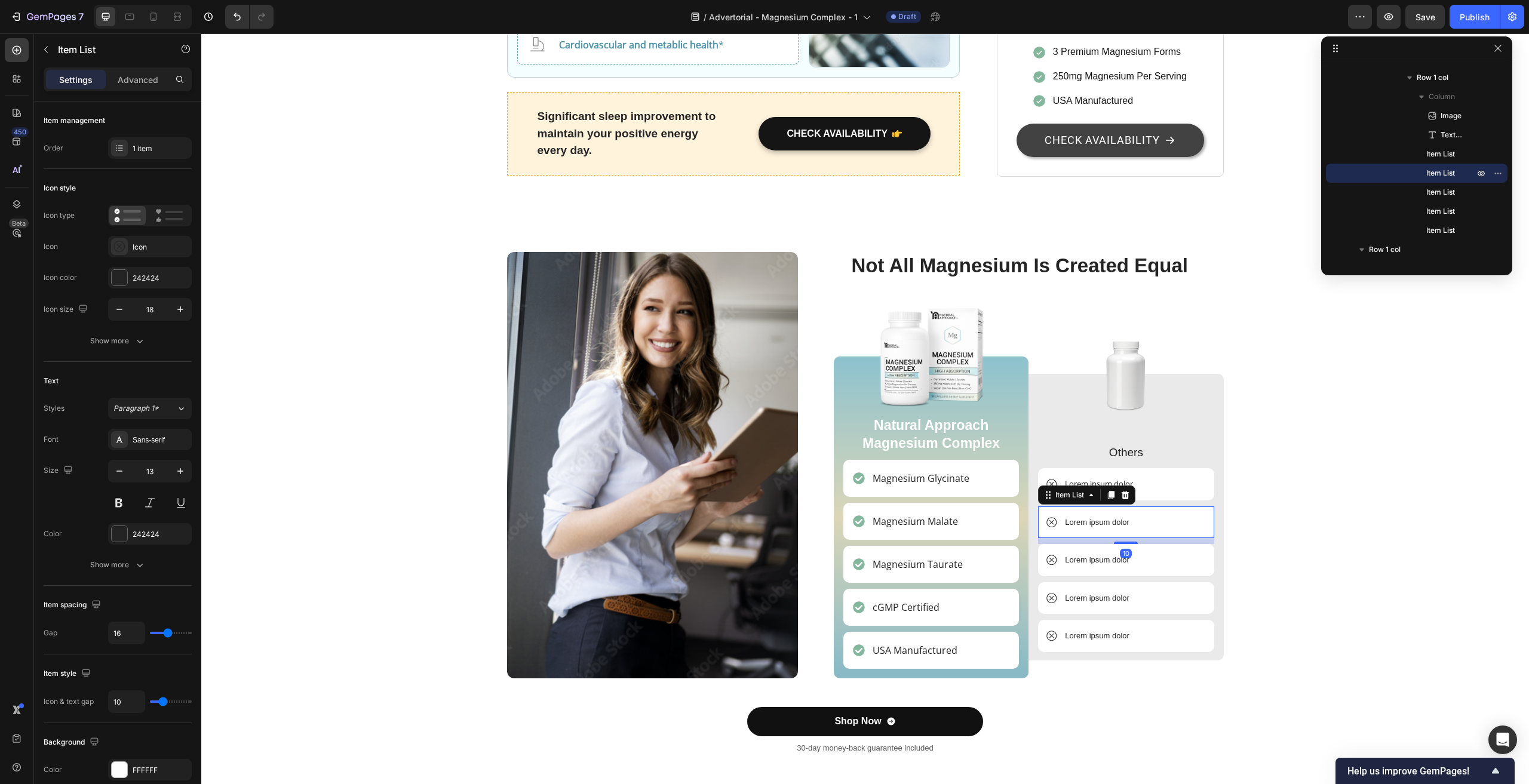
click at [1096, 517] on p "Lorem ipsum dolor" at bounding box center [1097, 523] width 65 height 12
click at [144, 436] on div "Sans-serif" at bounding box center [161, 440] width 56 height 11
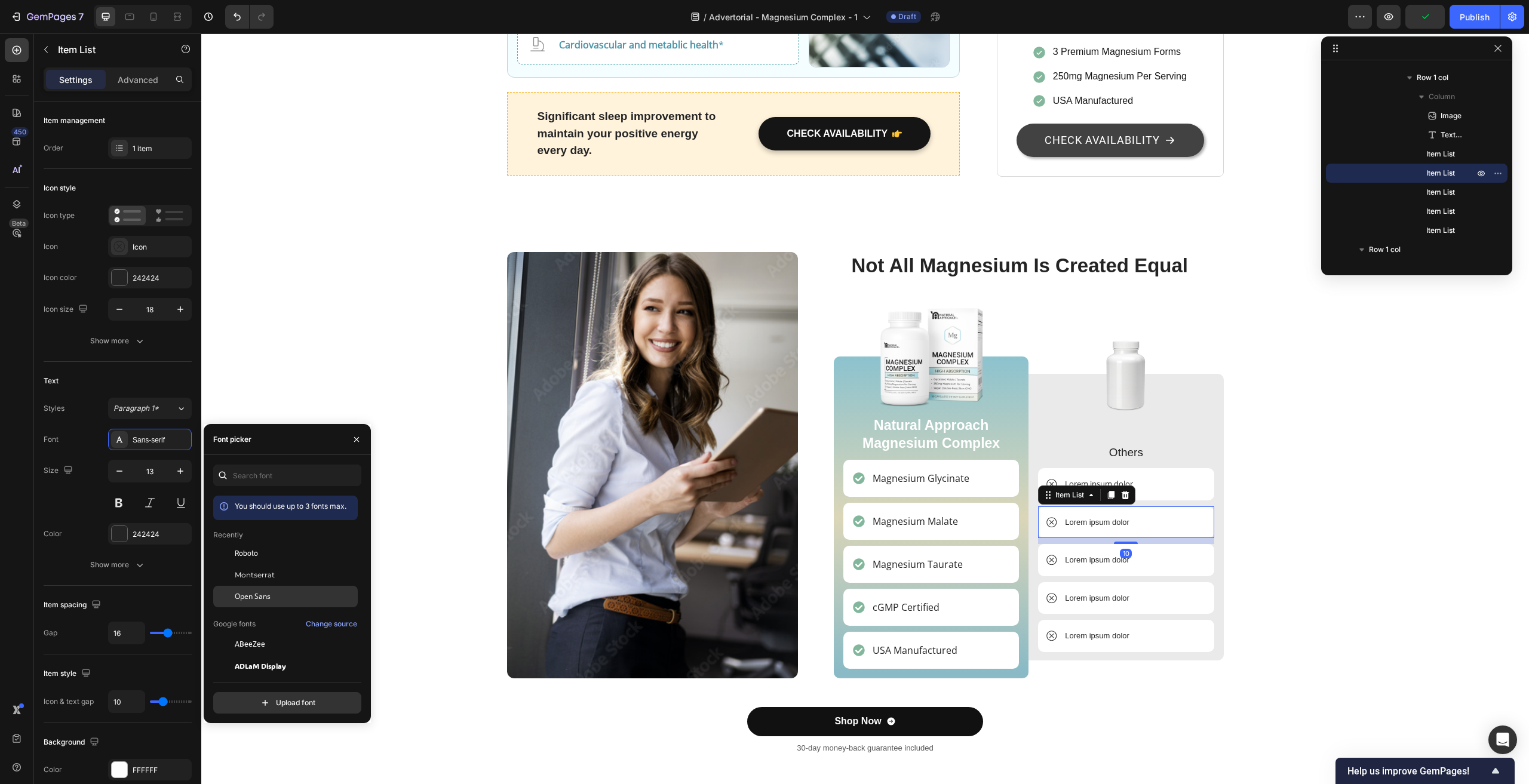
click at [263, 593] on span "Open Sans" at bounding box center [253, 597] width 36 height 11
click at [1089, 554] on p "Lorem ipsum dolor" at bounding box center [1097, 561] width 65 height 12
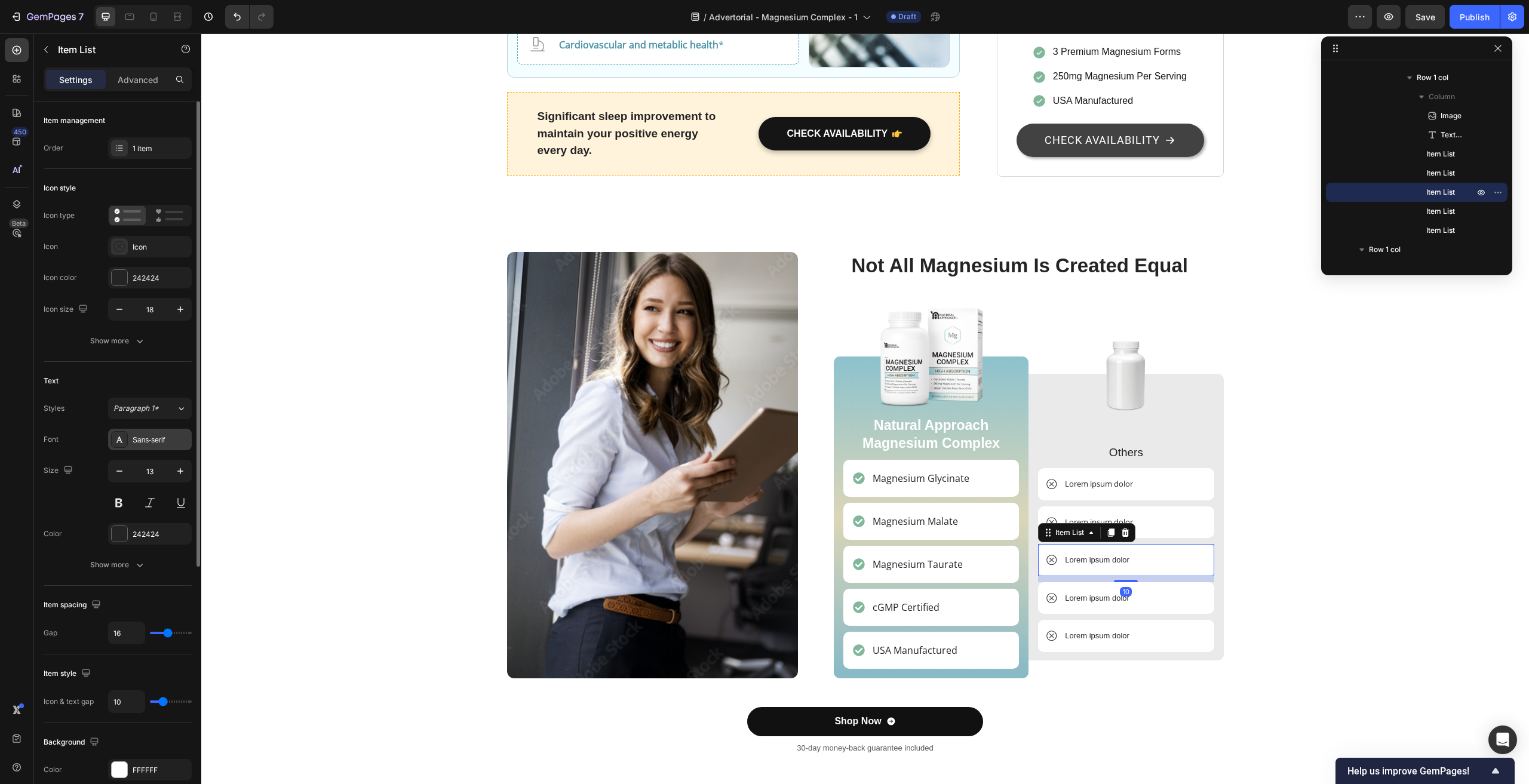
click at [145, 442] on div "Sans-serif" at bounding box center [161, 440] width 56 height 11
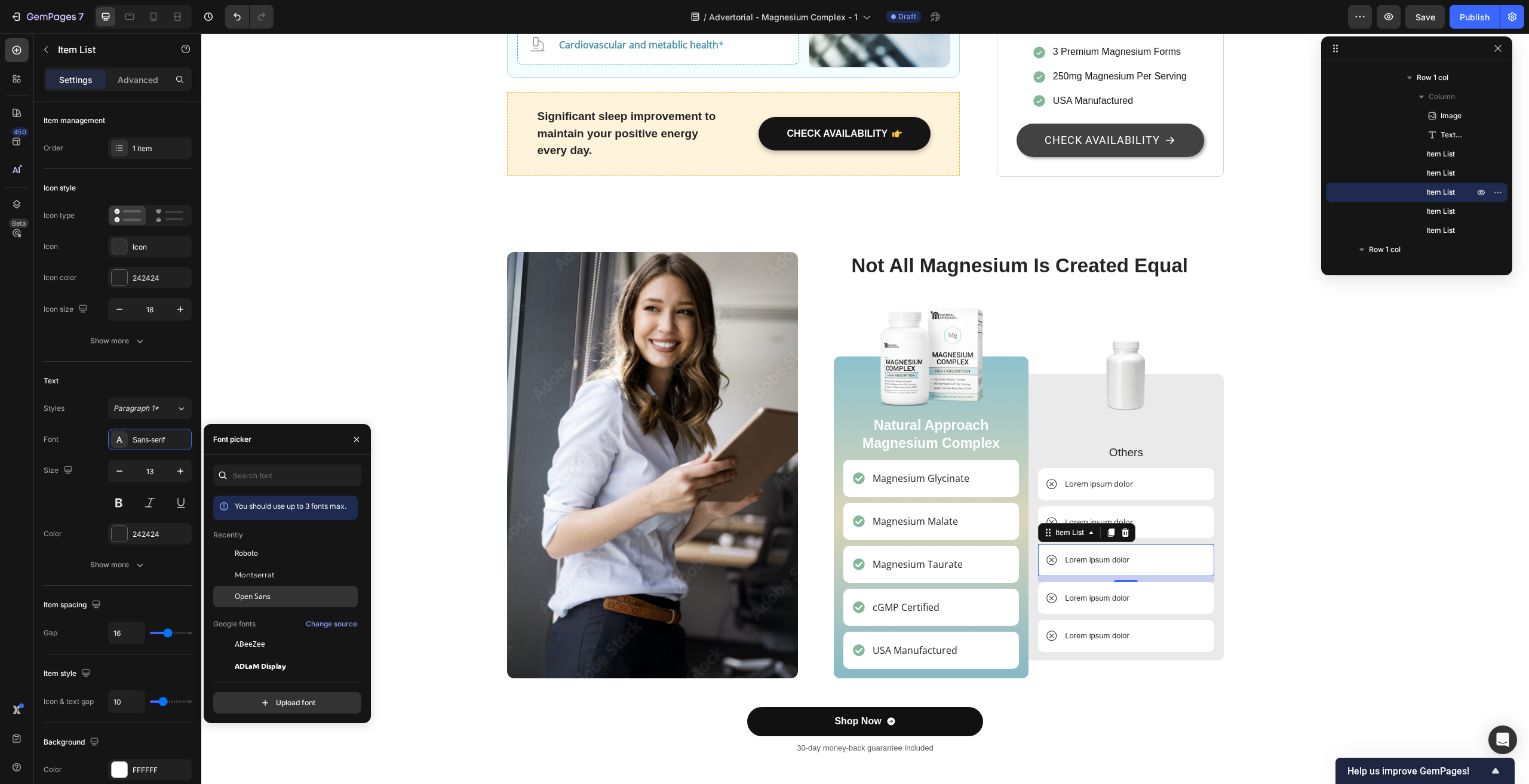
click at [256, 594] on span "Open Sans" at bounding box center [253, 597] width 36 height 11
click at [1078, 592] on p "Lorem ipsum dolor" at bounding box center [1097, 598] width 65 height 12
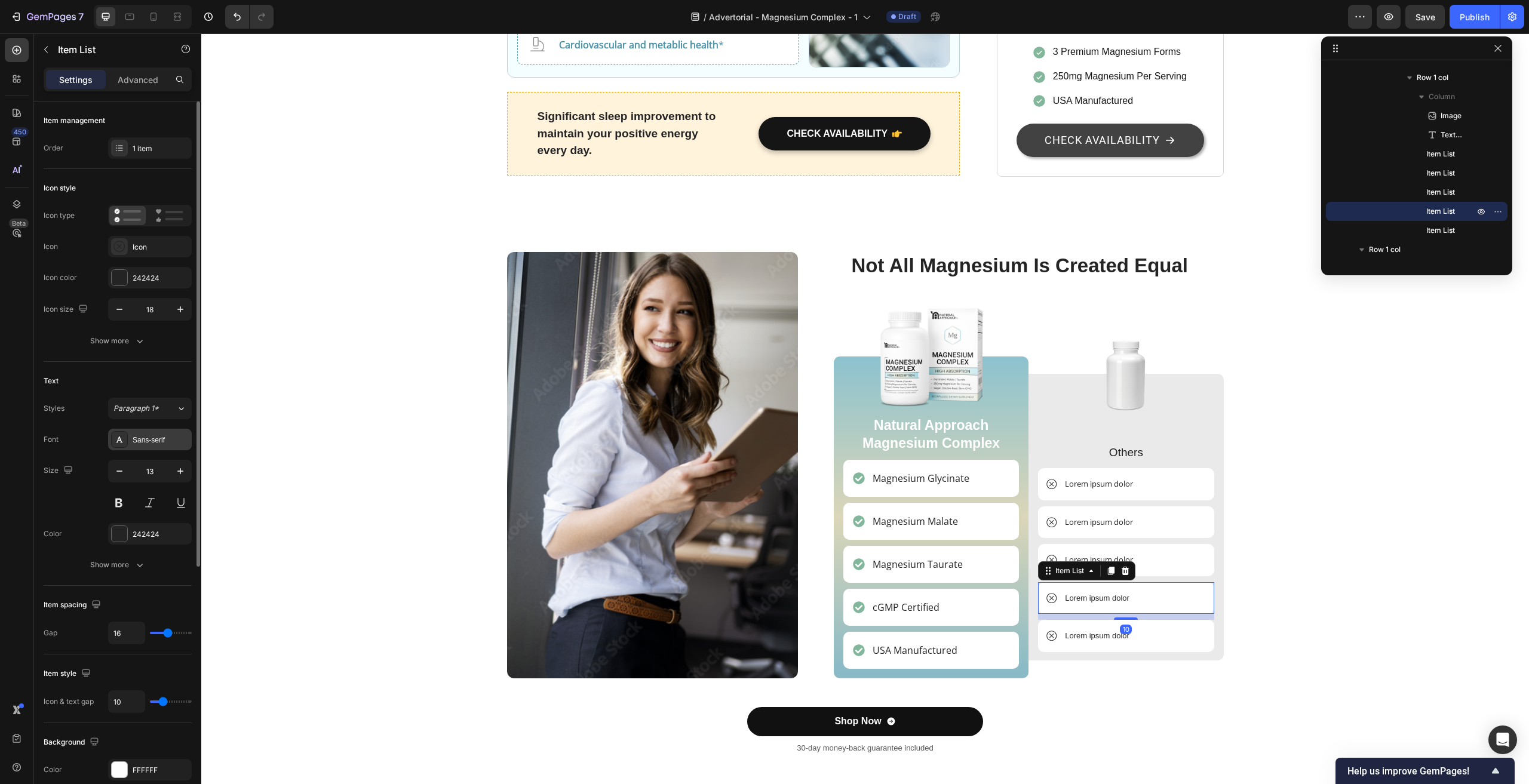
click at [146, 444] on div "Sans-serif" at bounding box center [161, 440] width 56 height 11
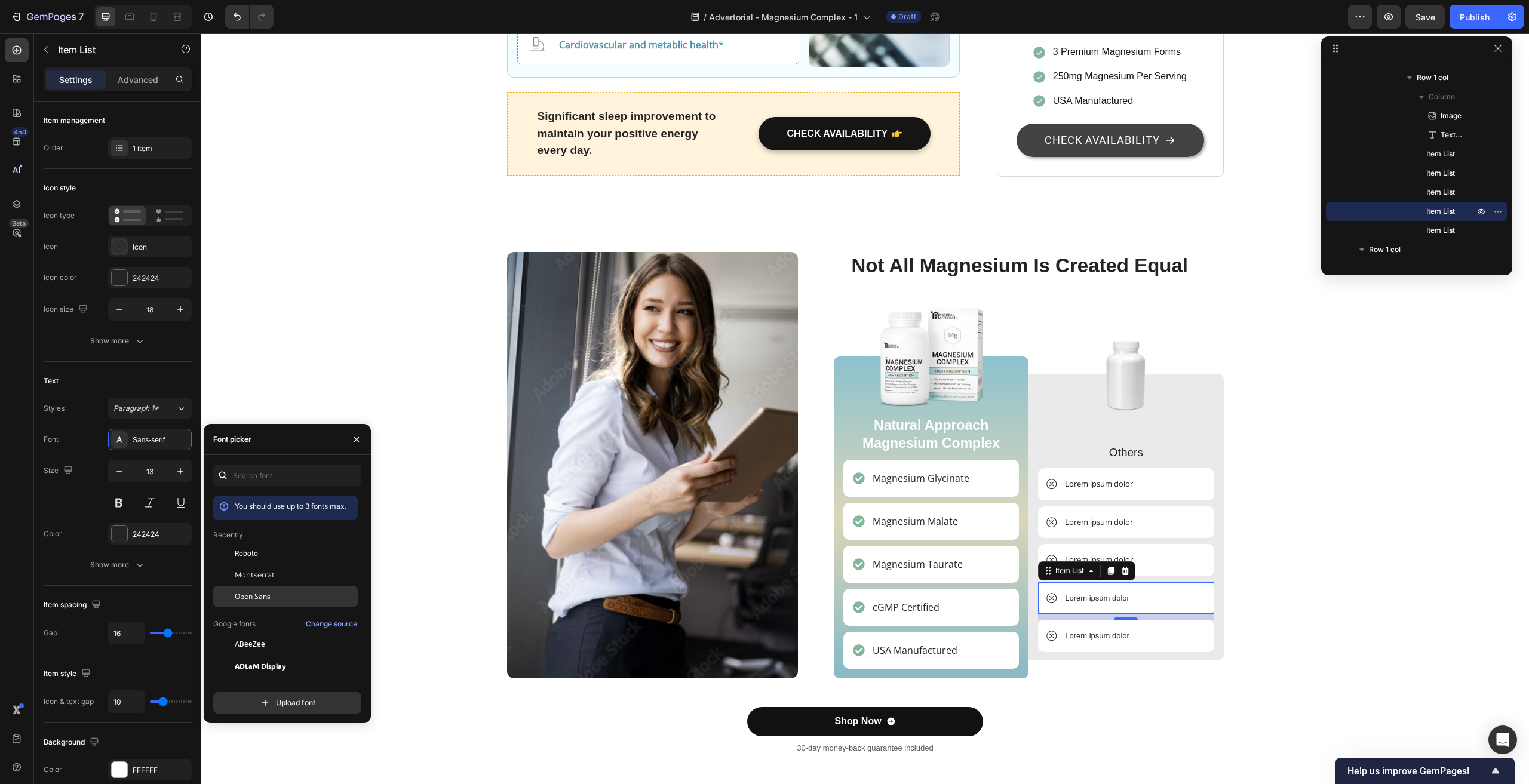
click at [262, 599] on span "Open Sans" at bounding box center [253, 597] width 36 height 11
click at [1084, 630] on p "Lorem ipsum dolor" at bounding box center [1097, 636] width 65 height 12
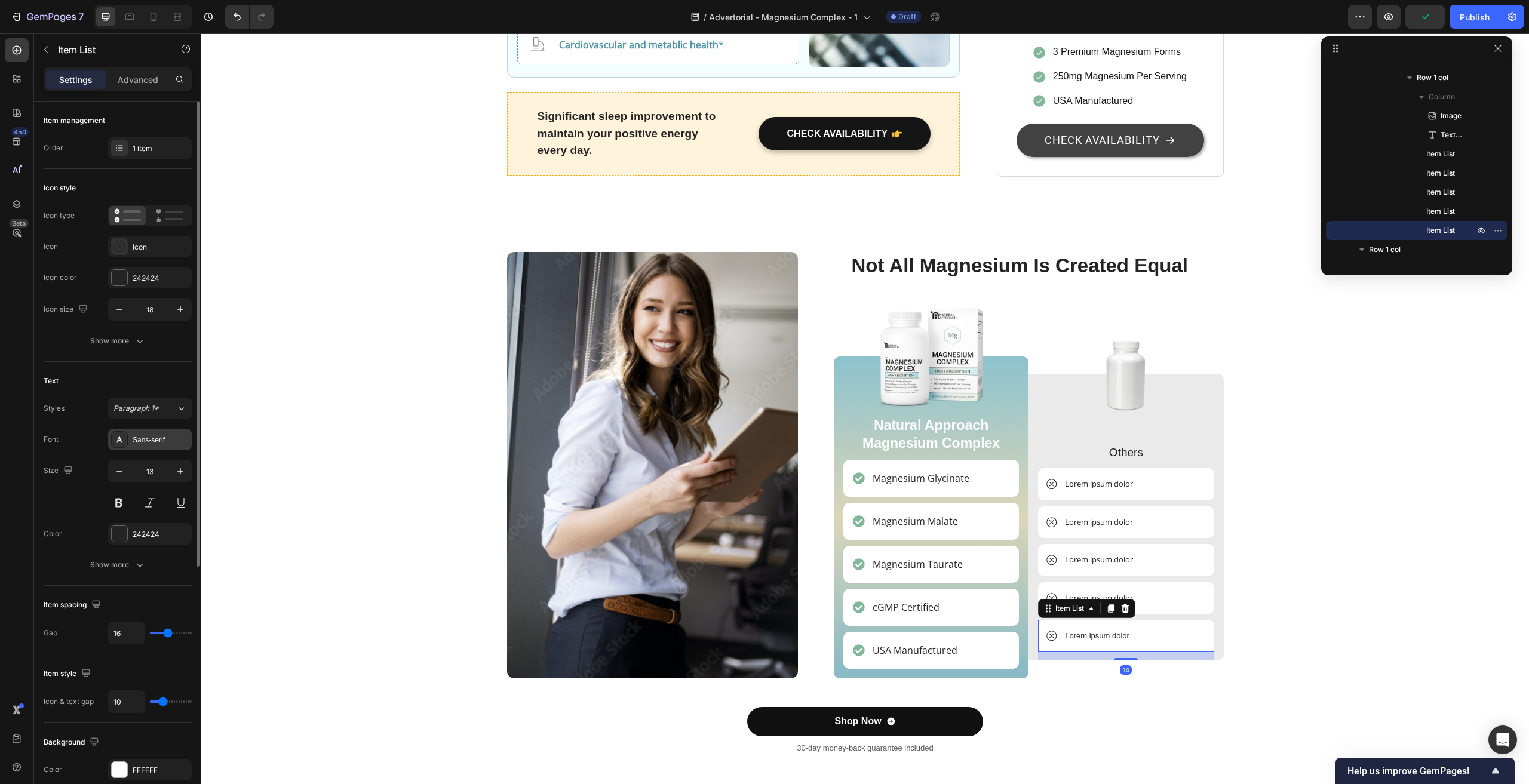
click at [155, 436] on div "Sans-serif" at bounding box center [161, 440] width 56 height 11
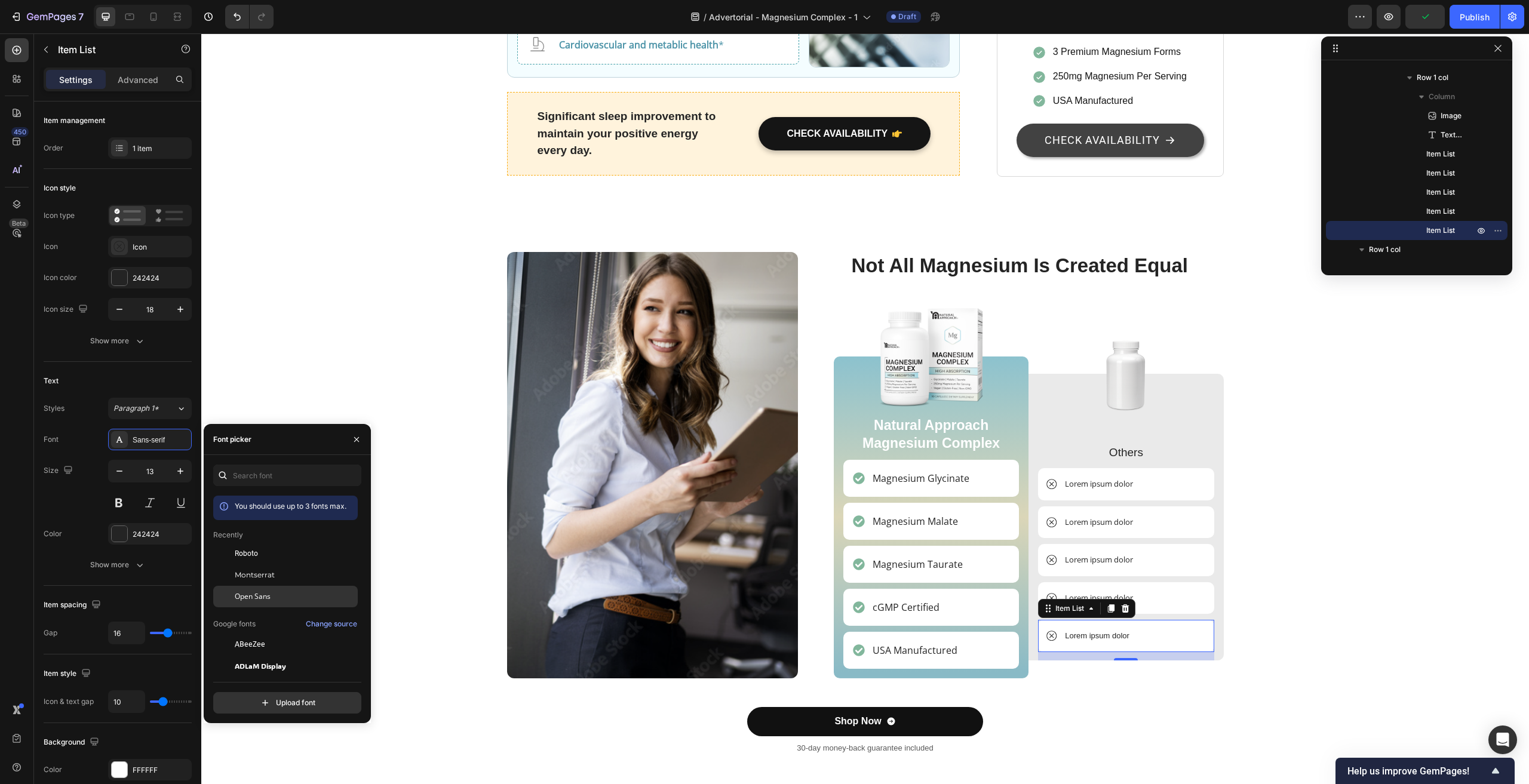
click at [264, 600] on span "Open Sans" at bounding box center [253, 597] width 36 height 11
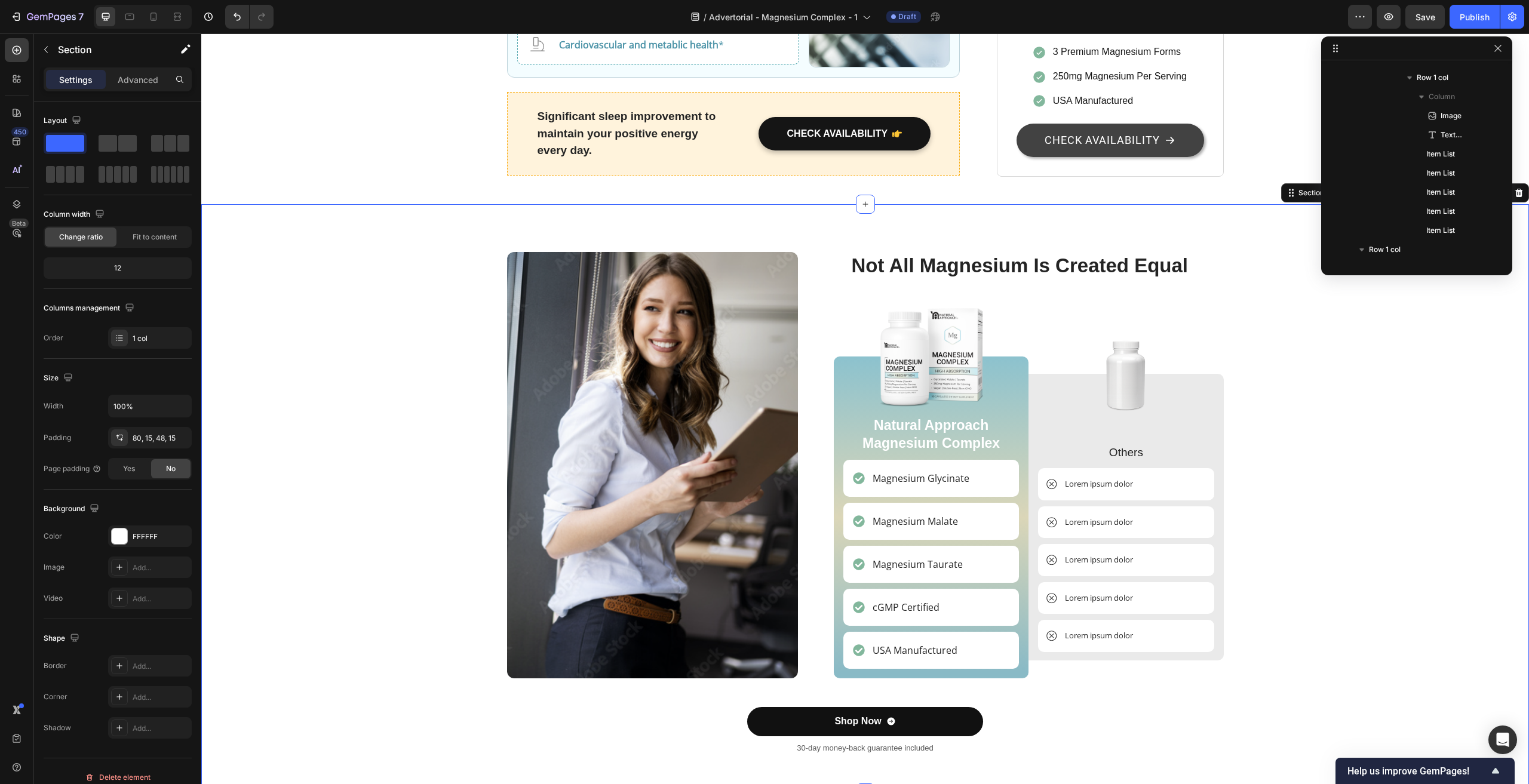
click at [332, 293] on div "Image Not All Magnesium Is Created Equal Heading Image Natural Approach Magnesi…" at bounding box center [865, 508] width 1310 height 512
click at [1099, 478] on p "Lorem ipsum dolor" at bounding box center [1099, 485] width 68 height 12
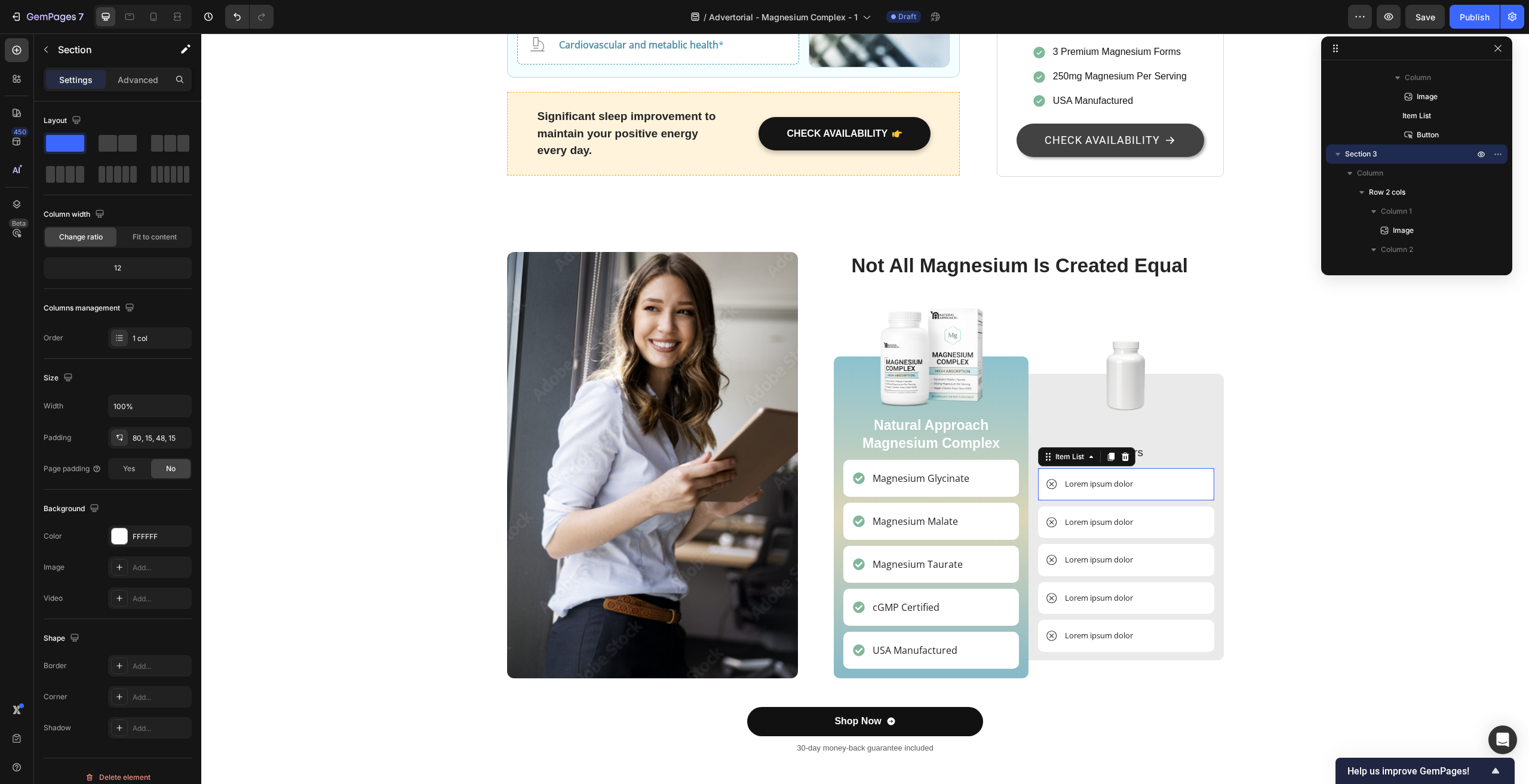
scroll to position [2576, 0]
click at [1099, 478] on p "Lorem ipsum dolor" at bounding box center [1099, 485] width 68 height 12
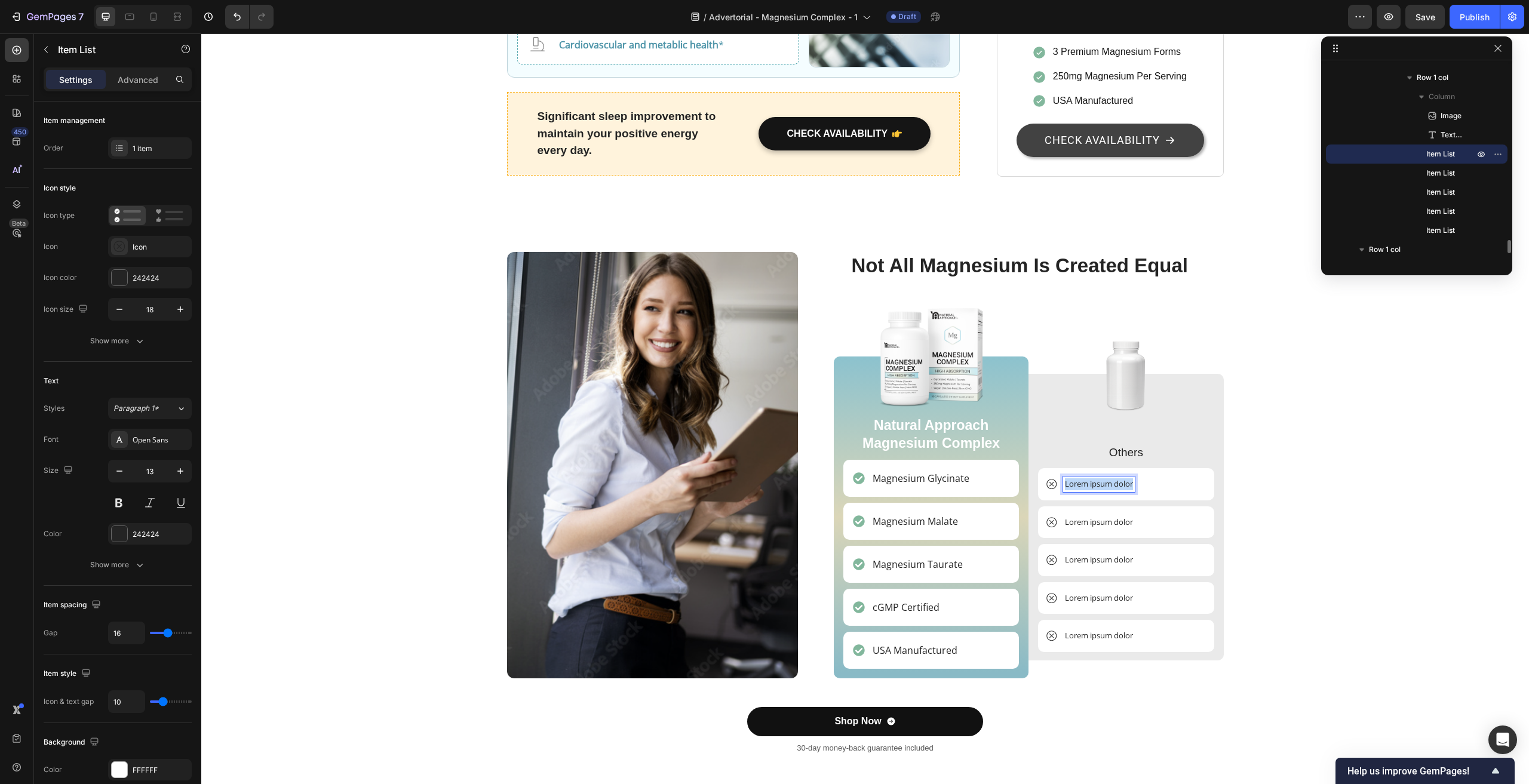
click at [1099, 478] on p "Lorem ipsum dolor" at bounding box center [1099, 485] width 68 height 12
click at [1277, 450] on div "Image Not All Magnesium Is Created Equal Heading Image Natural Approach Magnesi…" at bounding box center [865, 508] width 1310 height 512
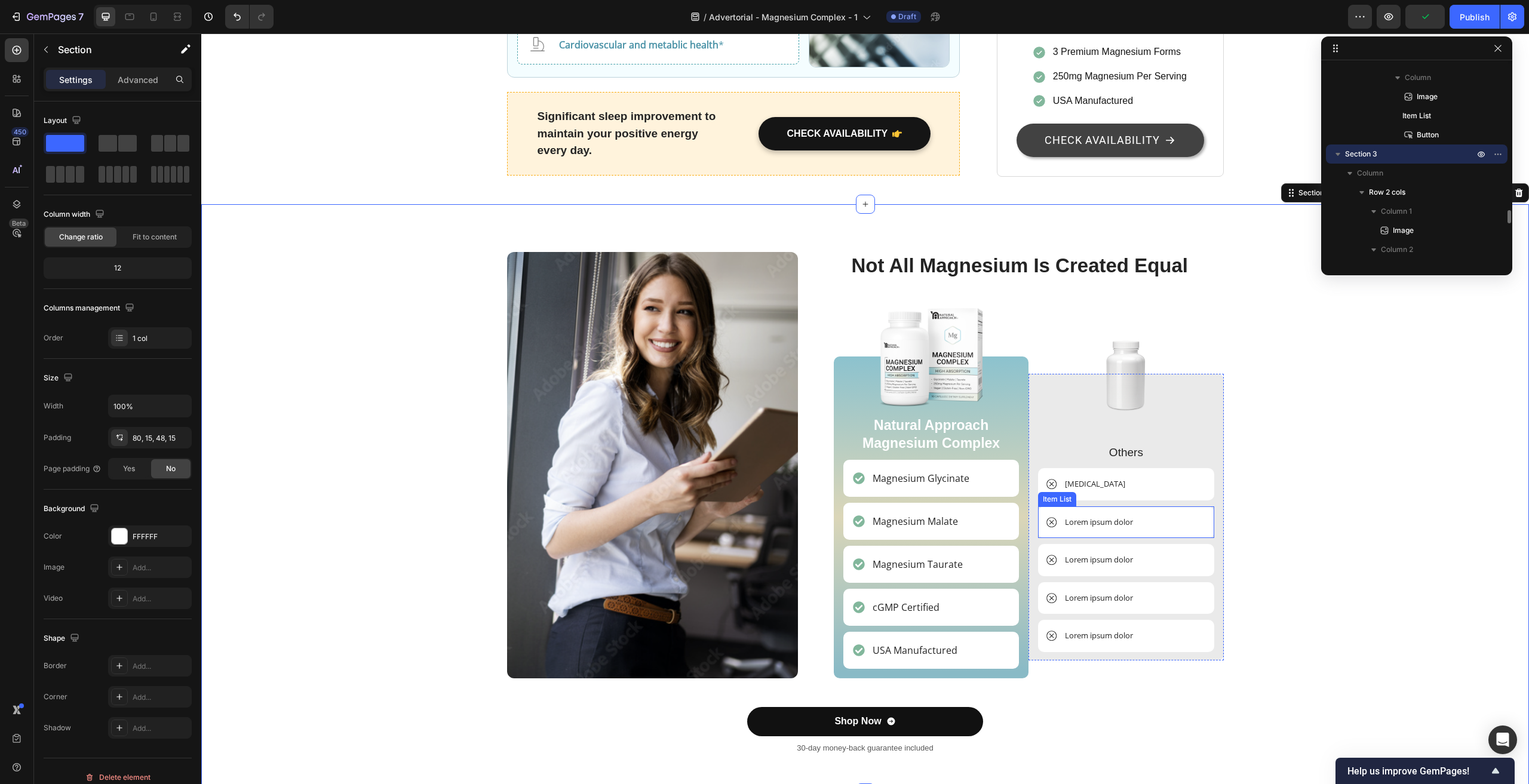
click at [1113, 517] on p "Lorem ipsum dolor" at bounding box center [1099, 523] width 68 height 12
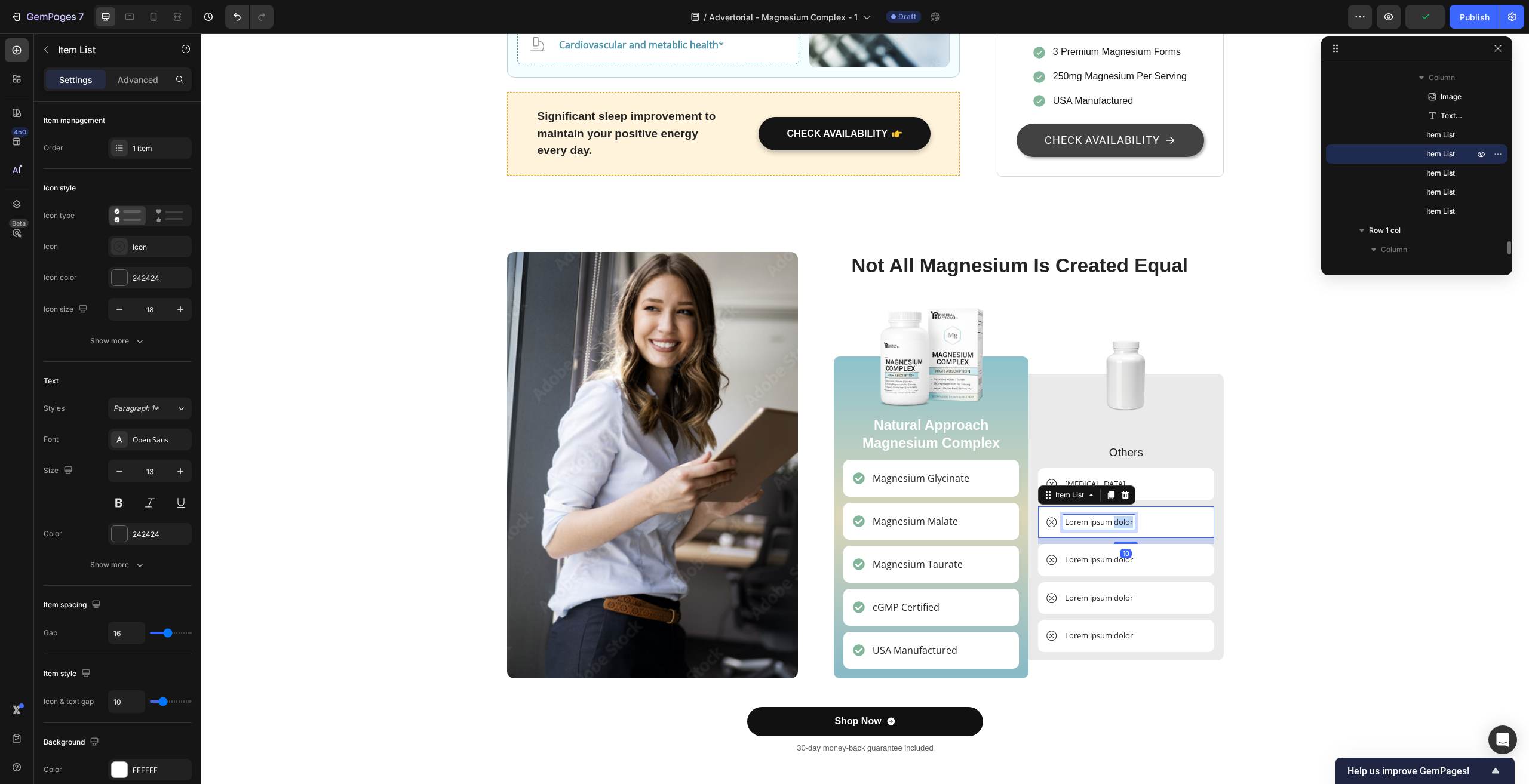
click at [1113, 517] on p "Lorem ipsum dolor" at bounding box center [1099, 523] width 68 height 12
click at [1388, 510] on div "Image Not All Magnesium Is Created Equal Heading Image Natural Approach Magnesi…" at bounding box center [865, 508] width 1310 height 512
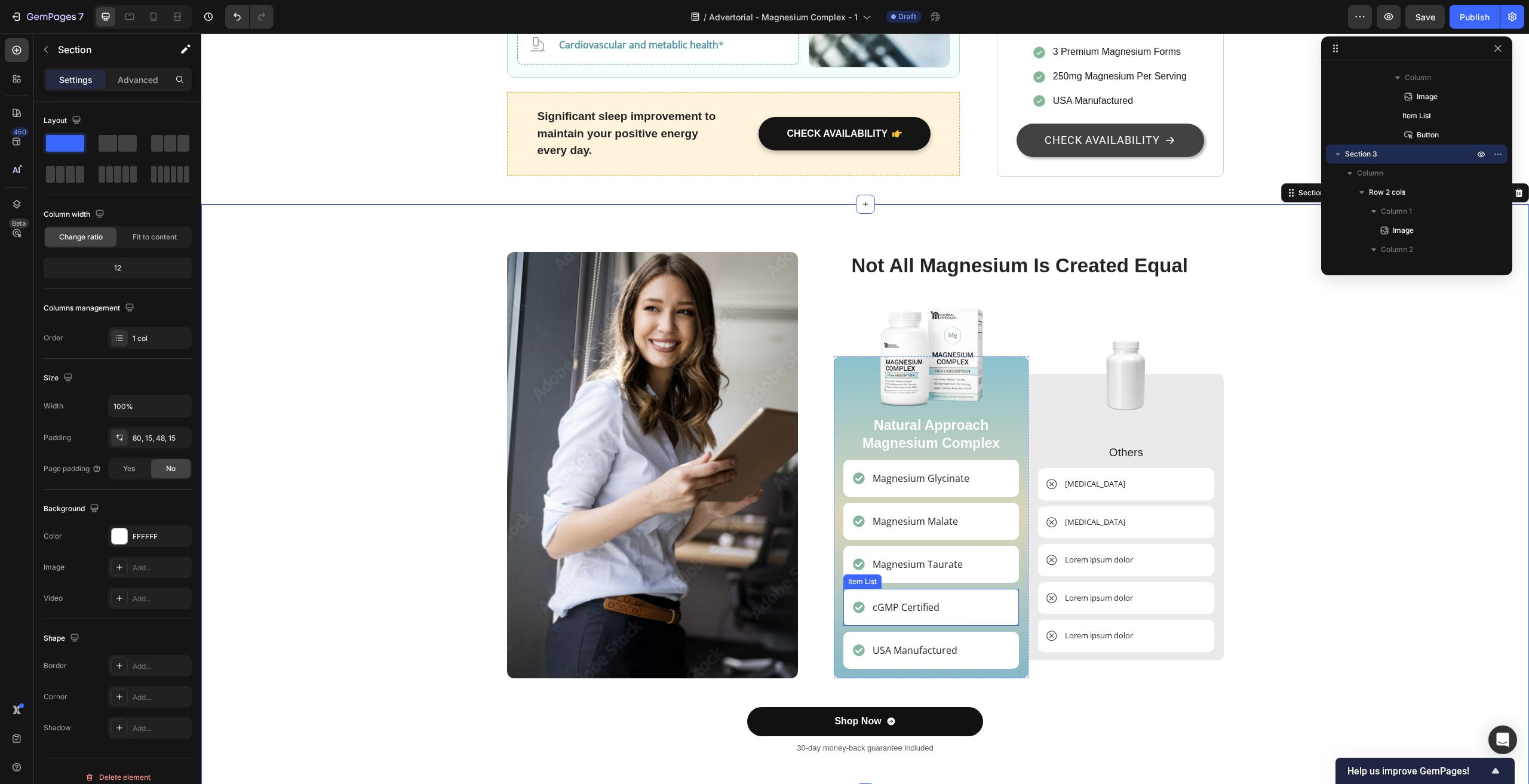
click at [912, 600] on p "cGMP Certified" at bounding box center [906, 607] width 67 height 15
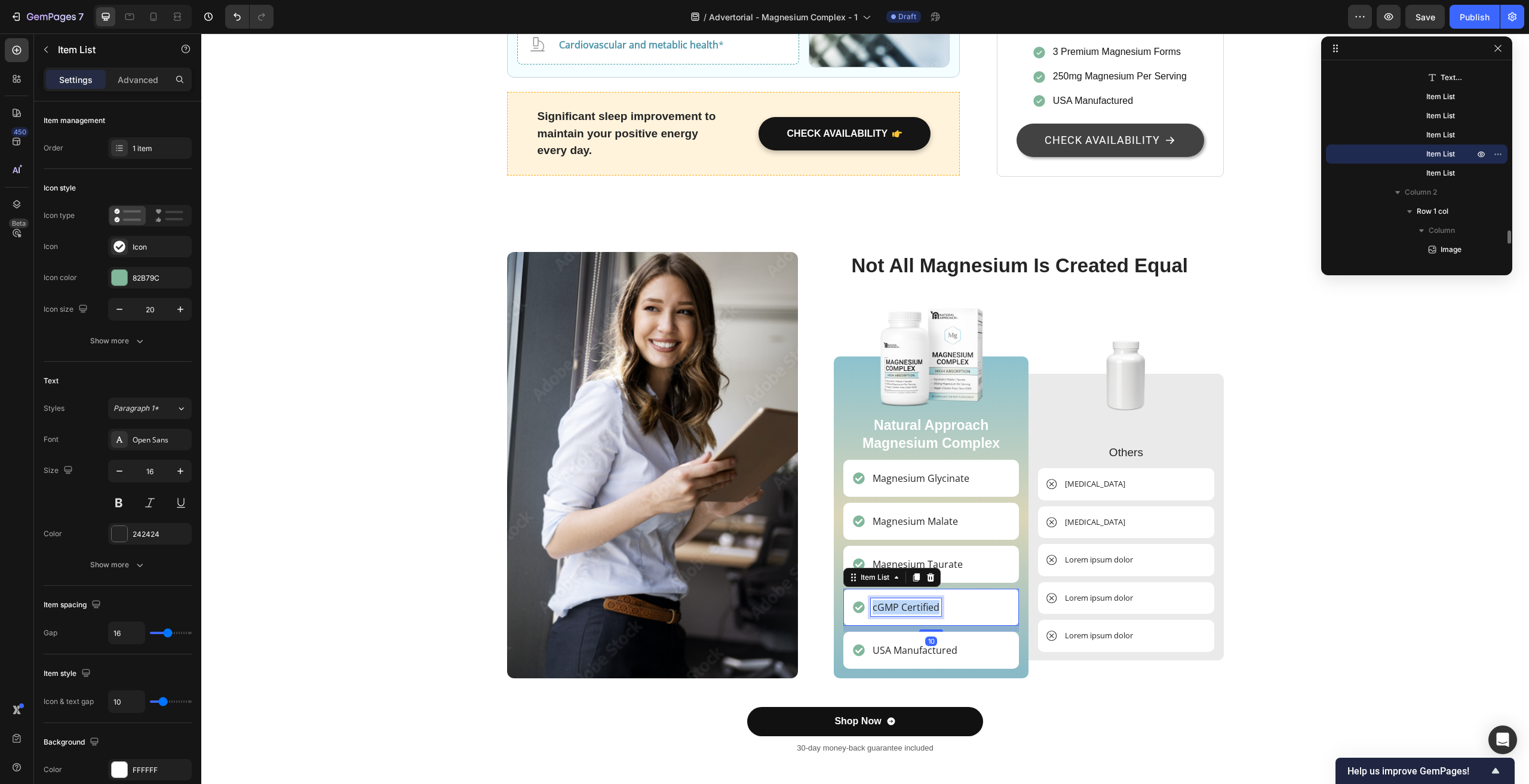
click at [912, 600] on p "cGMP Certified" at bounding box center [906, 607] width 67 height 15
click at [1272, 546] on div "Image Not All Magnesium Is Created Equal Heading Image Natural Approach Magnesi…" at bounding box center [865, 508] width 1310 height 512
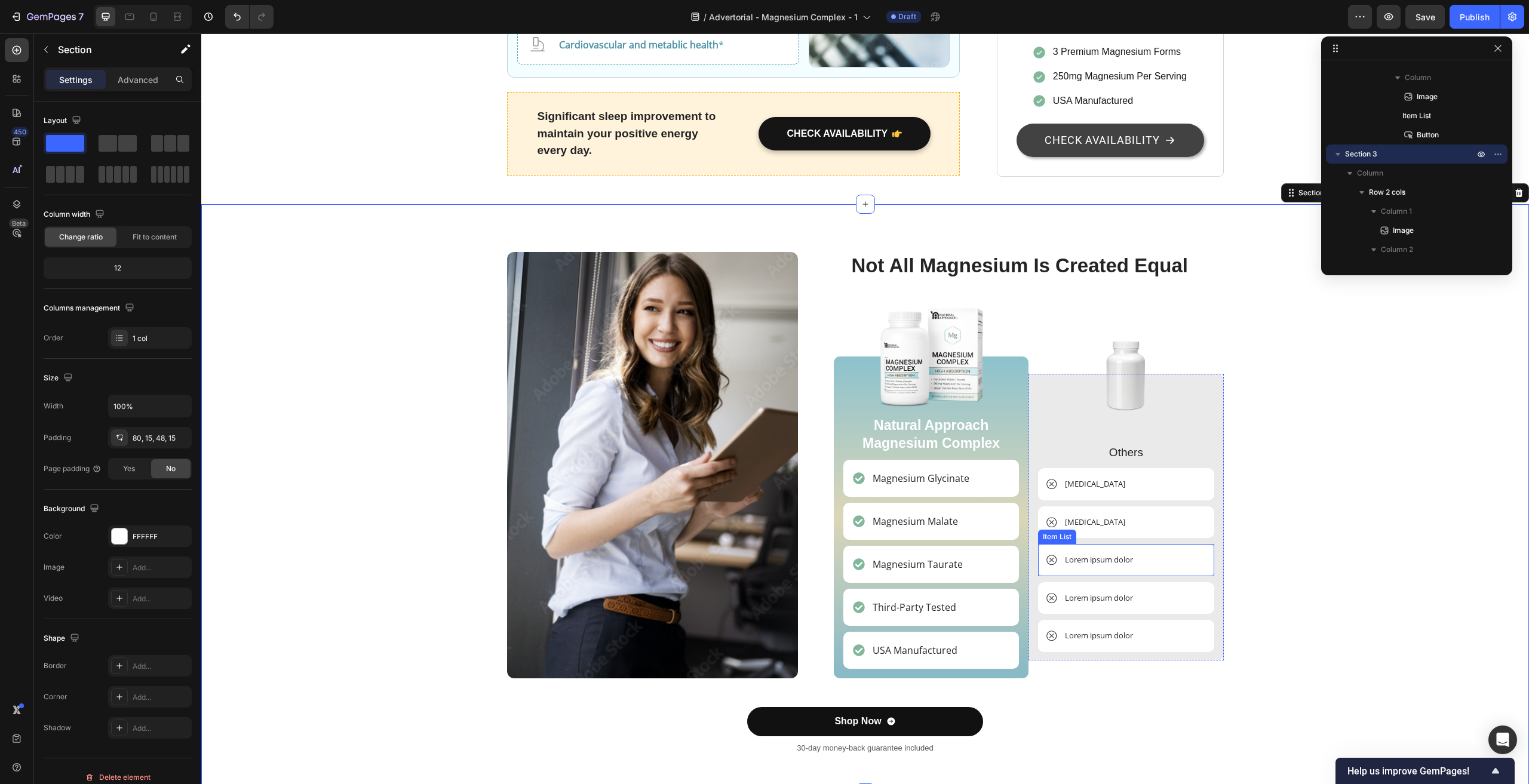
click at [1090, 554] on p "Lorem ipsum dolor" at bounding box center [1099, 561] width 68 height 12
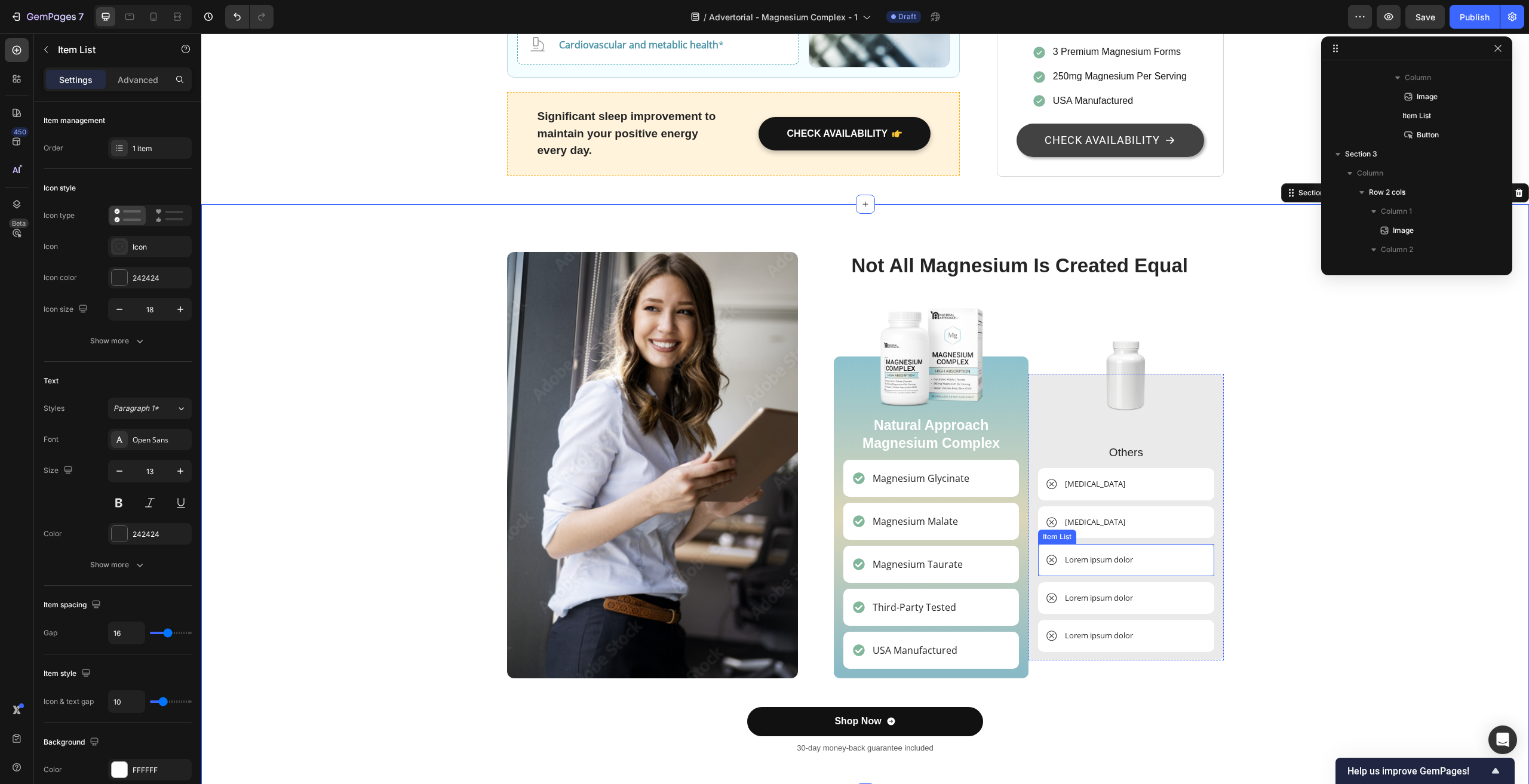
scroll to position [2615, 0]
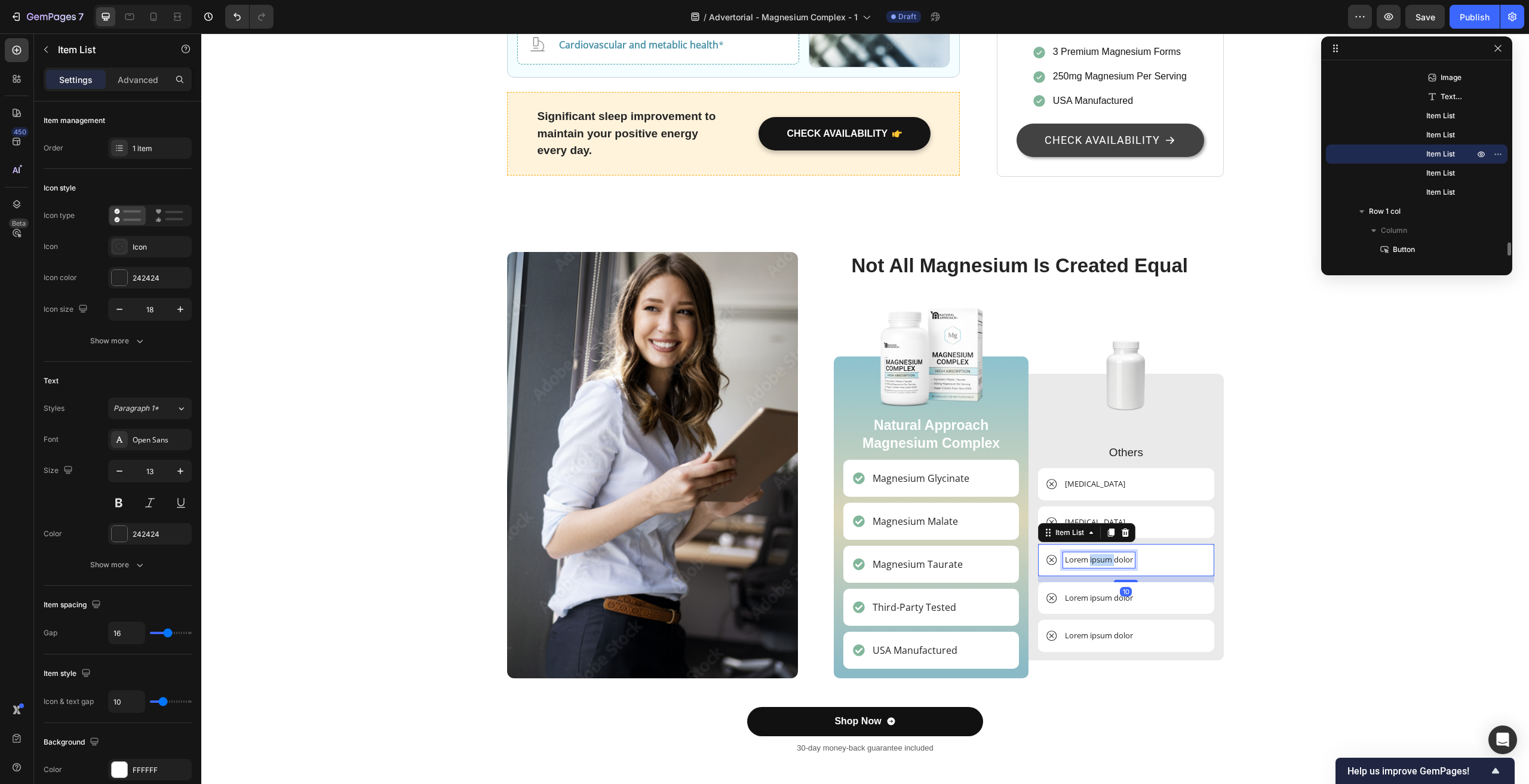
click at [1090, 554] on p "Lorem ipsum dolor" at bounding box center [1099, 561] width 68 height 12
click at [1099, 592] on p "Lorem ipsum dolor" at bounding box center [1099, 598] width 68 height 12
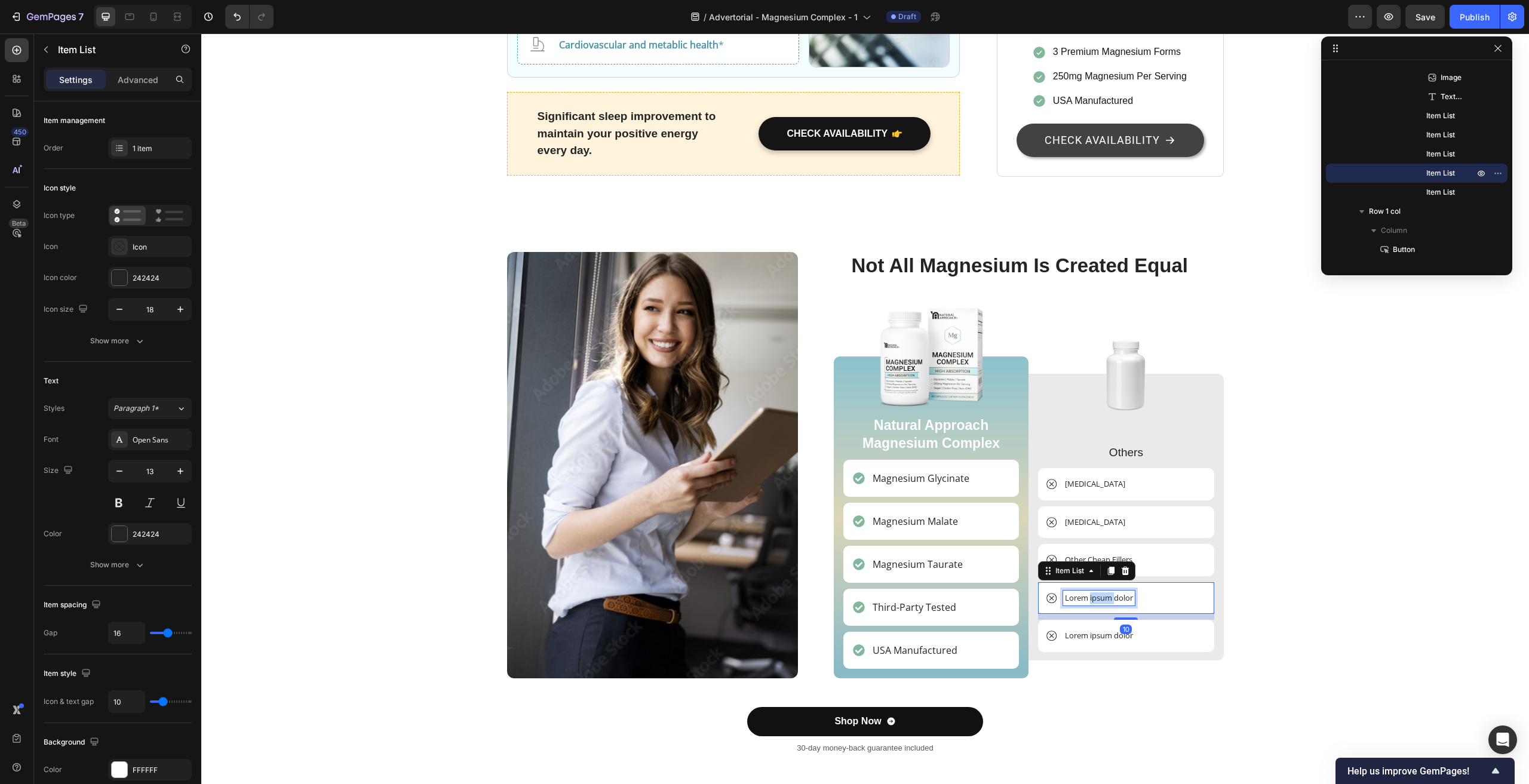
click at [1099, 592] on p "Lorem ipsum dolor" at bounding box center [1099, 598] width 68 height 12
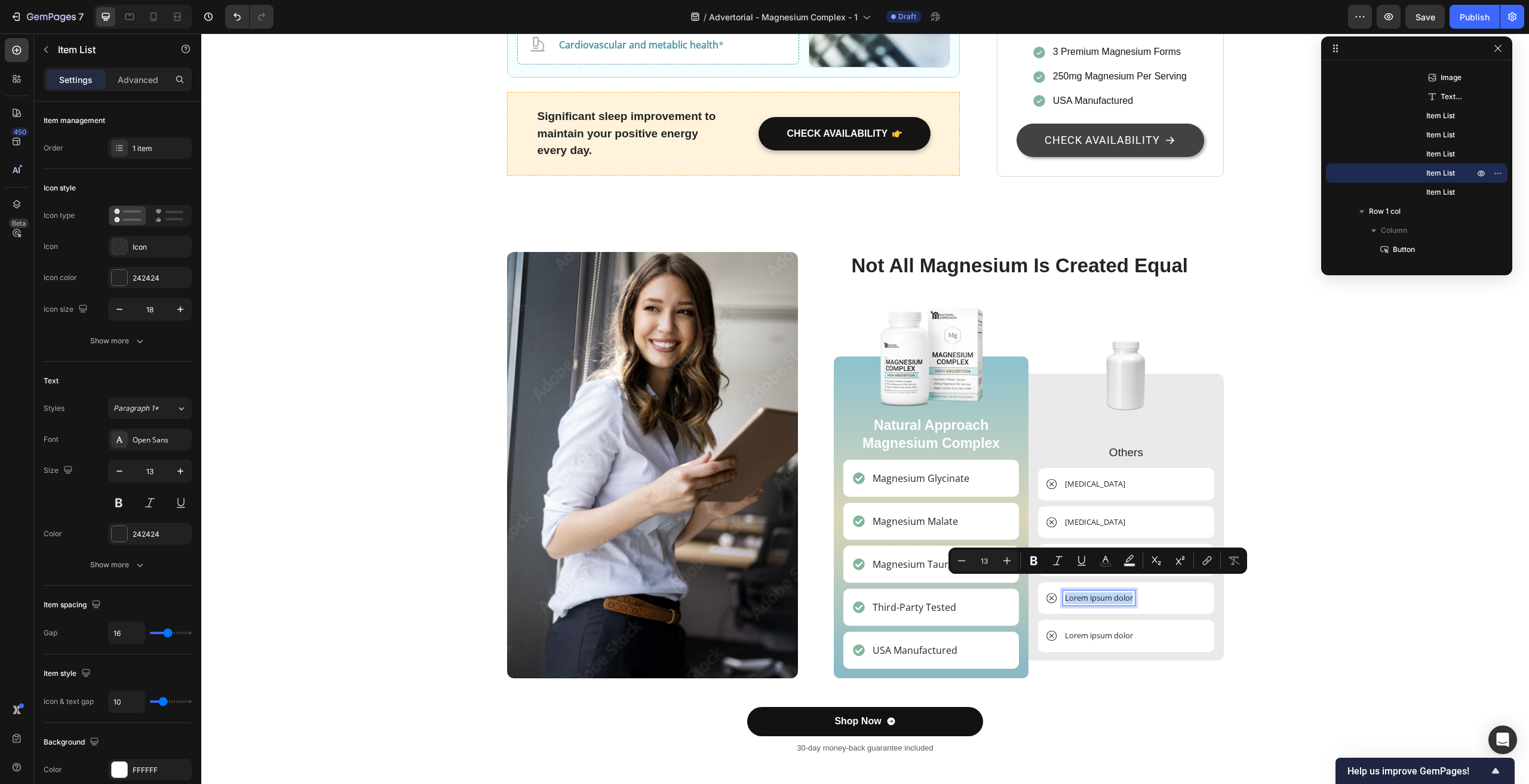
click at [1099, 592] on p "Lorem ipsum dolor" at bounding box center [1099, 598] width 68 height 12
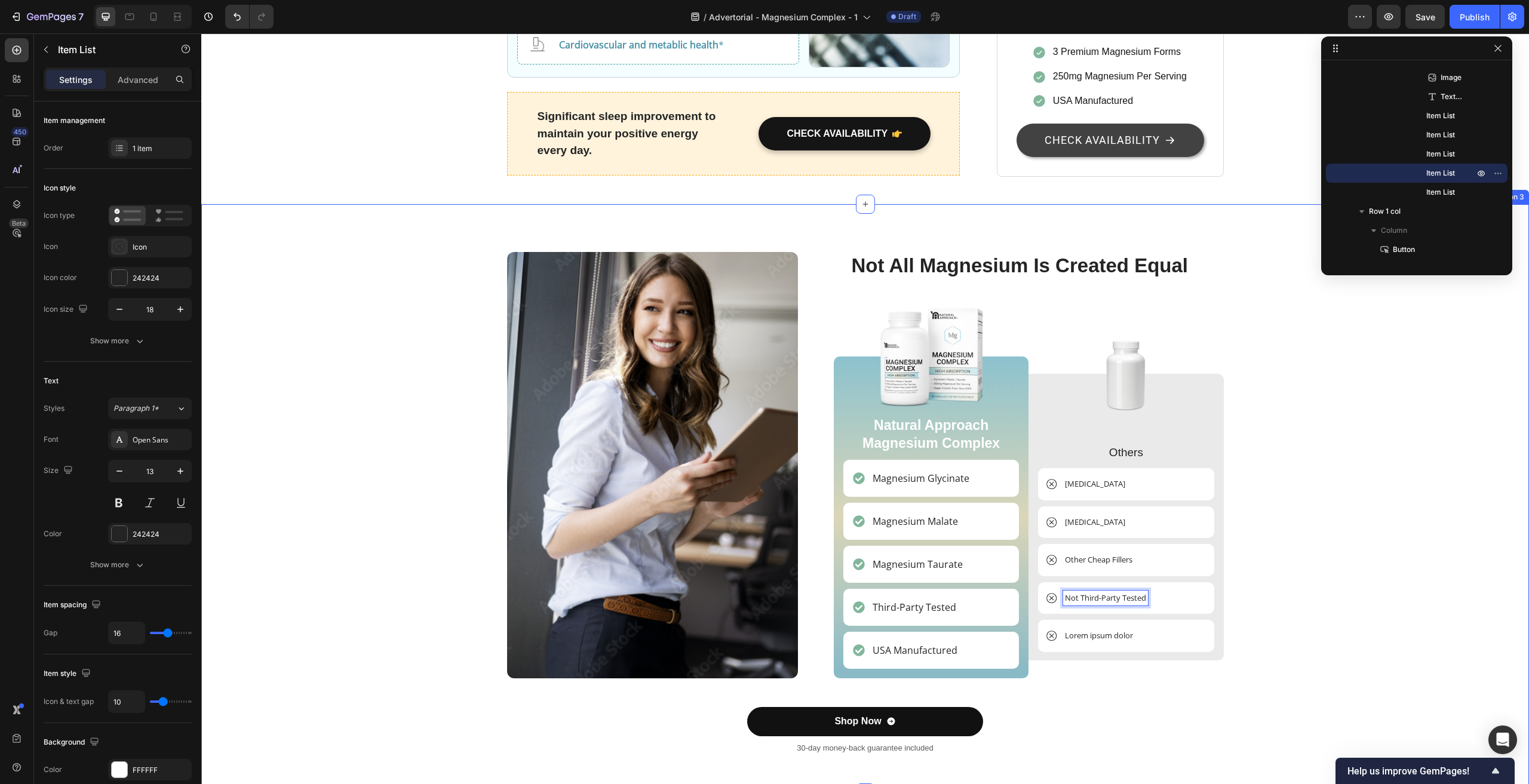
click at [1302, 531] on div "Image Not All Magnesium Is Created Equal Heading Image Natural Approach Magnesi…" at bounding box center [865, 508] width 1310 height 512
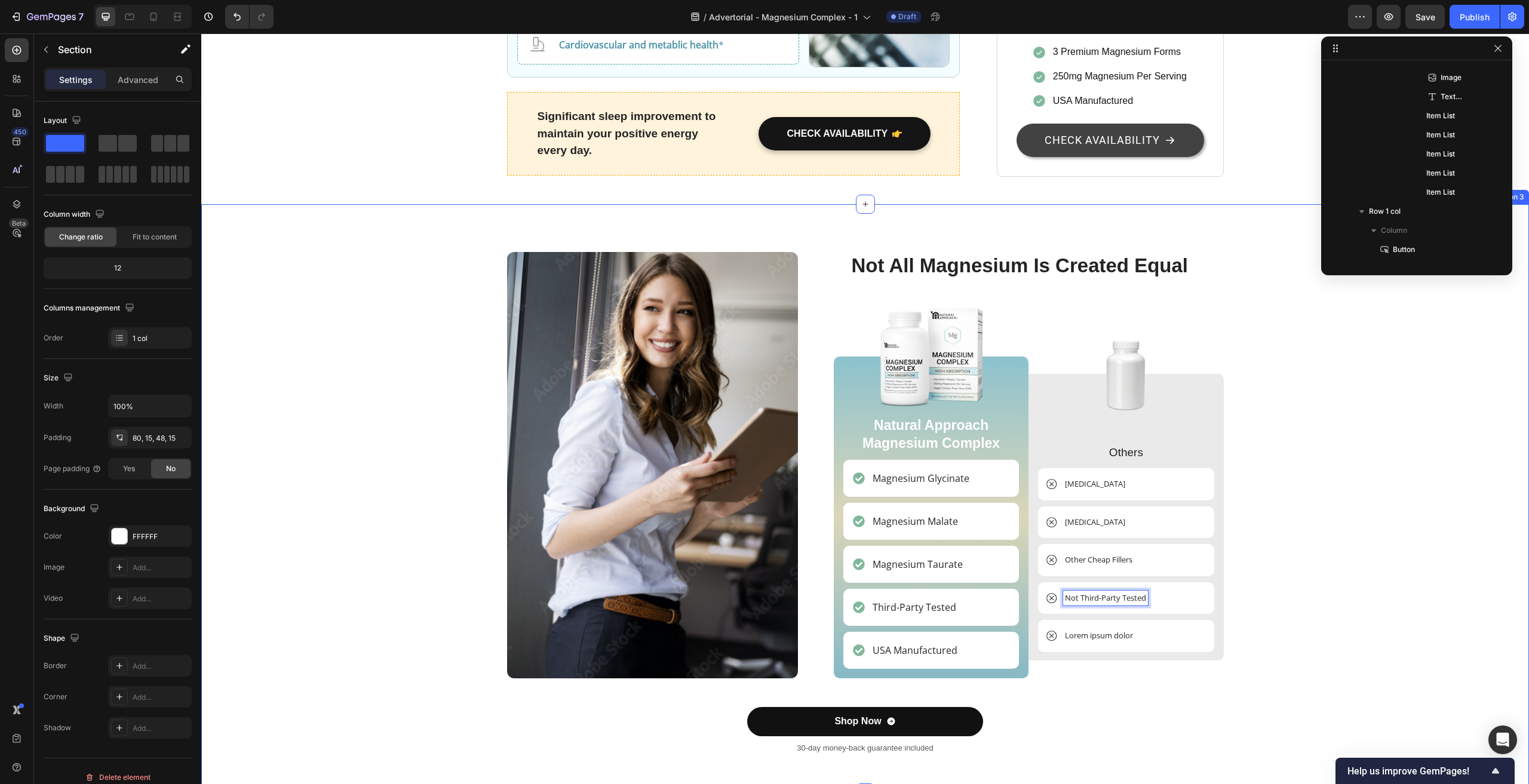
scroll to position [2137, 0]
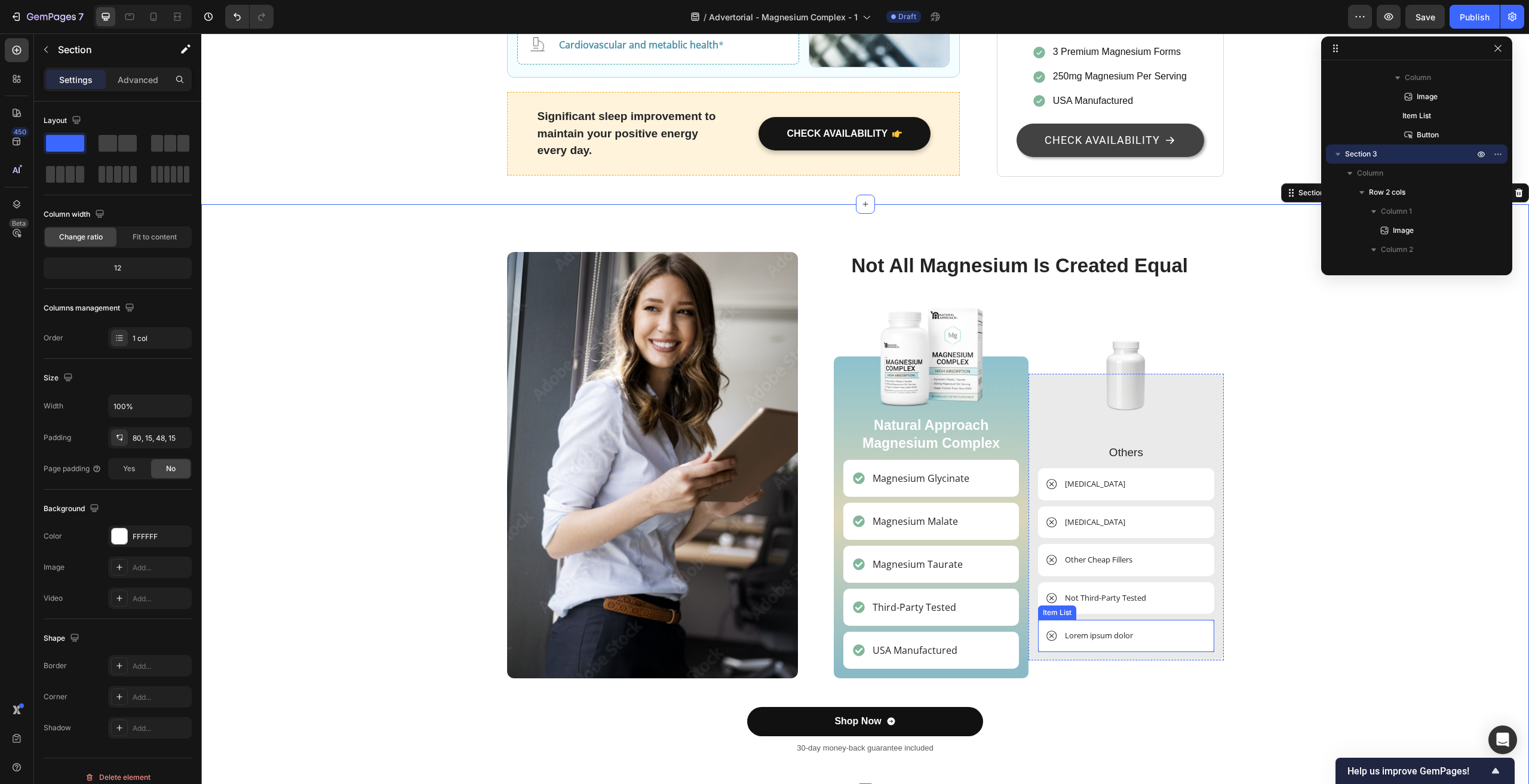
click at [1081, 630] on p "Lorem ipsum dolor" at bounding box center [1099, 636] width 68 height 12
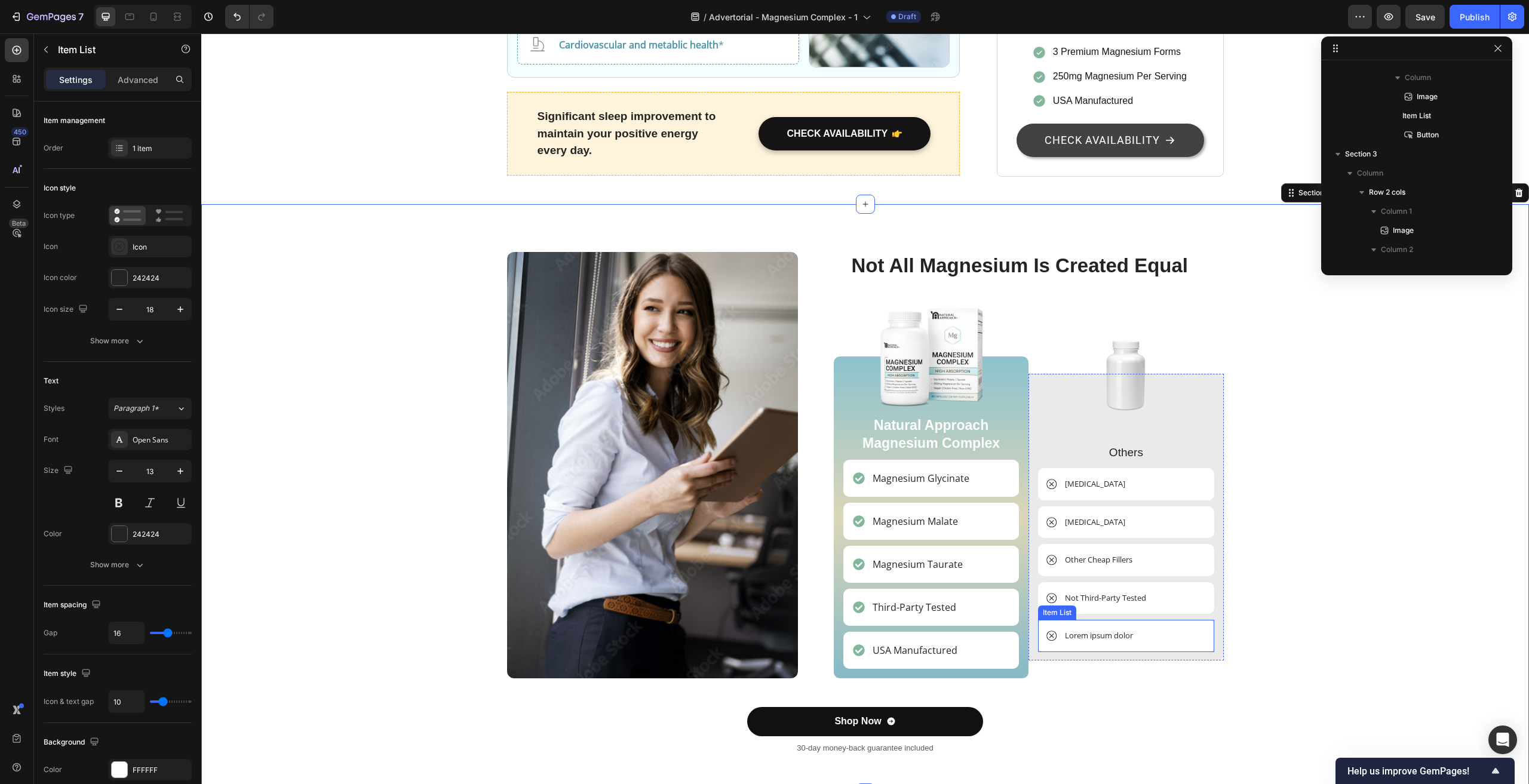
scroll to position [2653, 0]
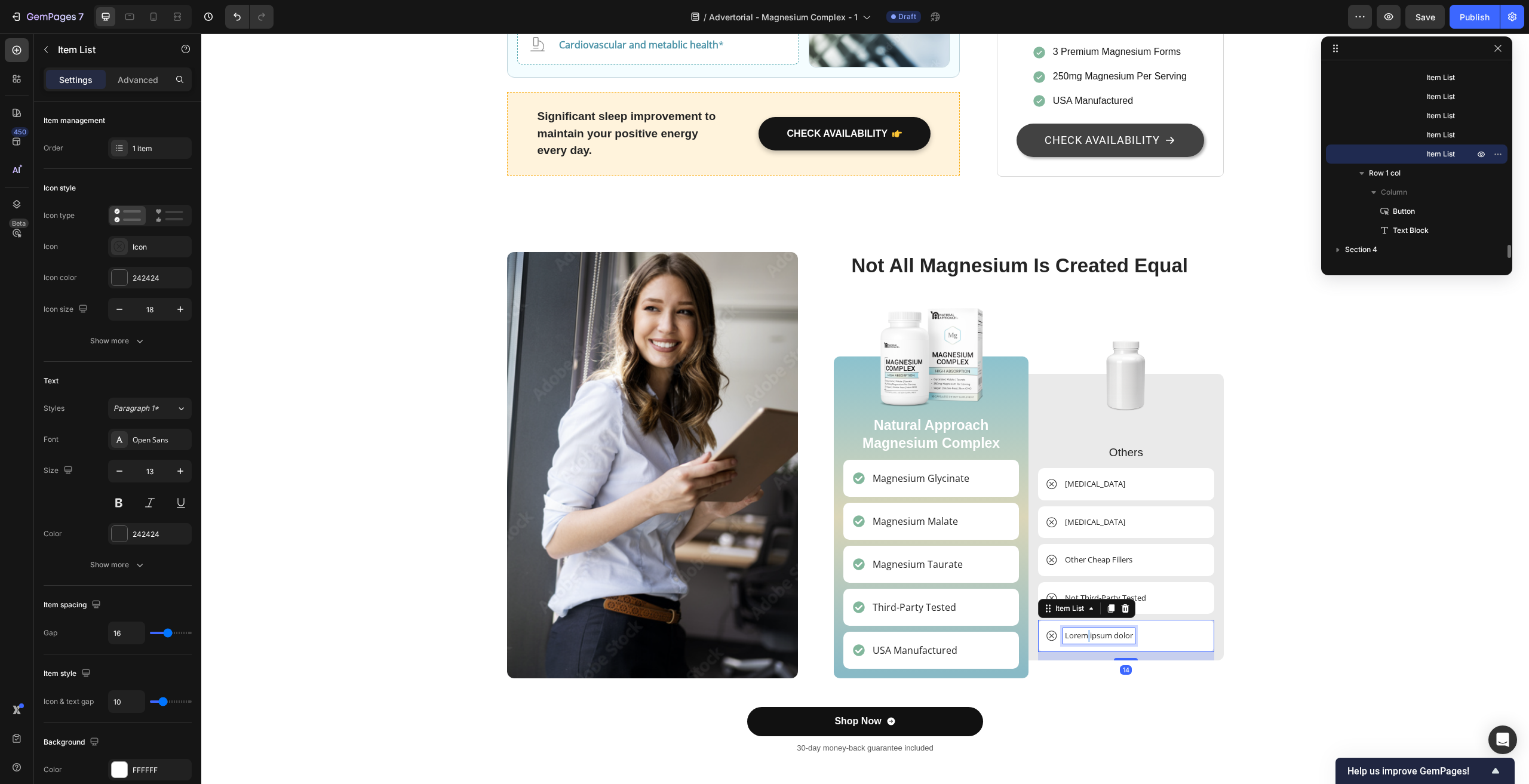
click at [1081, 630] on p "Lorem ipsum dolor" at bounding box center [1099, 636] width 68 height 12
click at [1312, 524] on div "Image Not All Magnesium Is Created Equal Heading Image Natural Approach Magnesi…" at bounding box center [865, 508] width 1310 height 512
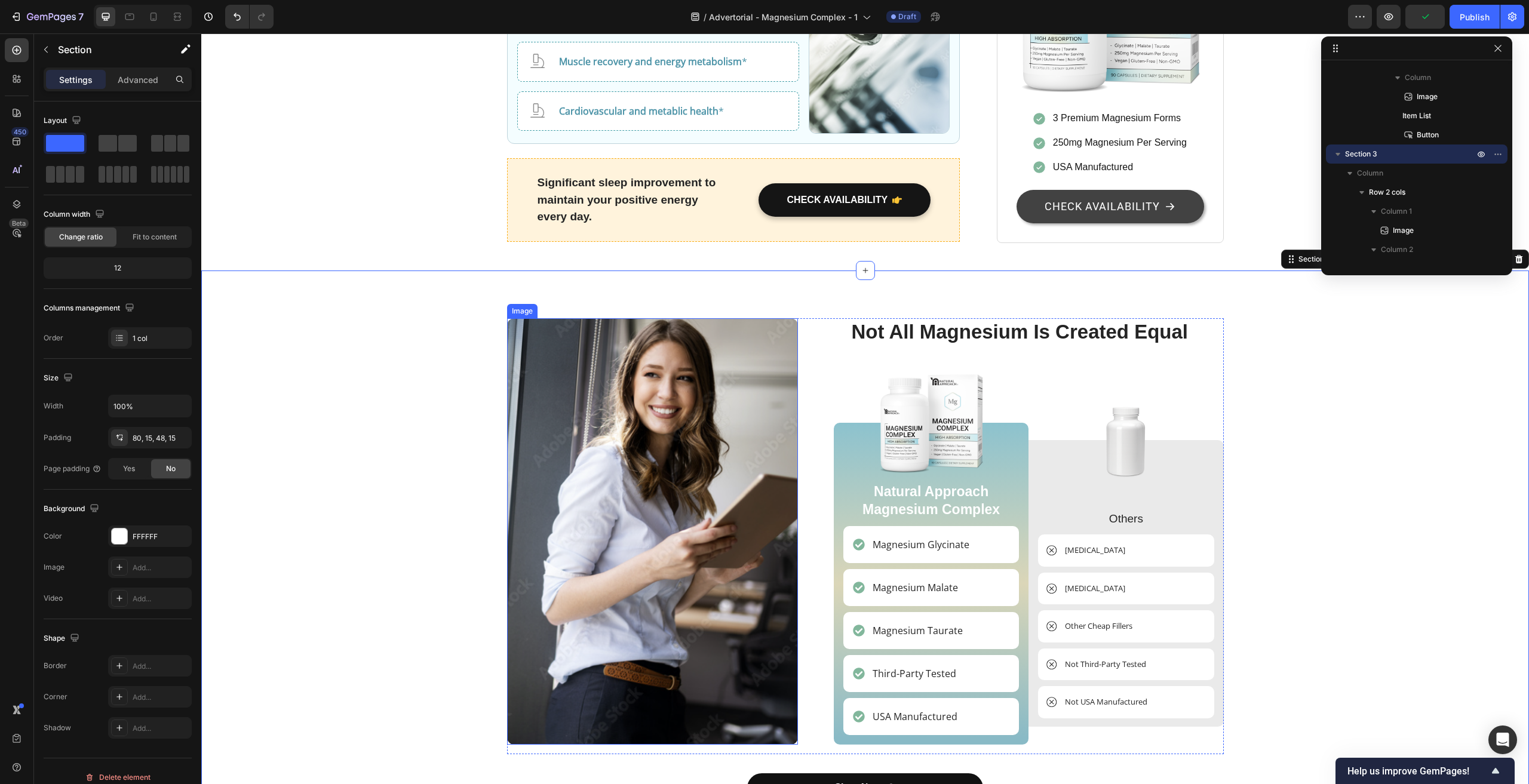
scroll to position [2687, 0]
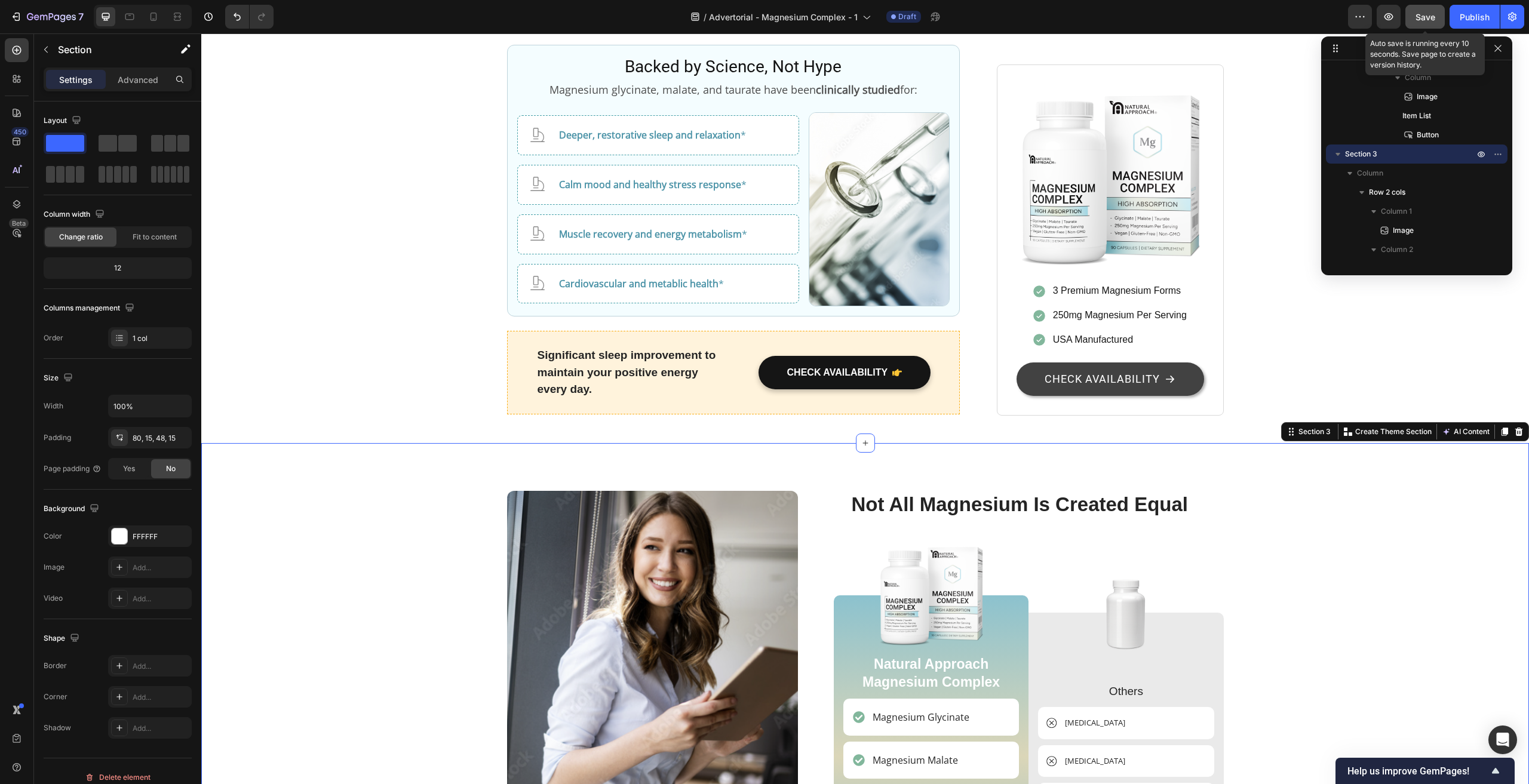
click at [1431, 12] on span "Save" at bounding box center [1426, 17] width 20 height 10
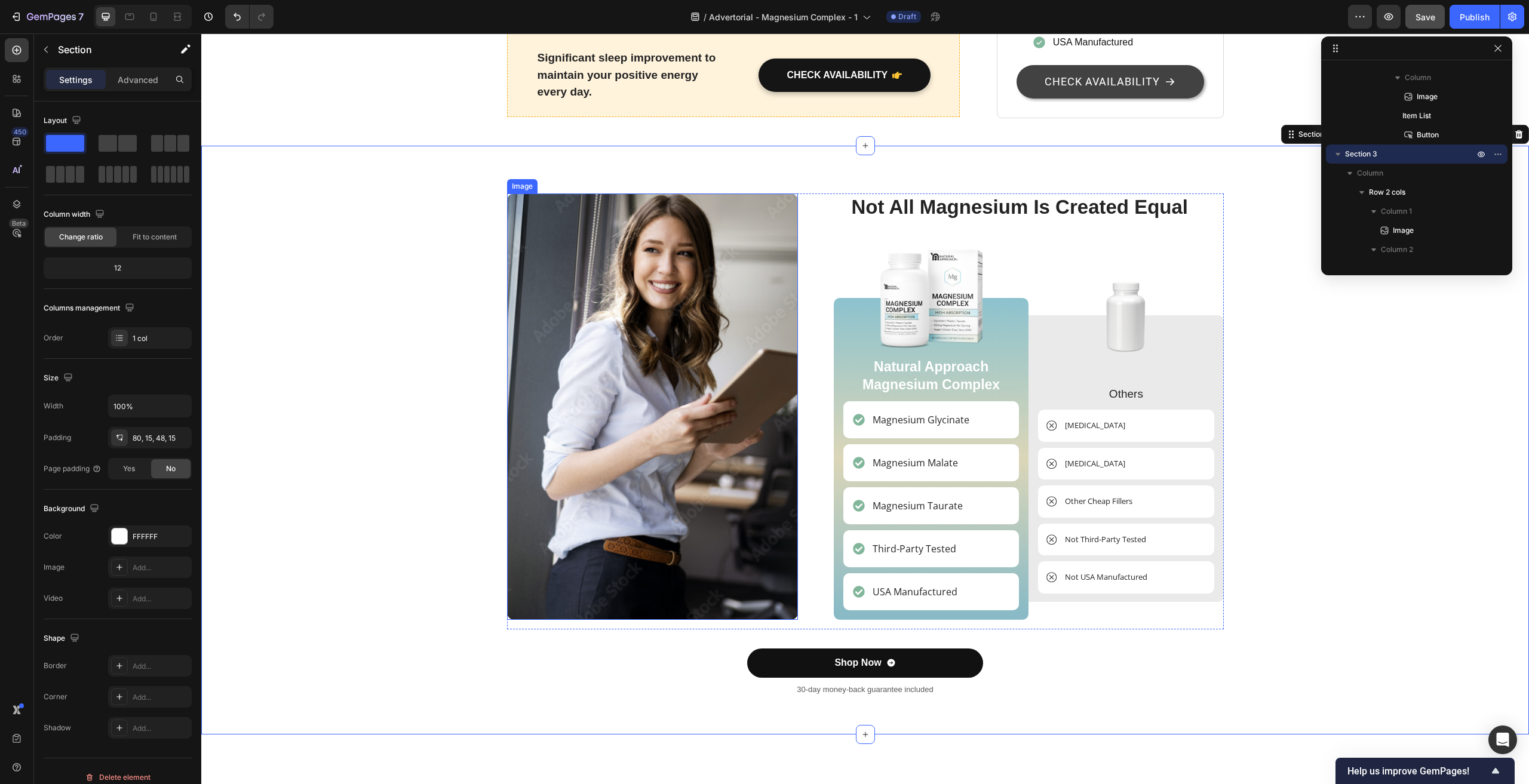
scroll to position [2985, 0]
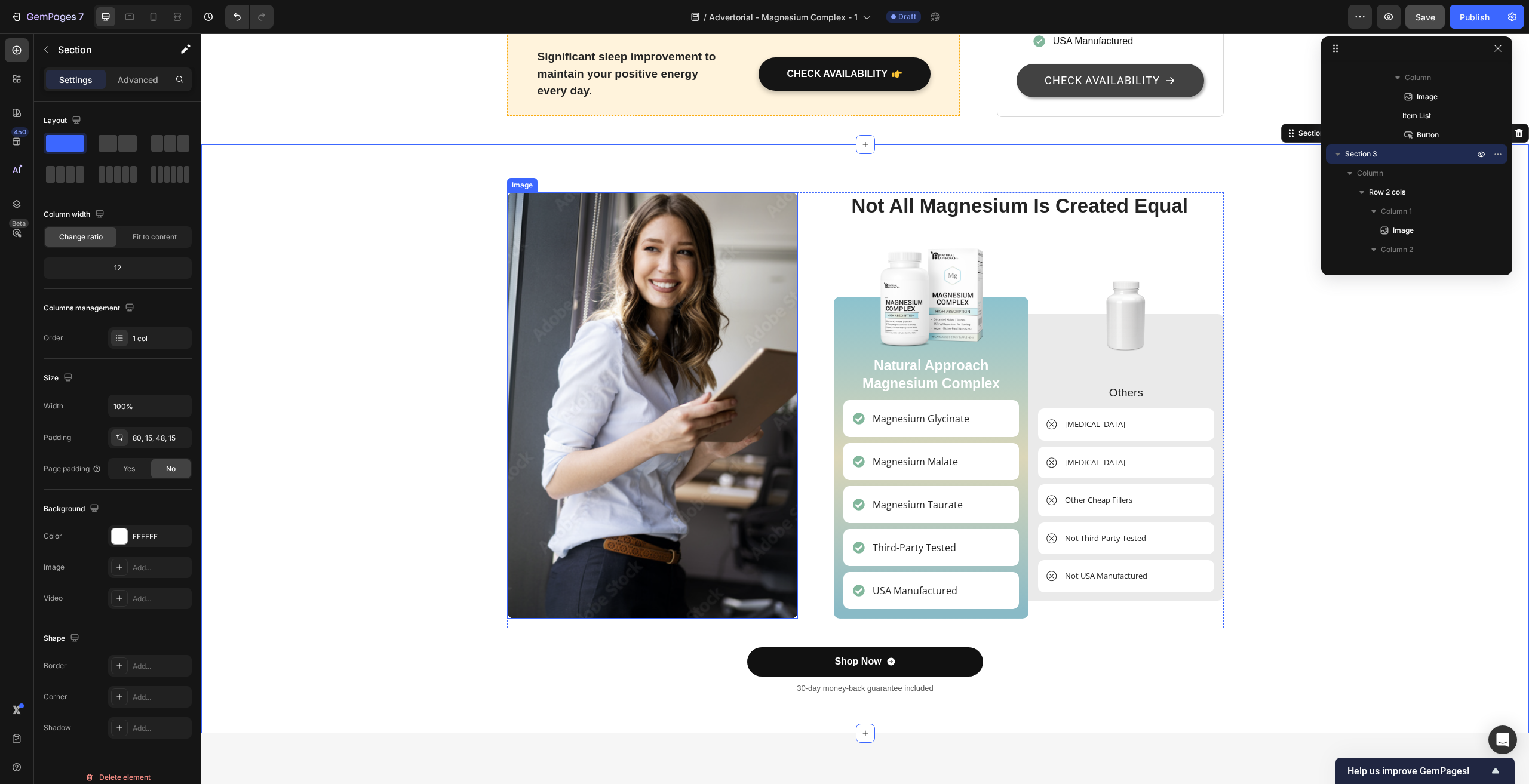
click at [701, 395] on img at bounding box center [652, 405] width 291 height 426
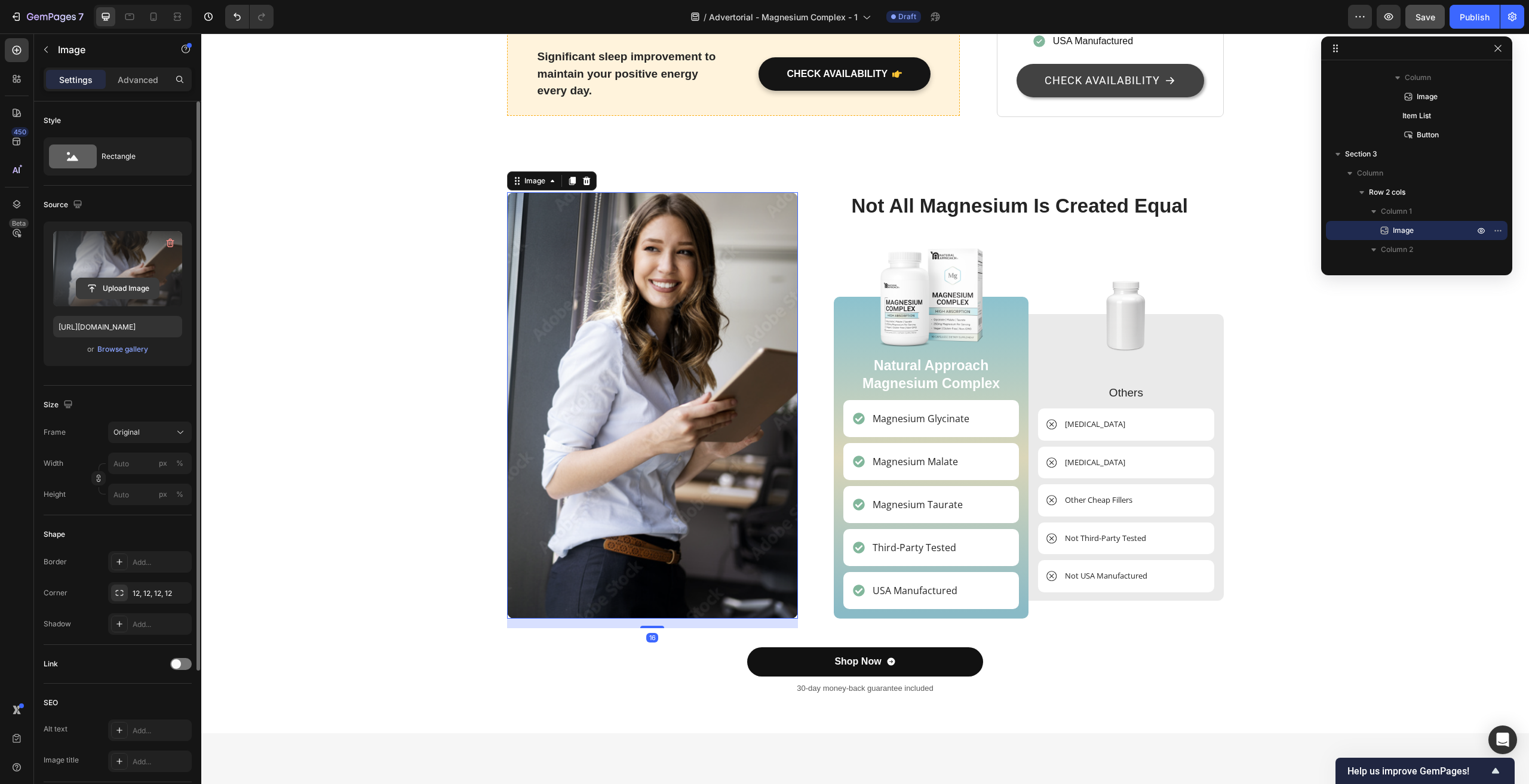
click at [108, 283] on input "file" at bounding box center [118, 288] width 82 height 20
type input "[URL][DOMAIN_NAME]"
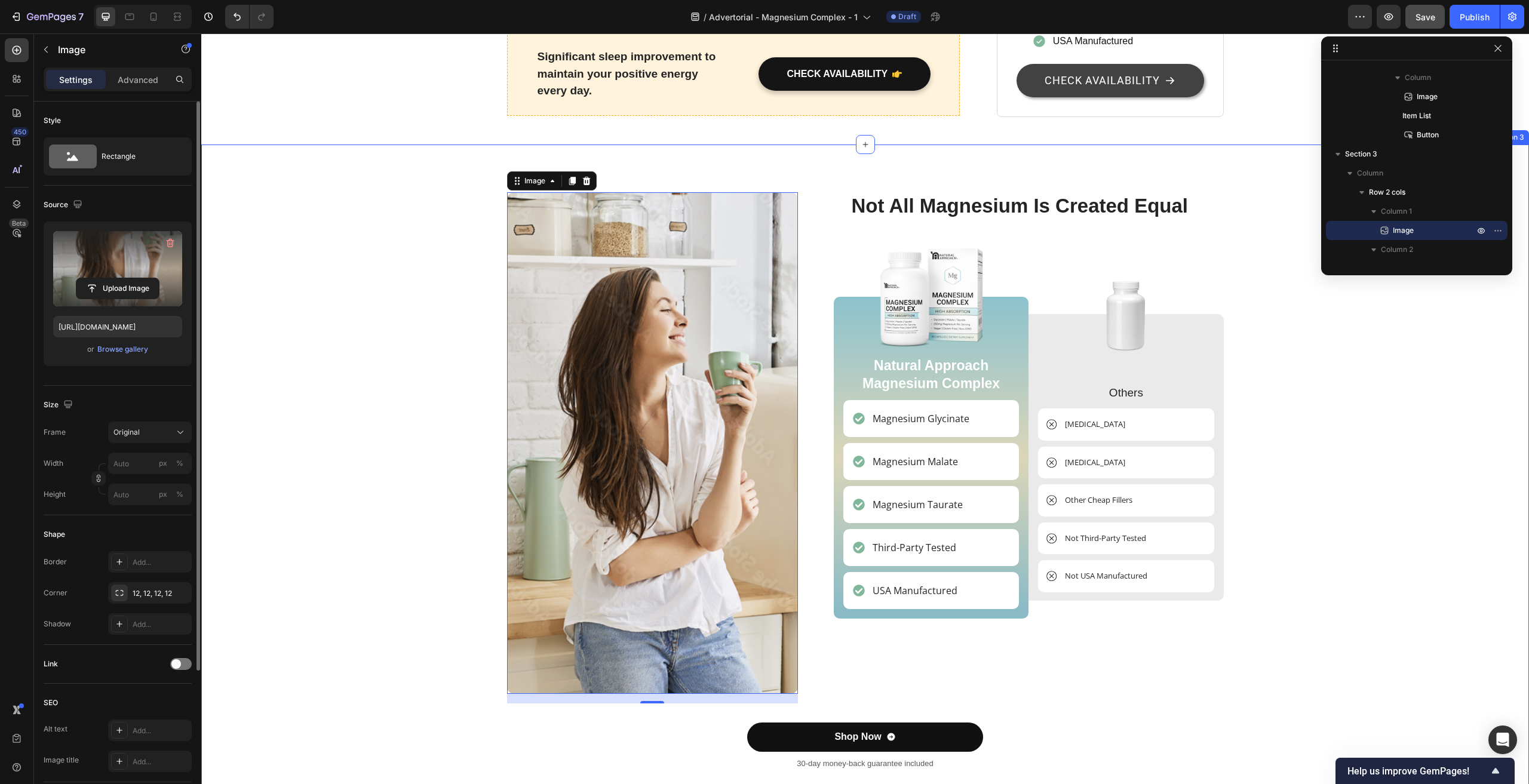
click at [383, 451] on div "Image 16 Not All Magnesium Is Created Equal Heading Image Natural Approach Magn…" at bounding box center [865, 485] width 1310 height 587
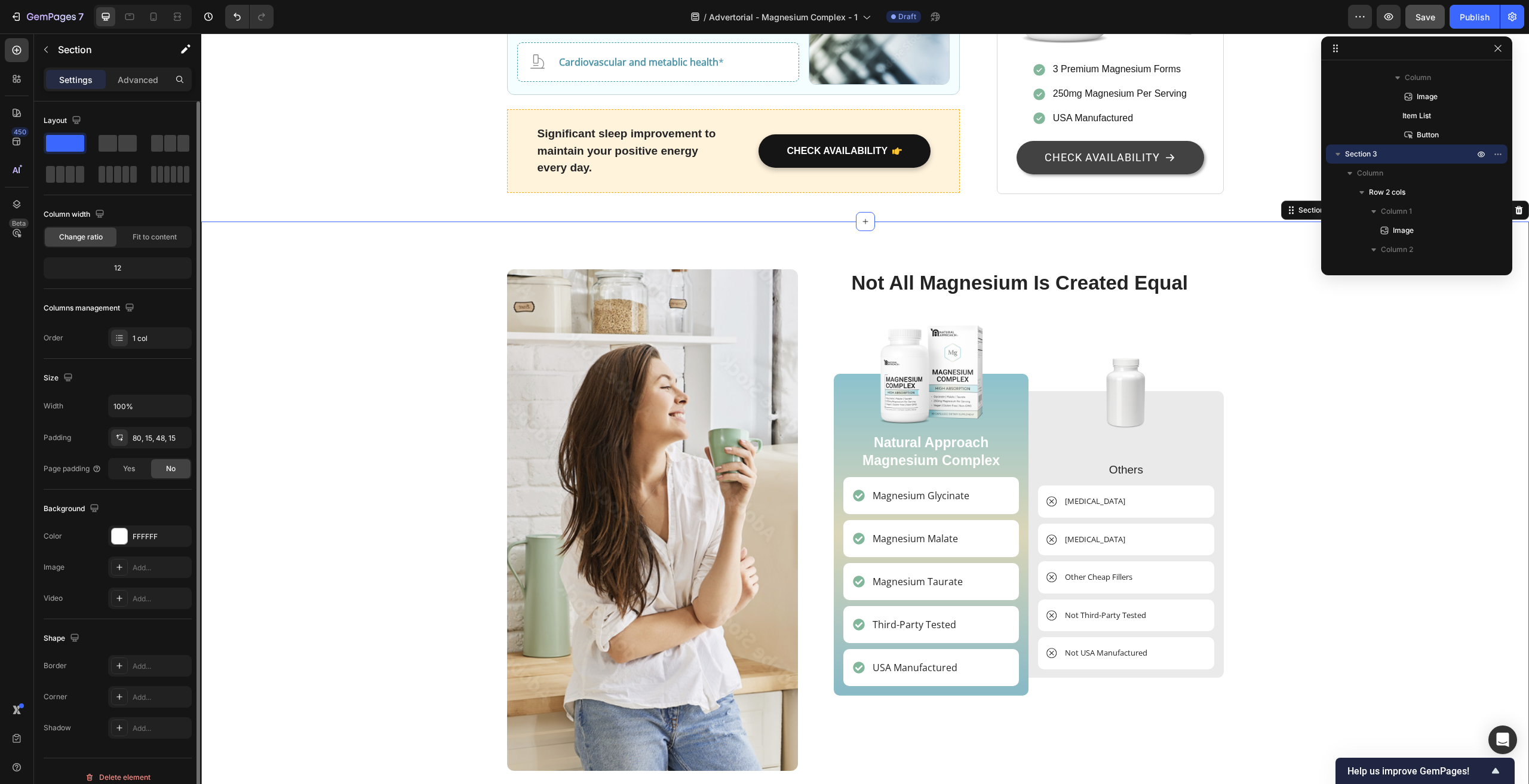
scroll to position [2926, 0]
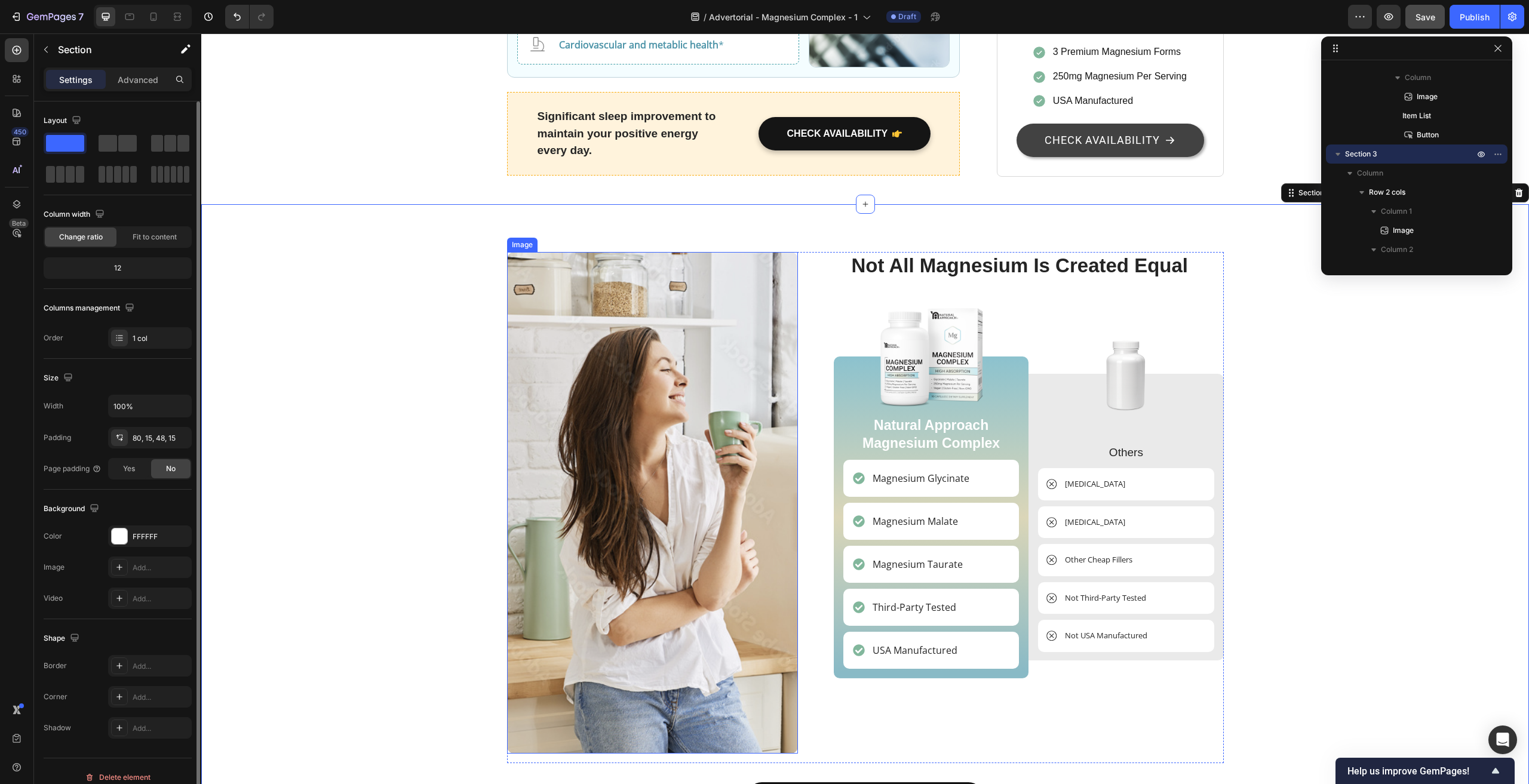
click at [525, 372] on img at bounding box center [652, 502] width 291 height 501
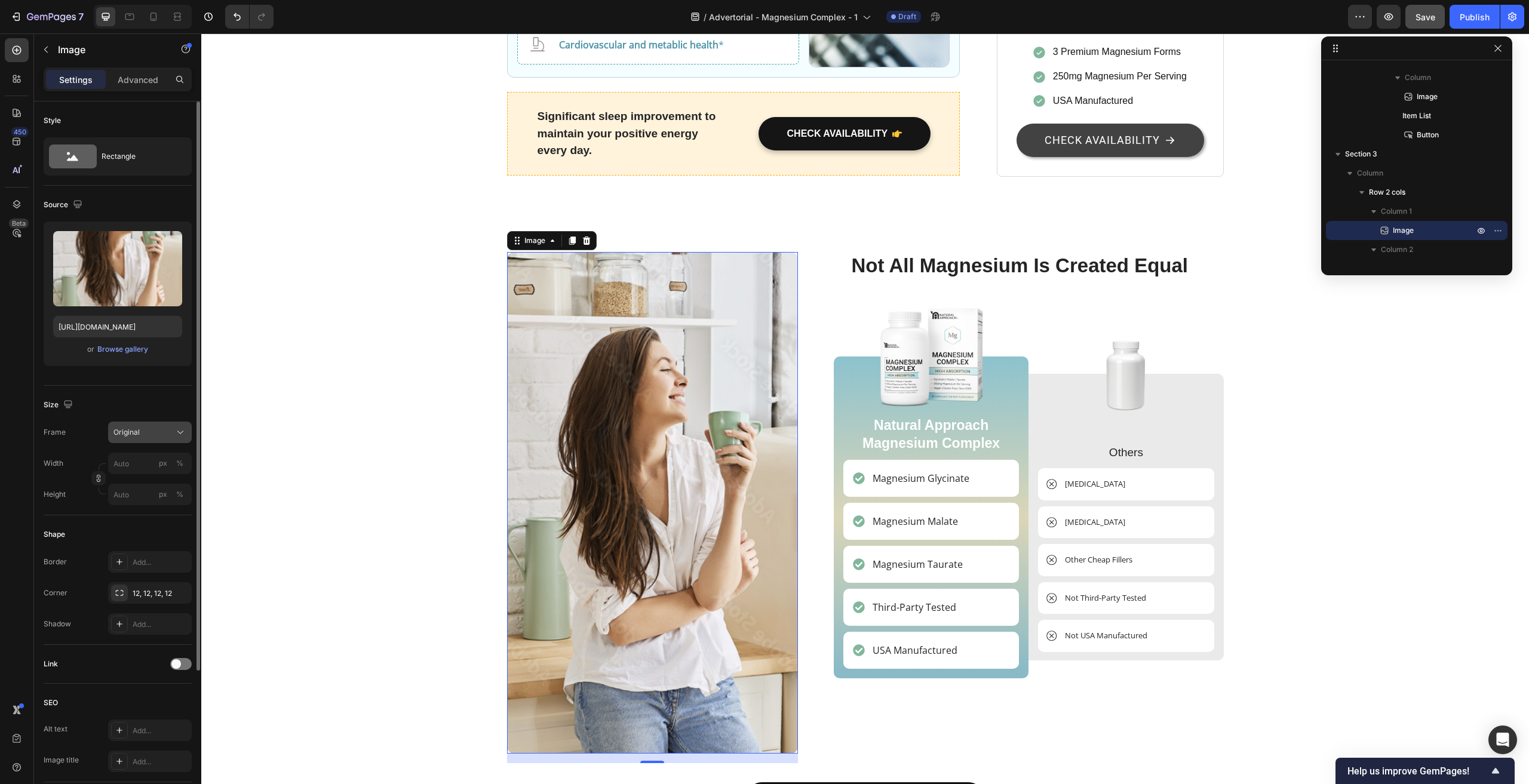
click at [174, 432] on icon at bounding box center [181, 432] width 12 height 12
click at [128, 548] on span "Custom" at bounding box center [126, 551] width 26 height 11
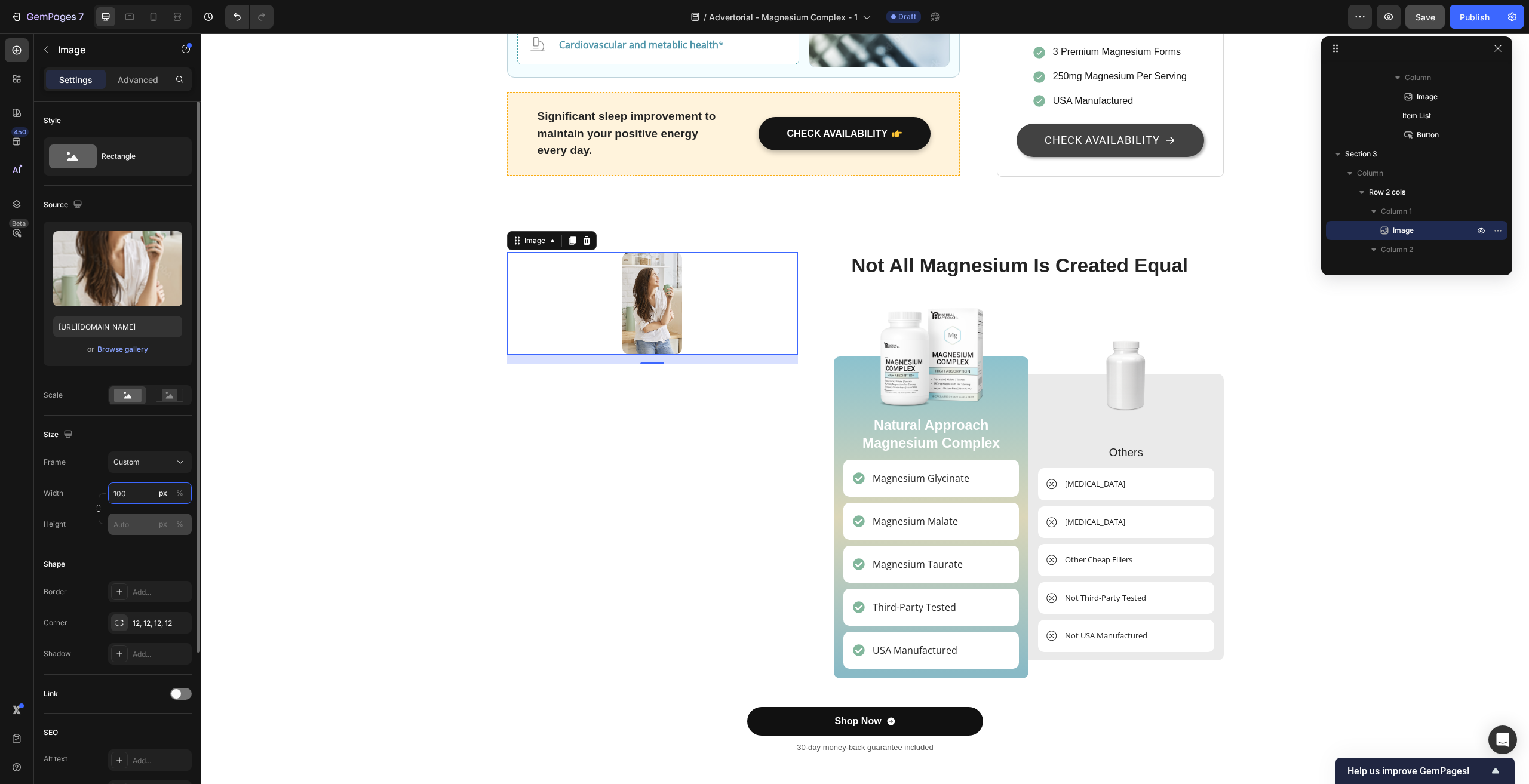
type input "100"
click at [132, 522] on input "px %" at bounding box center [150, 524] width 84 height 22
click at [125, 492] on input "100" at bounding box center [150, 493] width 84 height 22
click at [181, 491] on div "%" at bounding box center [179, 493] width 7 height 11
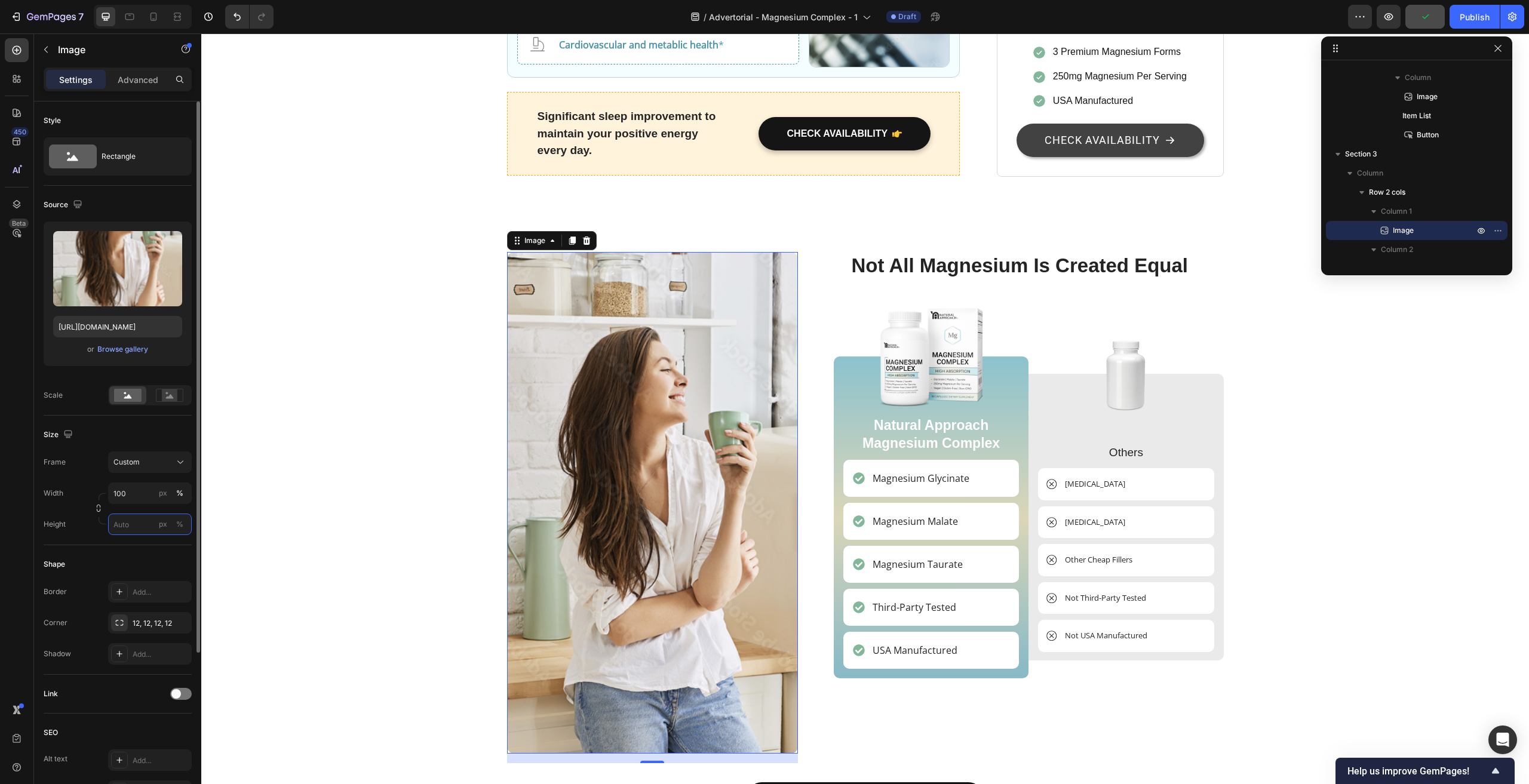
click at [130, 529] on input "px %" at bounding box center [150, 524] width 84 height 22
click at [138, 525] on input "px %" at bounding box center [150, 524] width 84 height 22
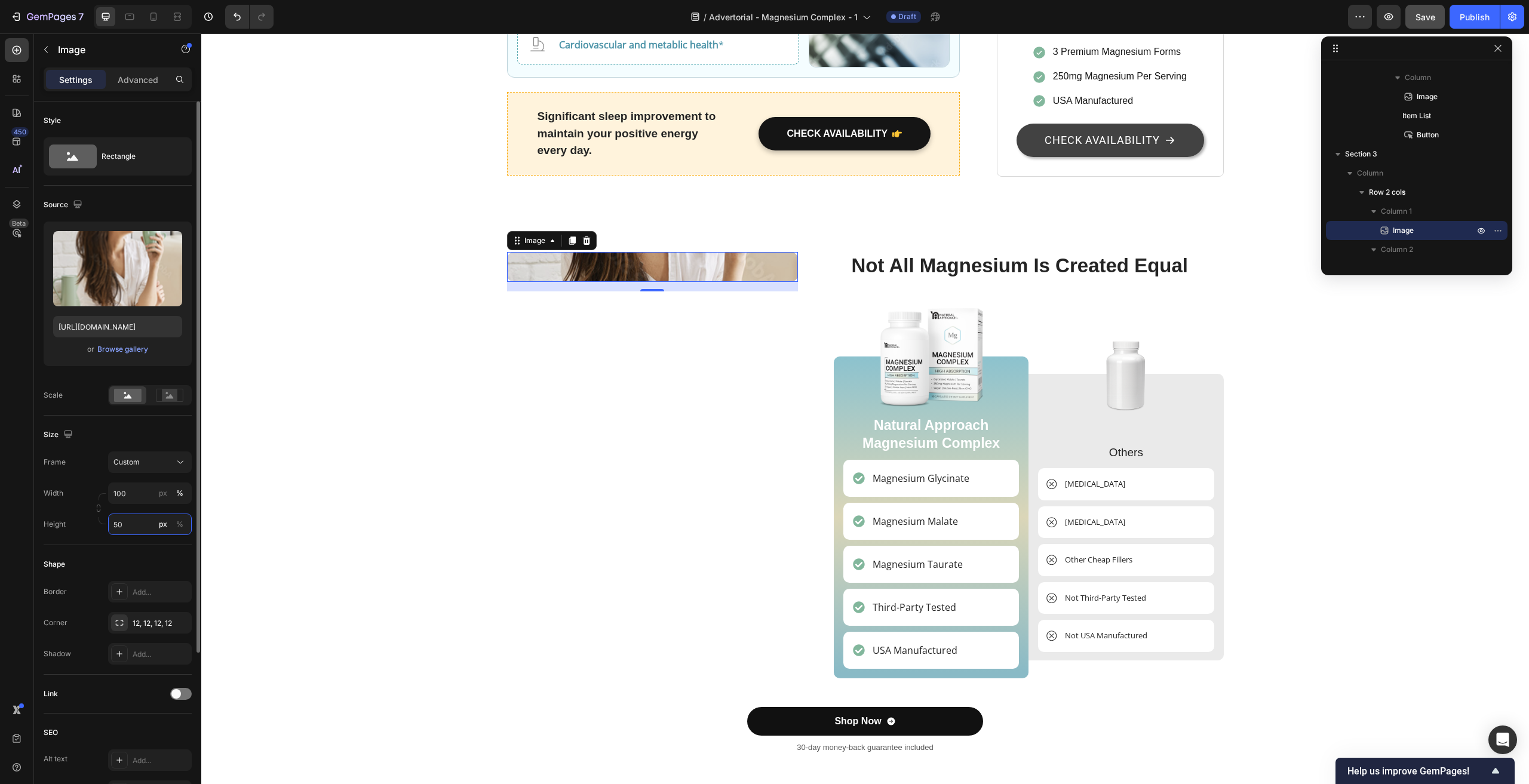
type input "5"
type input "1"
type input "7"
type input "800"
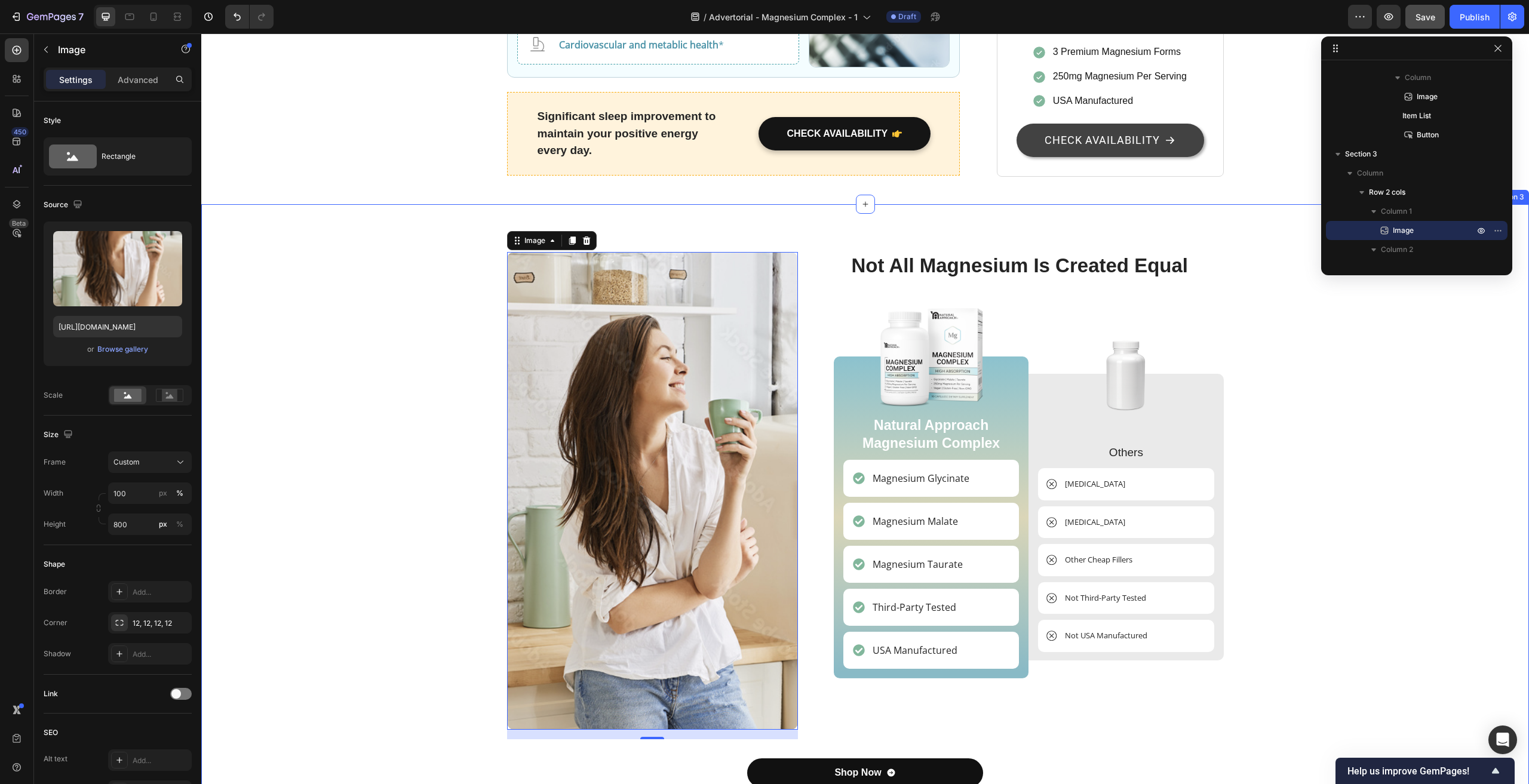
click at [396, 485] on div "Image 16 Not All Magnesium Is Created Equal Heading Image Natural Approach Magn…" at bounding box center [865, 534] width 1310 height 564
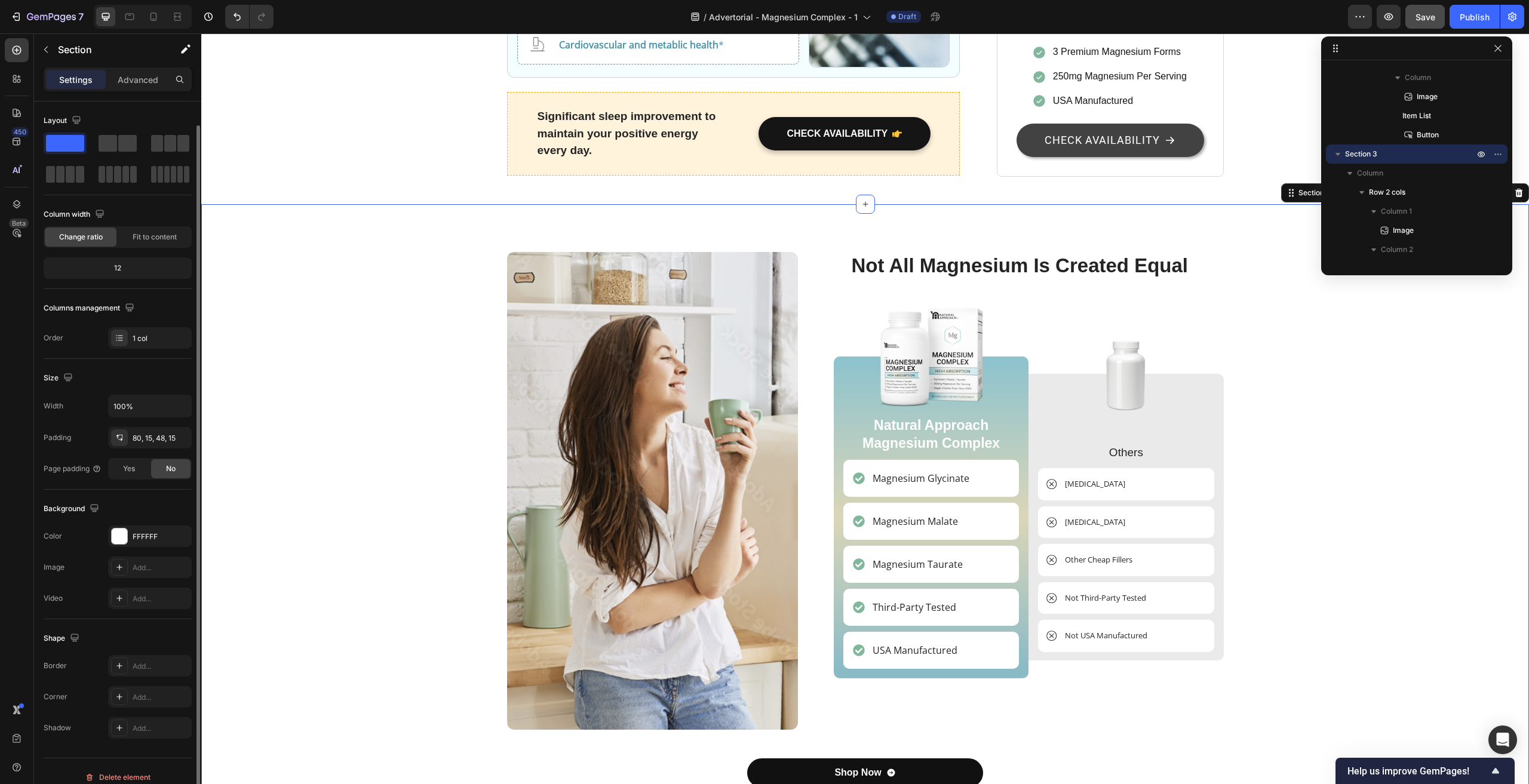
scroll to position [12, 0]
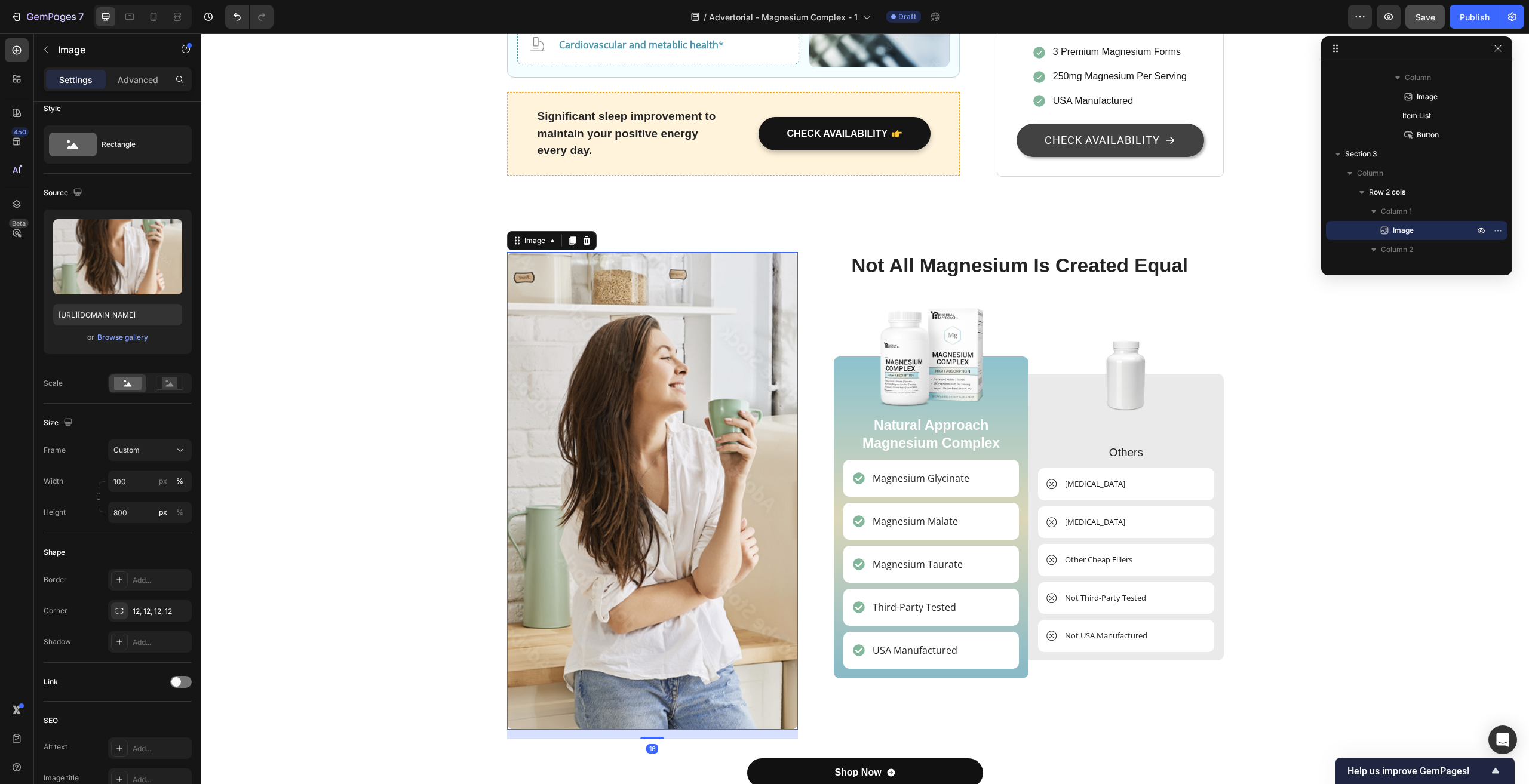
click at [560, 329] on img at bounding box center [652, 491] width 291 height 478
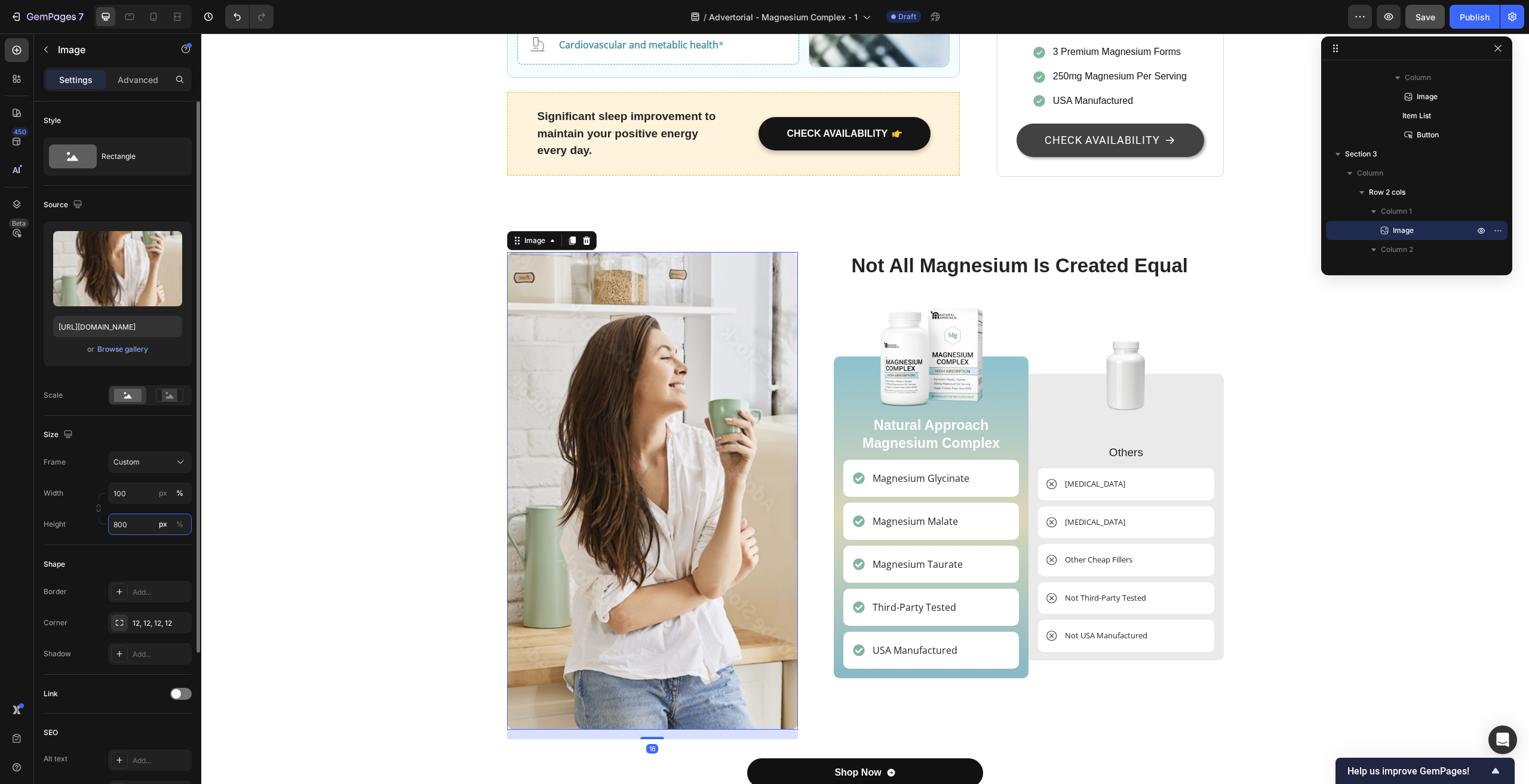
click at [129, 524] on input "800" at bounding box center [150, 524] width 84 height 22
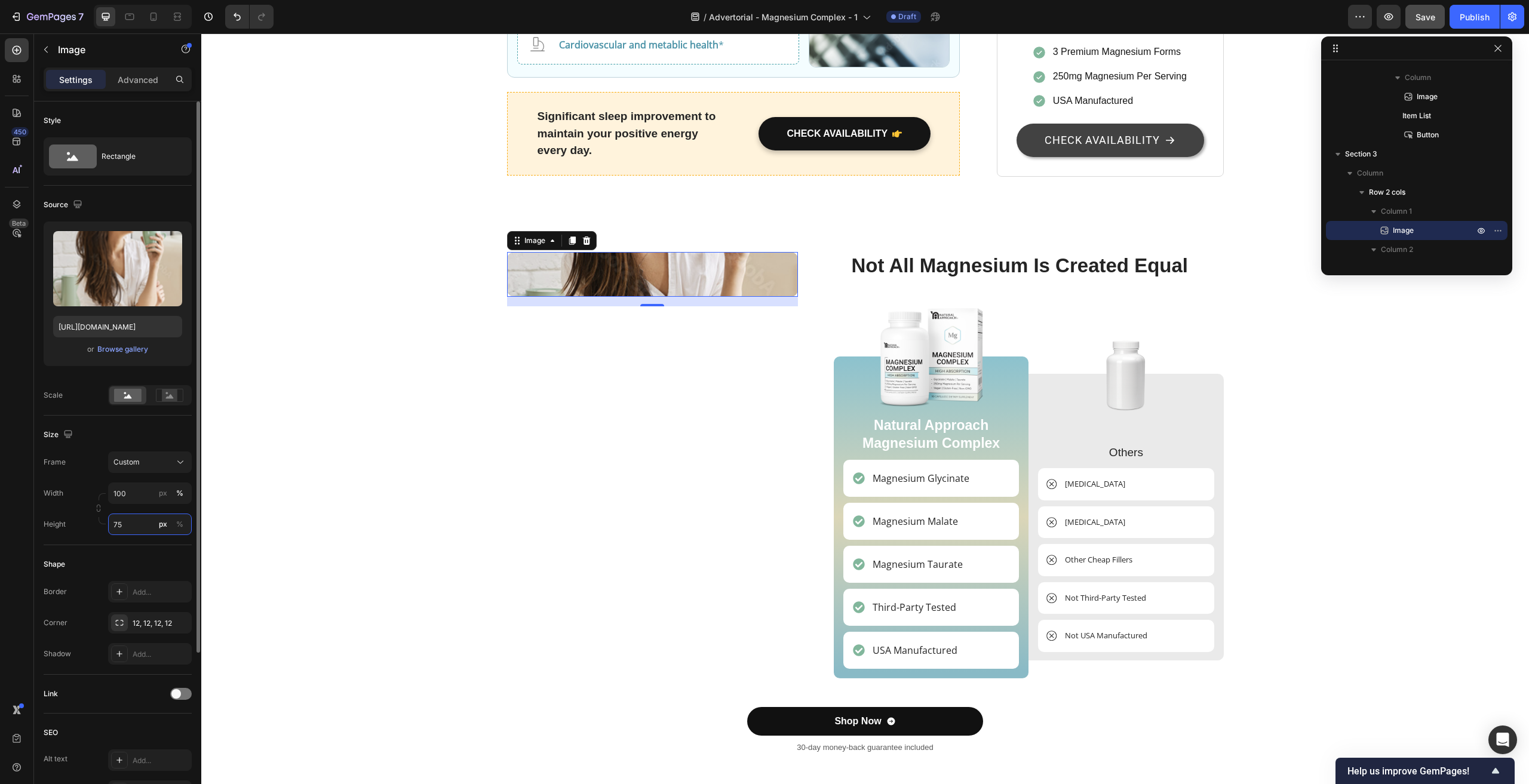
type input "750"
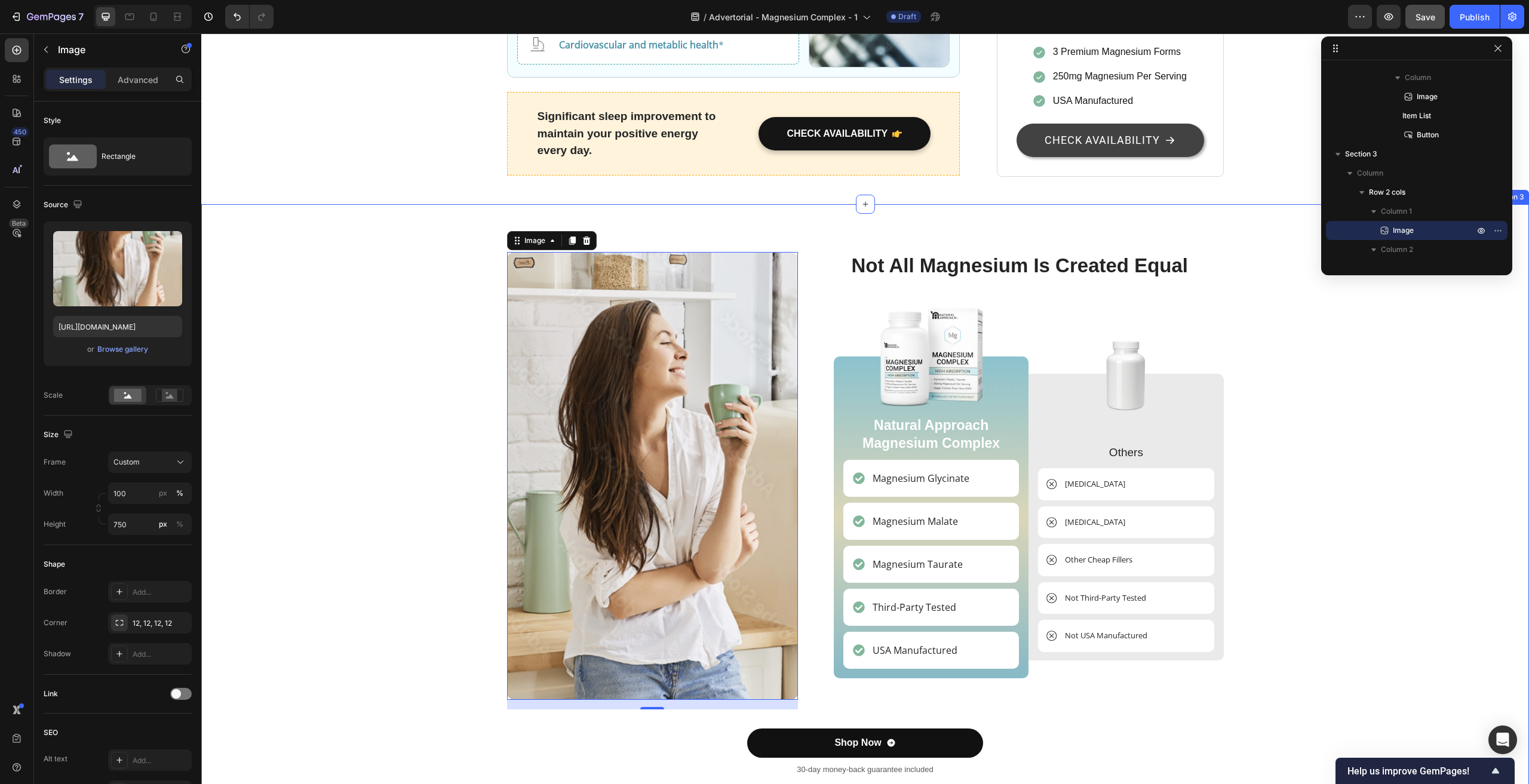
click at [365, 468] on div "Image 16 Not All Magnesium Is Created Equal Heading Image Natural Approach Magn…" at bounding box center [865, 518] width 1310 height 534
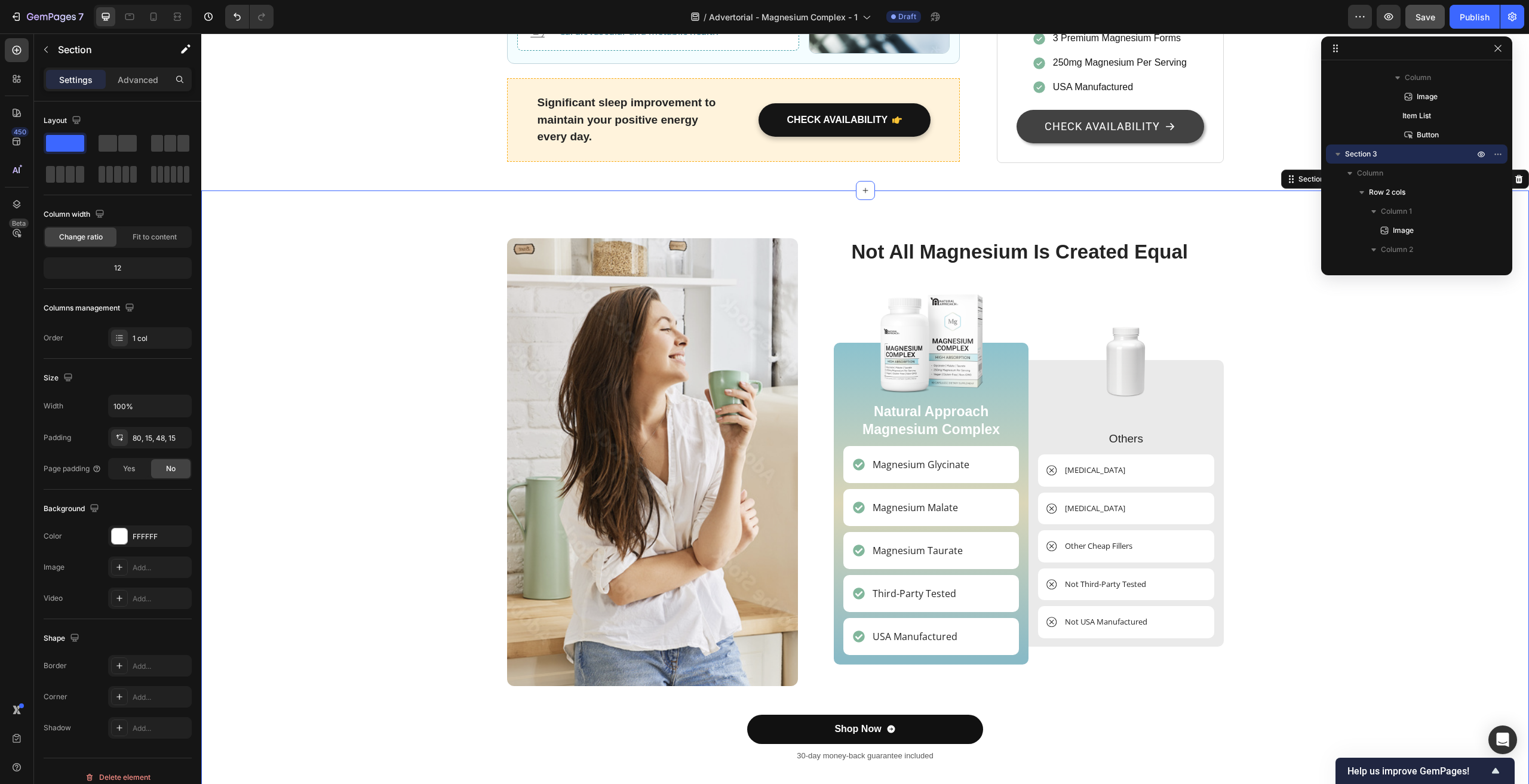
scroll to position [2985, 0]
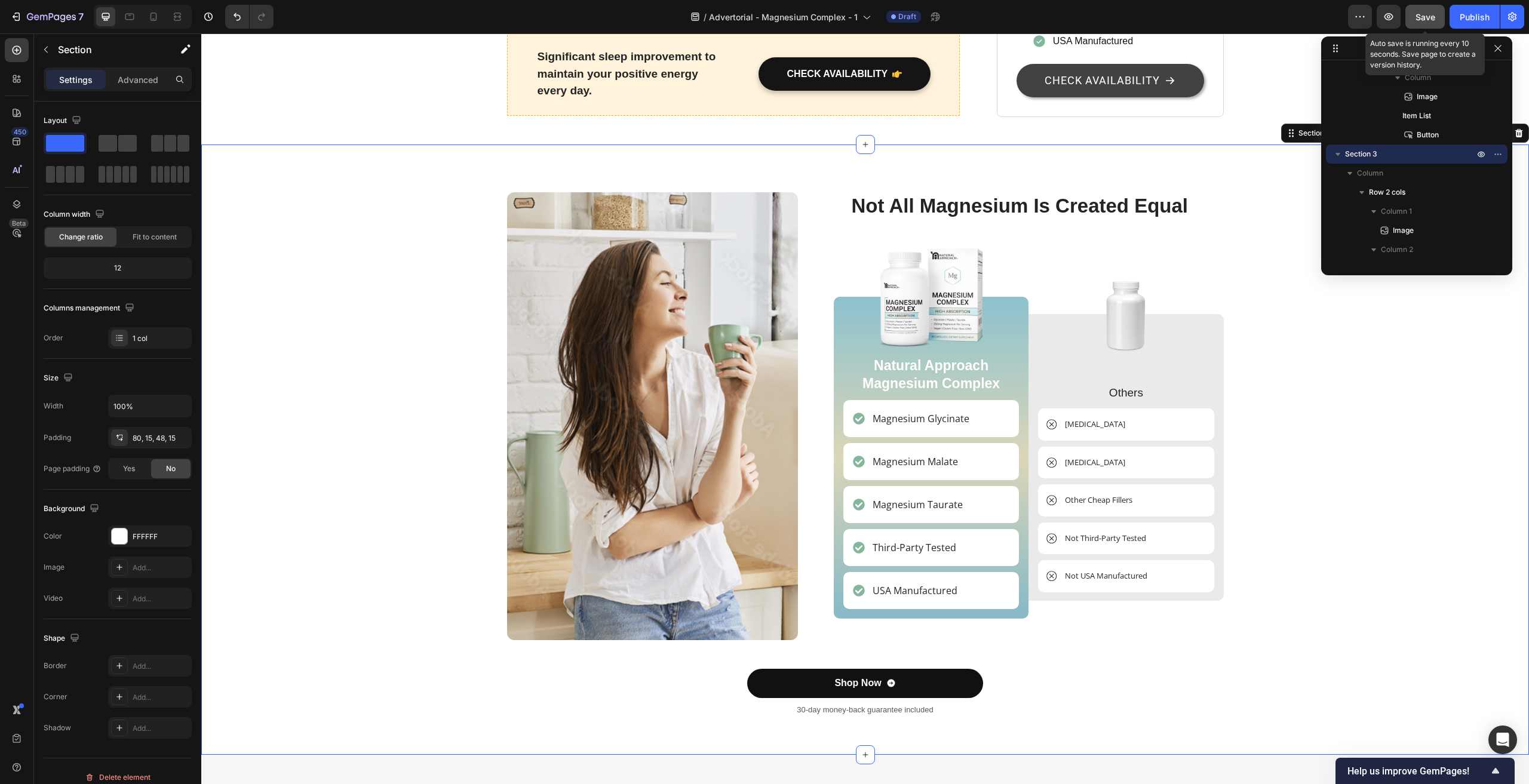
click at [1422, 20] on span "Save" at bounding box center [1426, 17] width 20 height 10
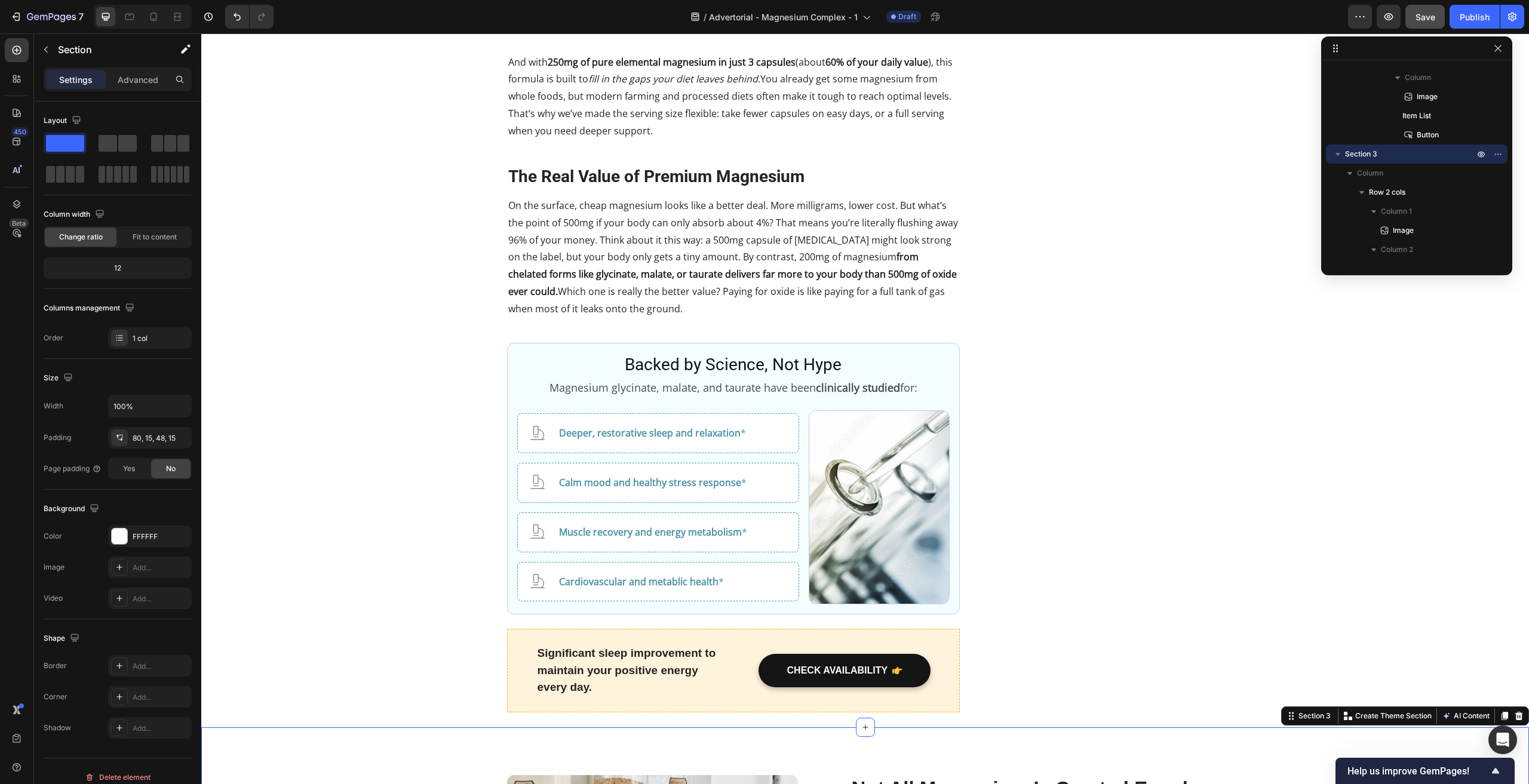
scroll to position [2388, 0]
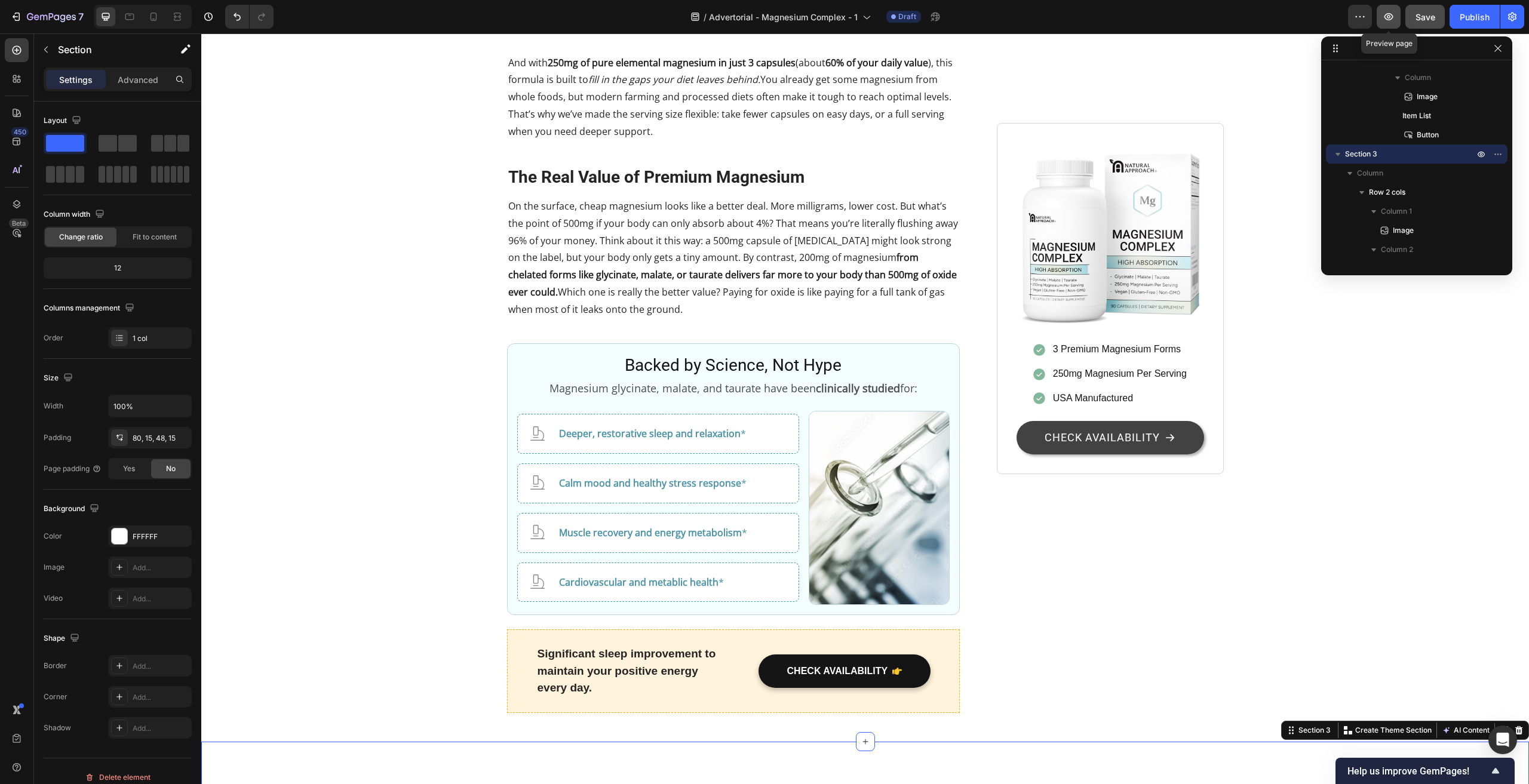
click at [1387, 18] on icon "button" at bounding box center [1389, 17] width 12 height 12
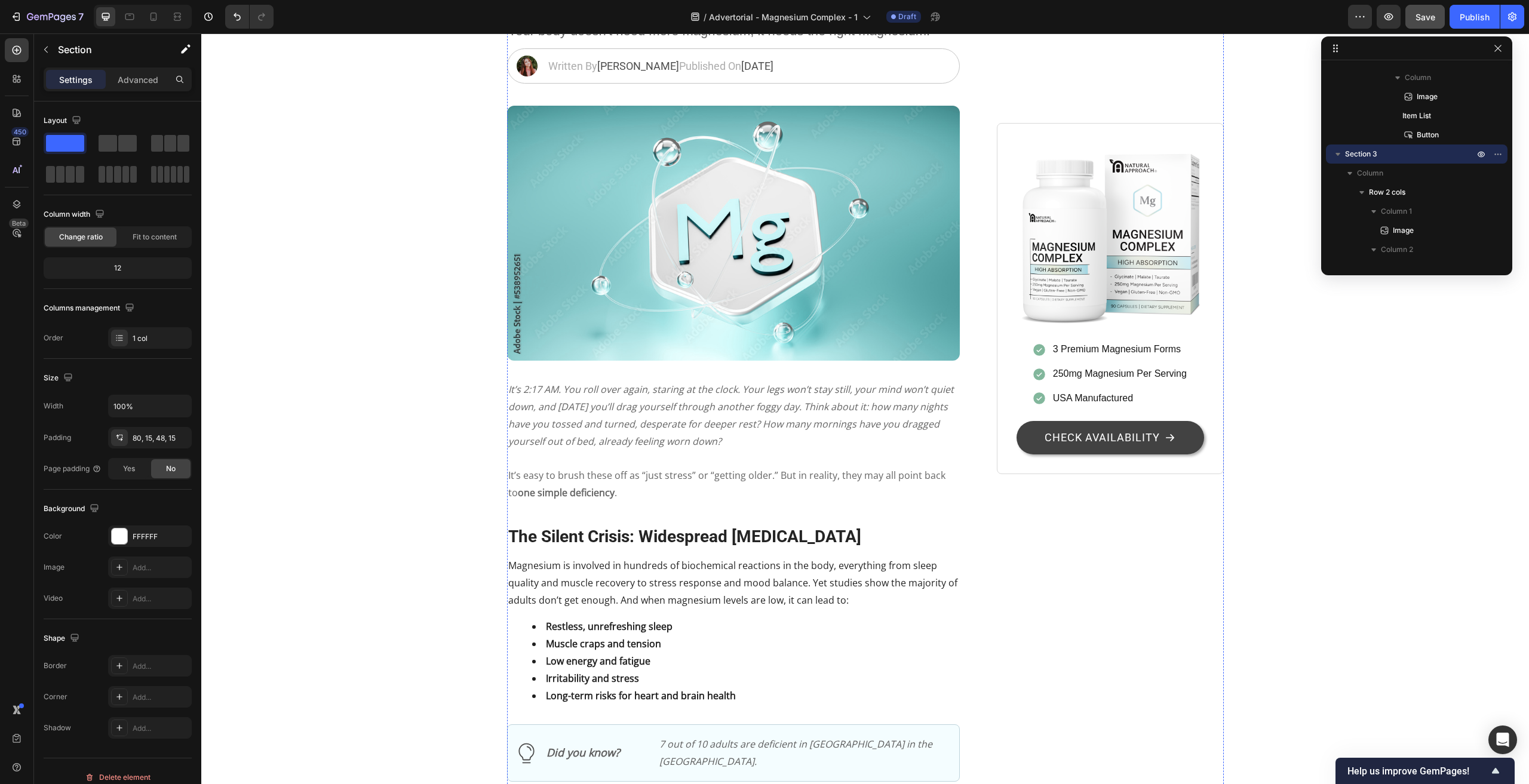
scroll to position [0, 0]
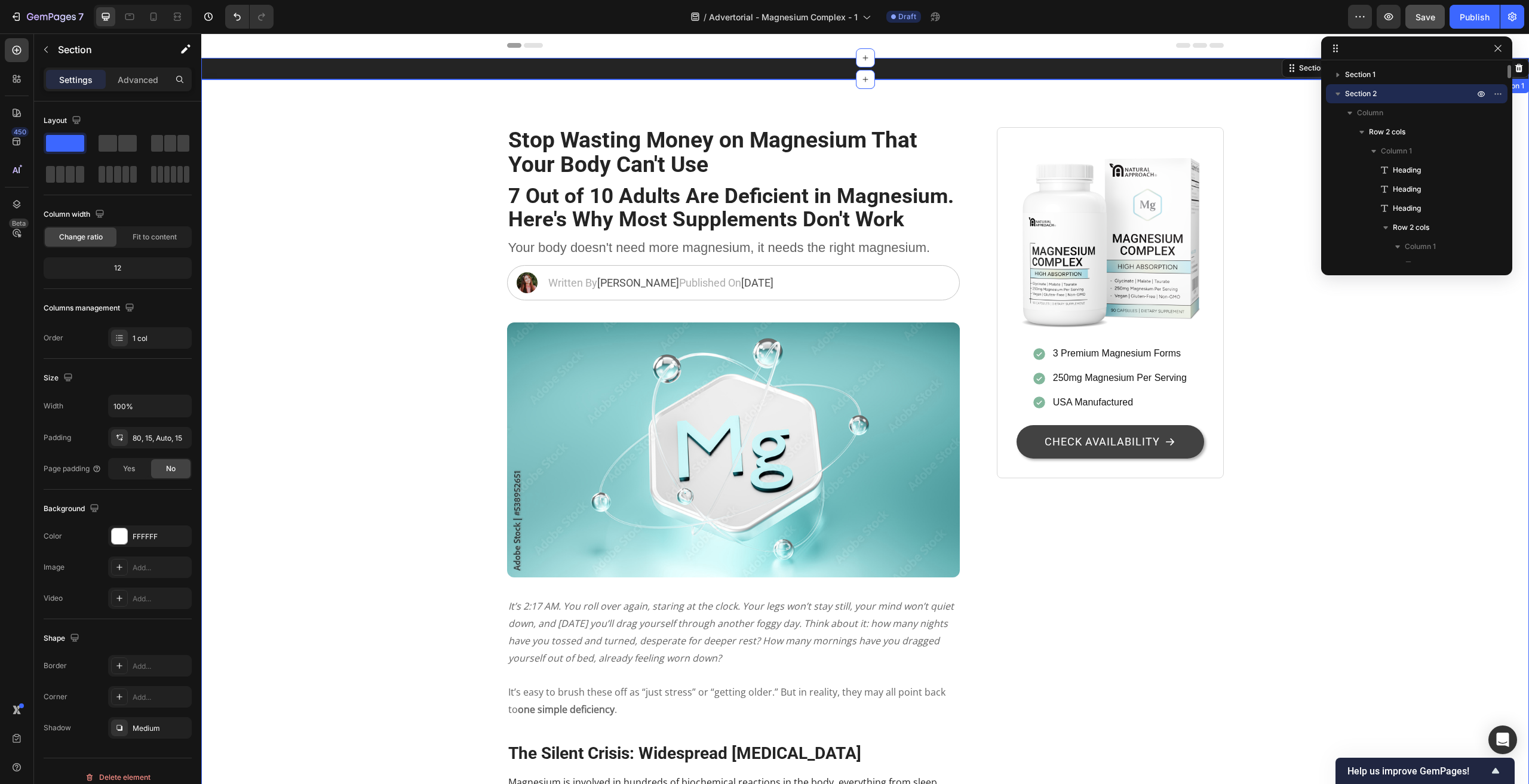
click at [449, 70] on div "Heading Text block Row Section 1" at bounding box center [865, 68] width 1328 height 22
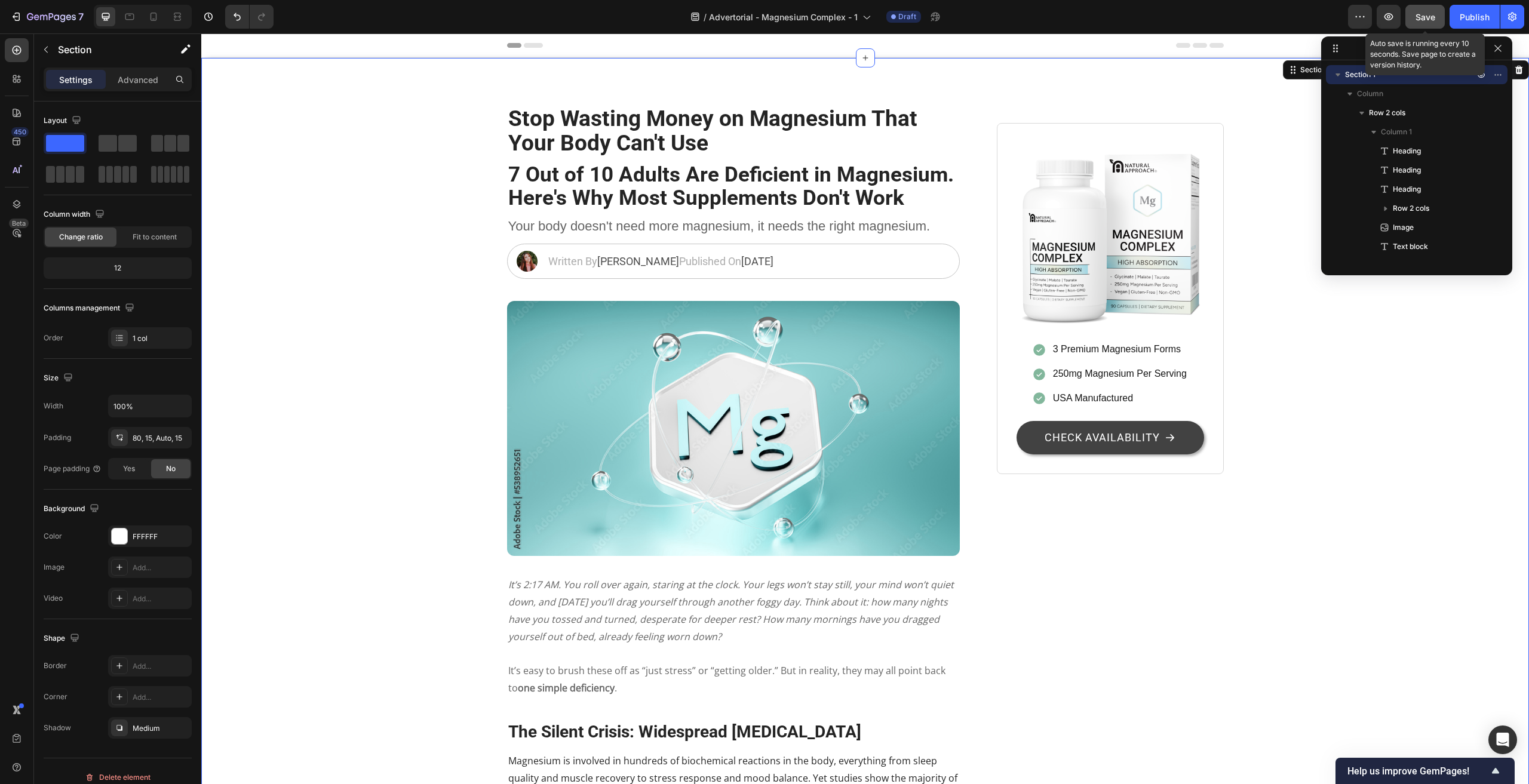
click at [1422, 19] on span "Save" at bounding box center [1426, 17] width 20 height 10
click at [1388, 15] on icon "button" at bounding box center [1389, 17] width 12 height 12
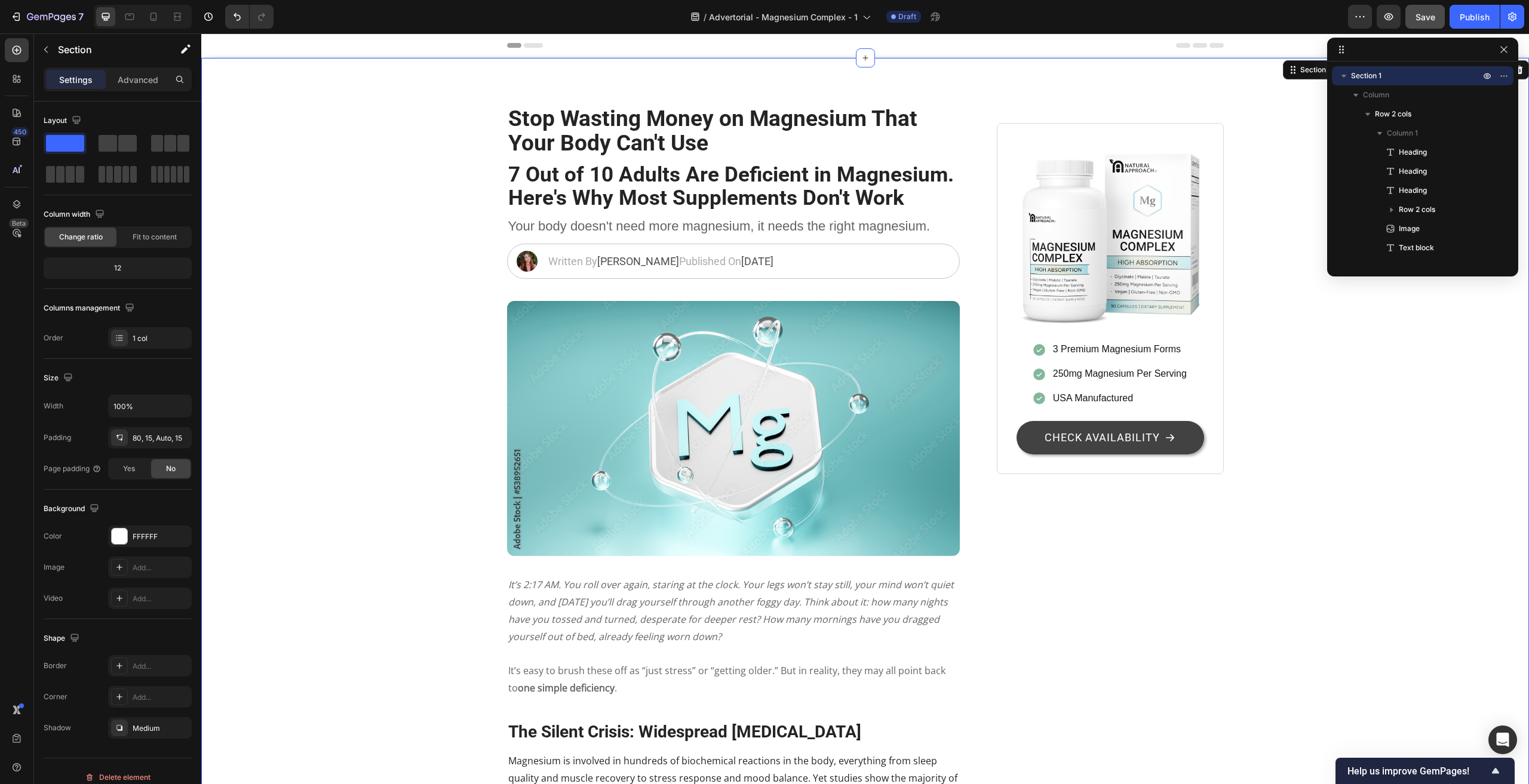
drag, startPoint x: 1366, startPoint y: 48, endPoint x: 1373, endPoint y: 49, distance: 7.1
